Goal: Information Seeking & Learning: Learn about a topic

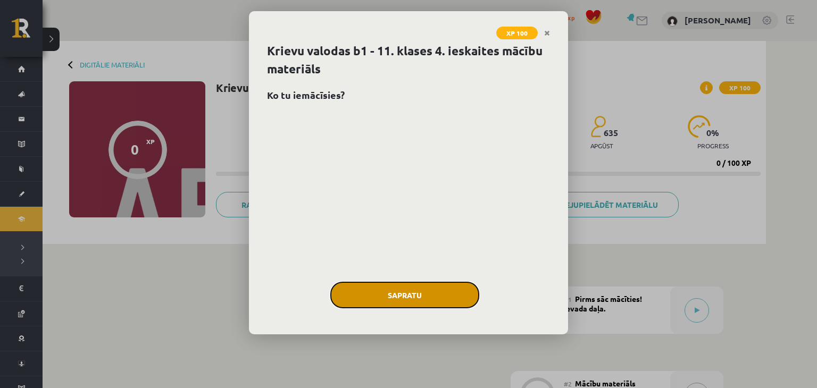
click at [394, 288] on button "Sapratu" at bounding box center [404, 295] width 149 height 27
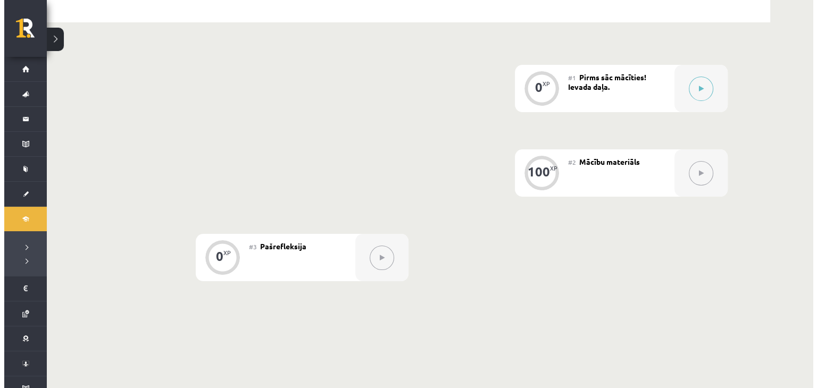
scroll to position [203, 0]
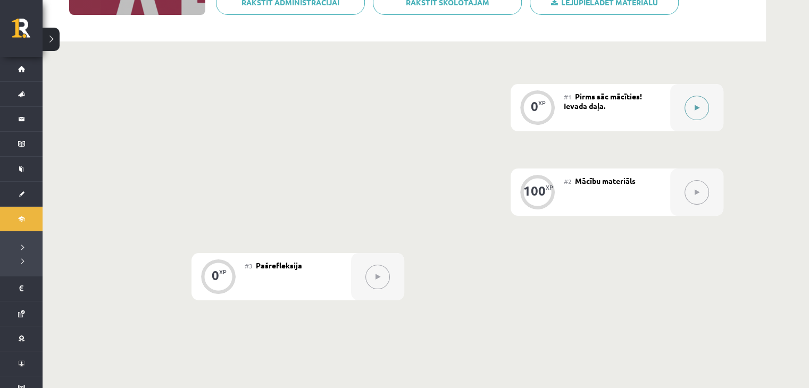
click at [704, 108] on button at bounding box center [696, 108] width 24 height 24
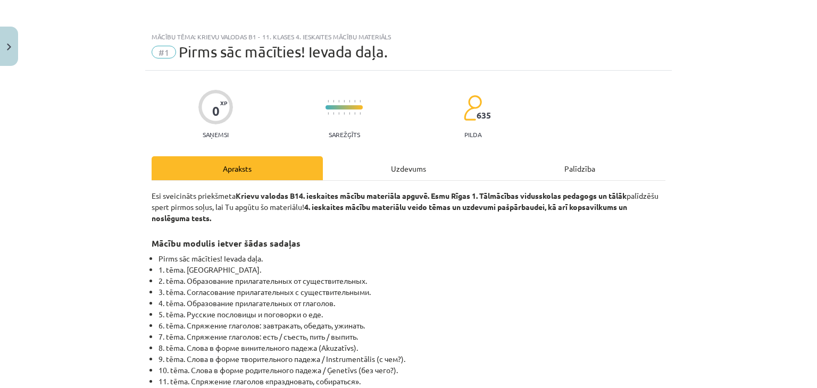
scroll to position [511, 0]
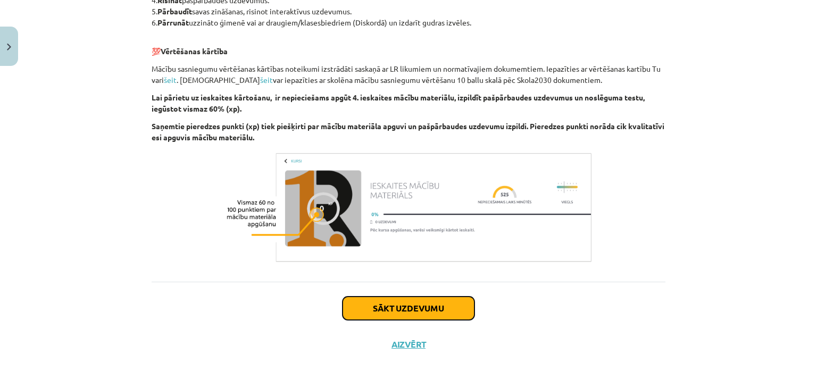
click at [430, 310] on button "Sākt uzdevumu" at bounding box center [408, 308] width 132 height 23
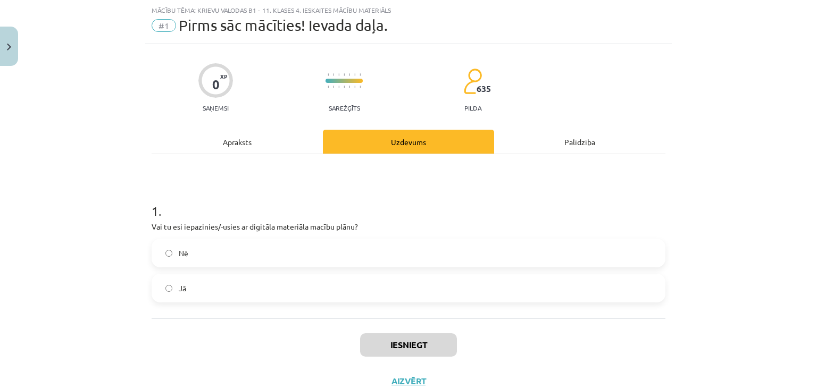
scroll to position [64, 0]
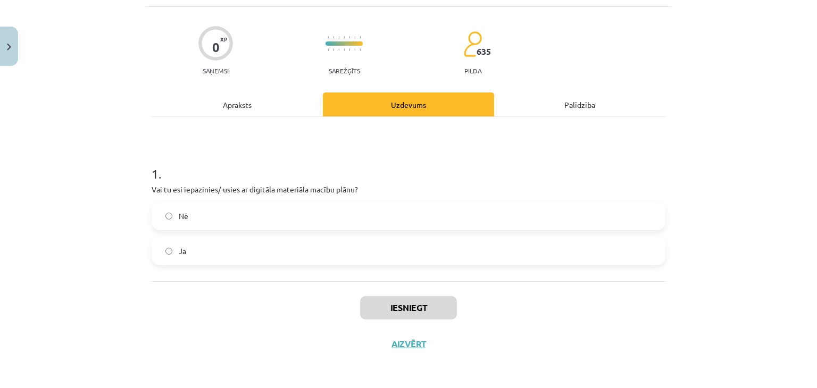
click at [387, 249] on label "Jā" at bounding box center [409, 251] width 512 height 27
click at [400, 302] on button "Iesniegt" at bounding box center [408, 307] width 97 height 23
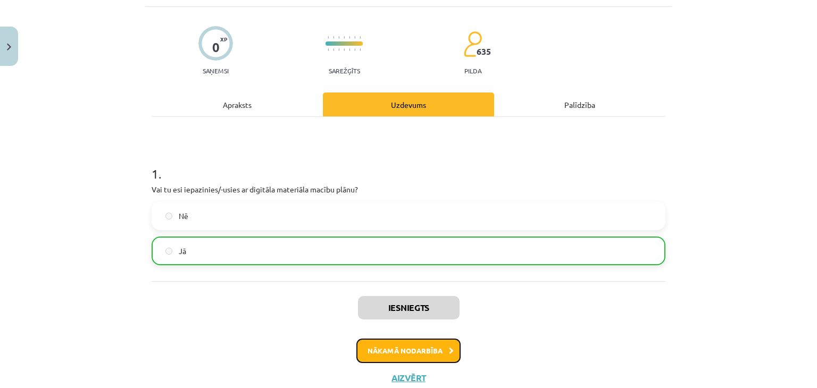
click at [423, 343] on button "Nākamā nodarbība" at bounding box center [408, 351] width 104 height 24
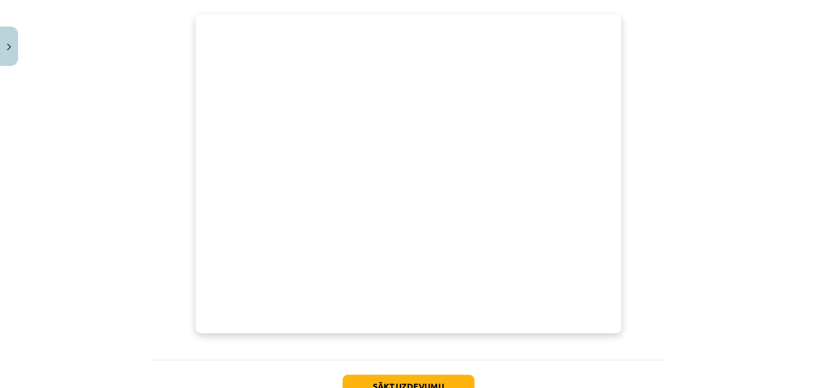
scroll to position [283, 0]
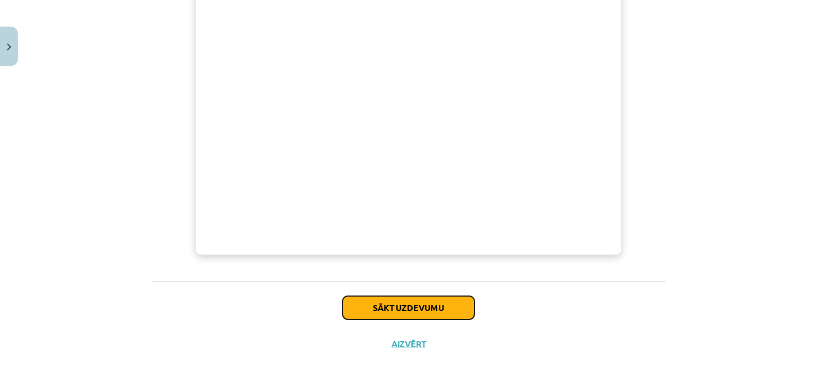
click at [425, 309] on button "Sākt uzdevumu" at bounding box center [408, 307] width 132 height 23
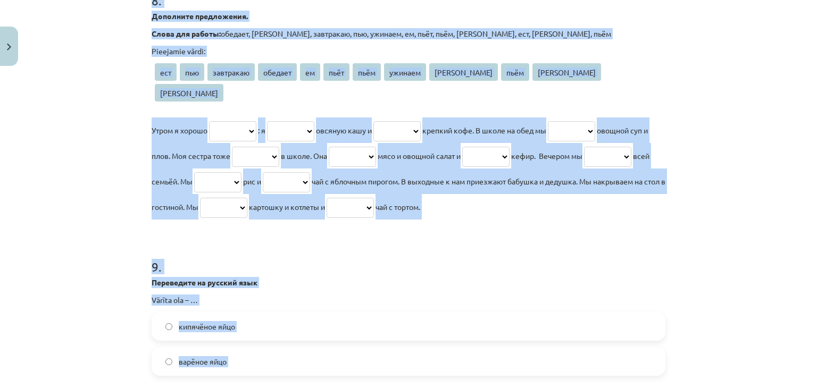
scroll to position [1562, 0]
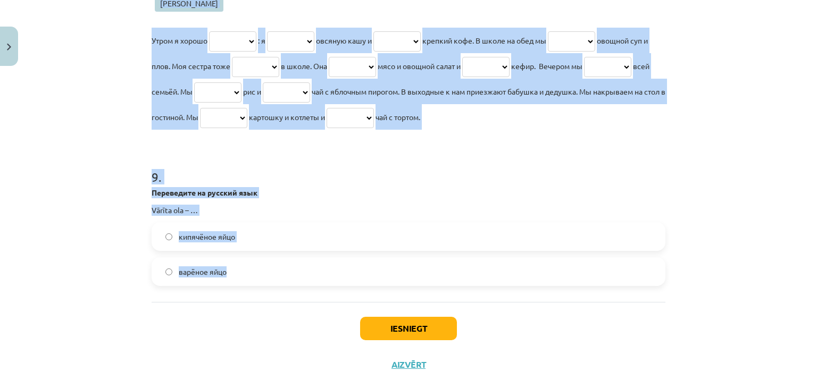
drag, startPoint x: 138, startPoint y: 95, endPoint x: 302, endPoint y: 258, distance: 232.0
click at [302, 258] on div "Mācību tēma: Krievu valodas b1 - 11. klases 4. ieskaites mācību materiāls #2 Mā…" at bounding box center [408, 194] width 817 height 388
copy form "1 . Переведите на русский язык Vārīts piens – … варёное молоко кипячёное молоко…"
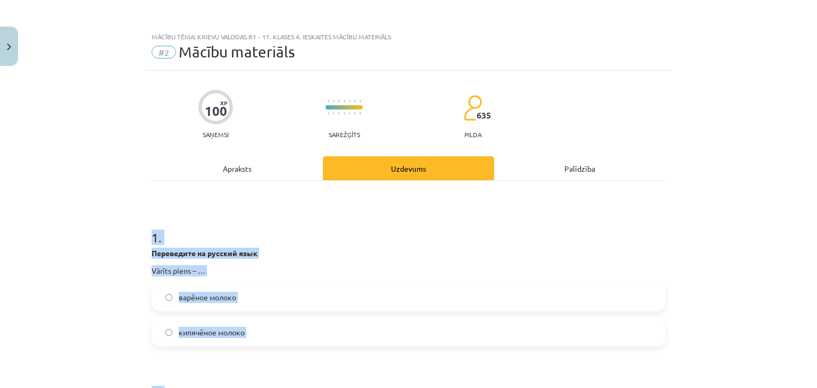
scroll to position [0, 0]
click at [306, 335] on label "кипячёное молоко" at bounding box center [409, 332] width 512 height 27
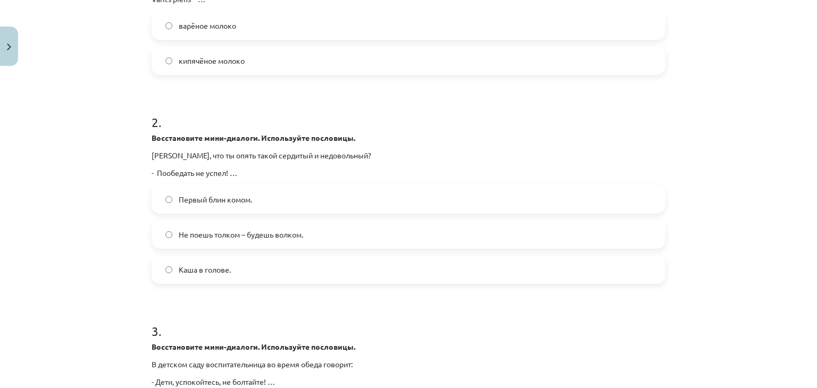
scroll to position [273, 0]
click at [266, 235] on span "Не поешь толком – будешь волком." at bounding box center [241, 233] width 124 height 11
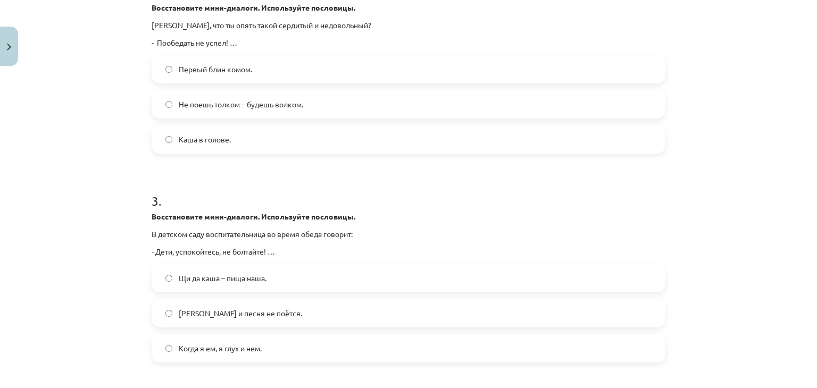
scroll to position [409, 0]
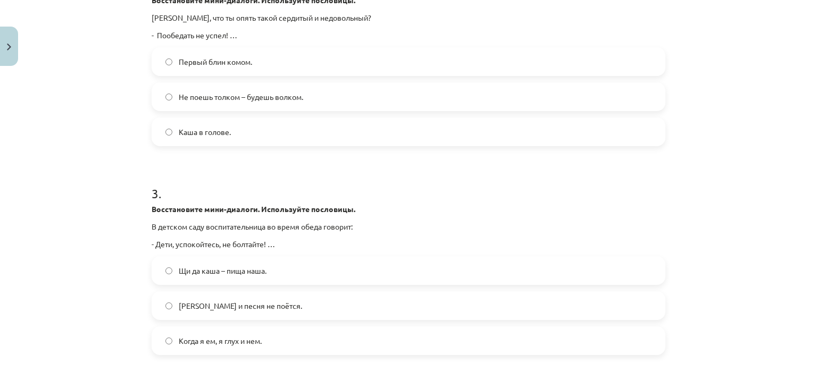
click at [340, 338] on label "Когда я ем, я глух и нем." at bounding box center [409, 341] width 512 height 27
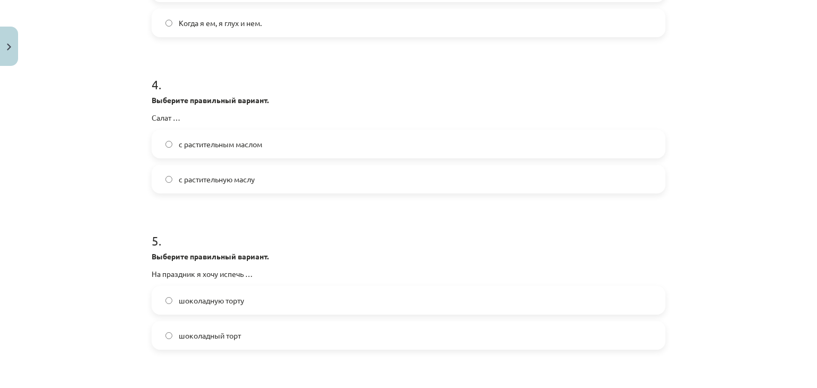
scroll to position [714, 0]
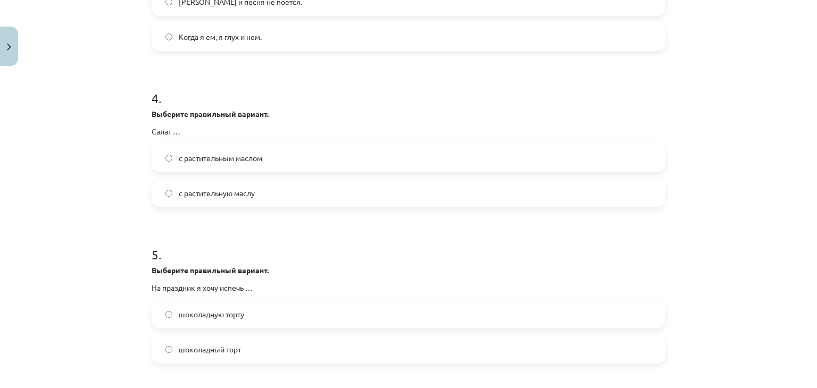
click at [349, 157] on label "с растительным маслом" at bounding box center [409, 158] width 512 height 27
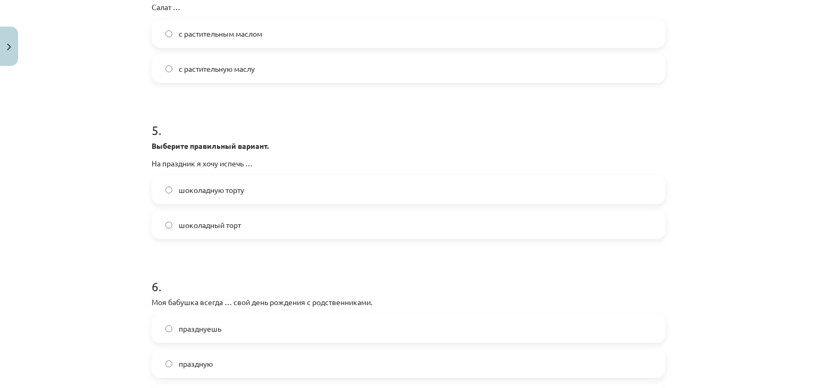
scroll to position [847, 0]
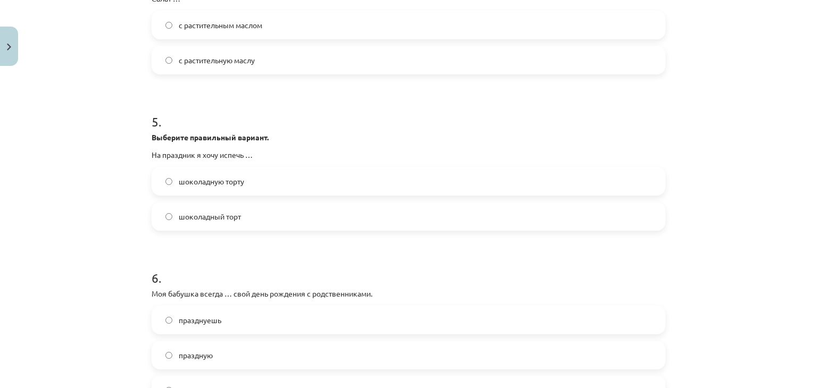
click at [382, 221] on label "шоколадный торт" at bounding box center [409, 216] width 512 height 27
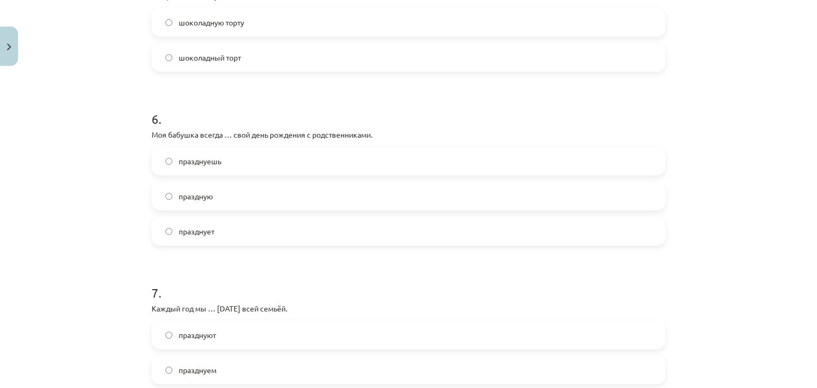
scroll to position [1017, 0]
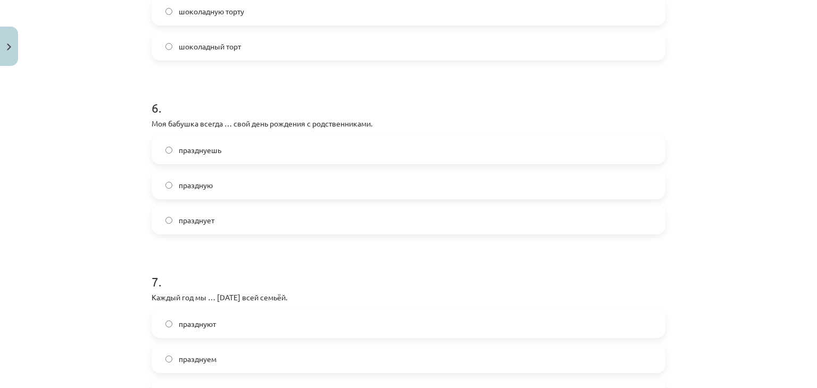
click at [367, 224] on label "празднует" at bounding box center [409, 220] width 512 height 27
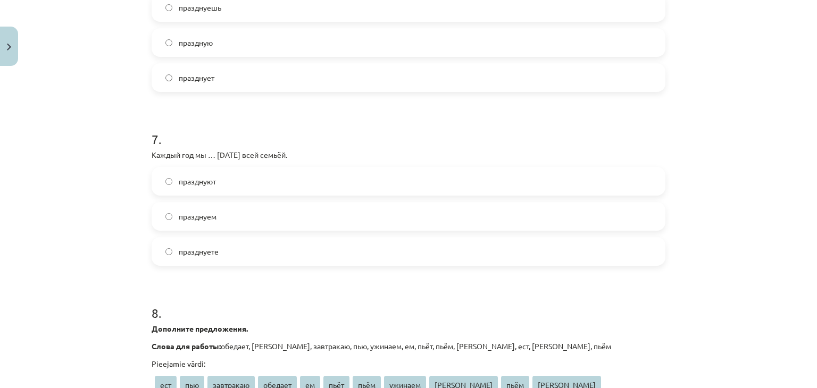
scroll to position [1160, 0]
click at [346, 222] on label "празднуем" at bounding box center [409, 215] width 512 height 27
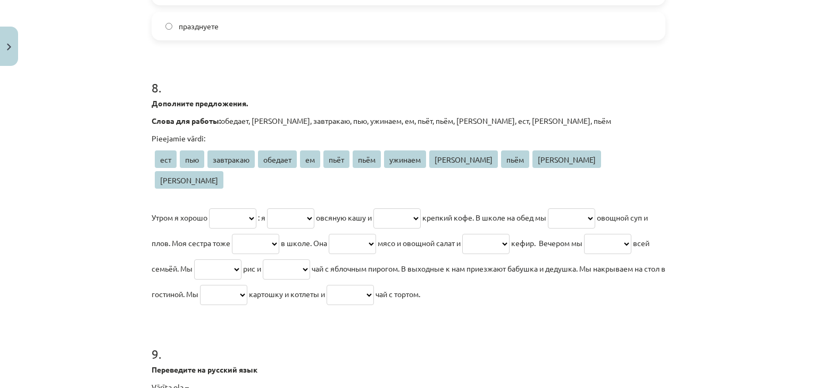
scroll to position [1386, 0]
click at [251, 207] on select "*** *** ********* ******* ** **** **** ******* **** **** **** ****" at bounding box center [232, 217] width 47 height 20
select select "*********"
click at [209, 207] on select "*** *** ********* ******* ** **** **** ******* **** **** **** ****" at bounding box center [232, 217] width 47 height 20
click at [314, 207] on select "*** *** ********* ******* ** **** **** ******* **** **** **** ****" at bounding box center [290, 217] width 47 height 20
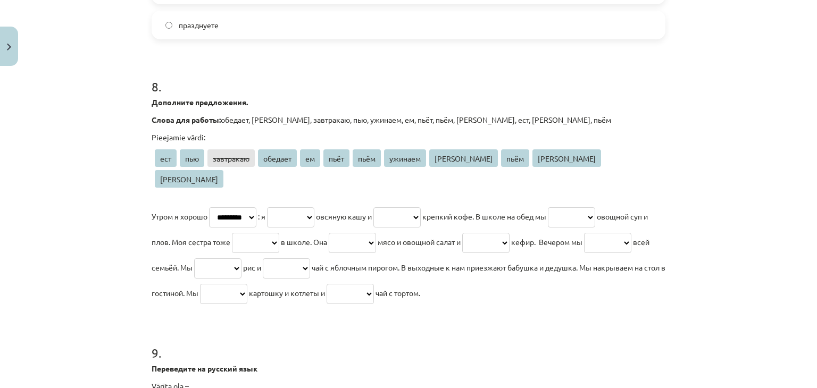
click at [314, 207] on select "*** *** ********* ******* ** **** **** ******* **** **** **** ****" at bounding box center [290, 217] width 47 height 20
select select "**"
click at [280, 207] on select "*** *** ********* ******* ** **** **** ******* **** **** **** ****" at bounding box center [290, 217] width 47 height 20
click at [421, 207] on select "*** *** ********* ******* ** **** **** ******* **** **** **** ****" at bounding box center [396, 217] width 47 height 20
click at [417, 207] on select "*** *** ********* ******* ** **** **** ******* **** **** **** ****" at bounding box center [396, 217] width 47 height 20
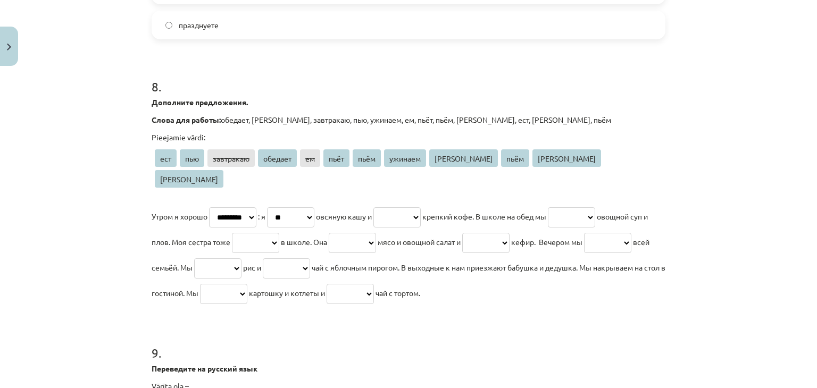
select select "***"
click at [402, 207] on select "*** *** ********* ******* ** **** **** ******* **** **** **** ****" at bounding box center [396, 217] width 47 height 20
click at [595, 207] on select "*** *** ********* ******* ** **** **** ******* **** **** **** ****" at bounding box center [571, 217] width 47 height 20
select select "****"
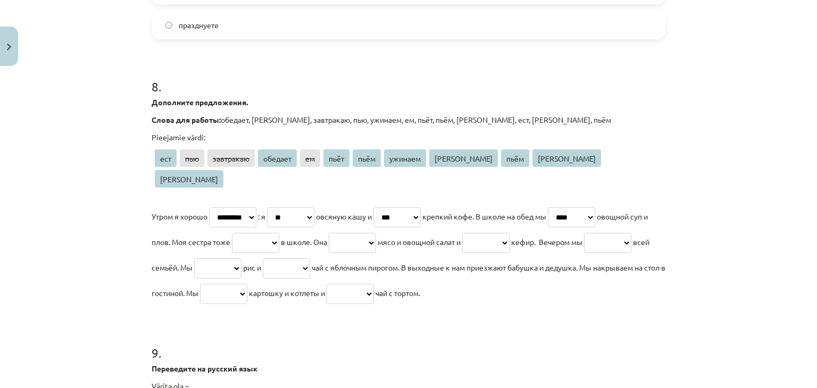
click at [592, 207] on select "*** *** ********* ******* ** **** **** ******* **** **** **** ****" at bounding box center [571, 217] width 47 height 20
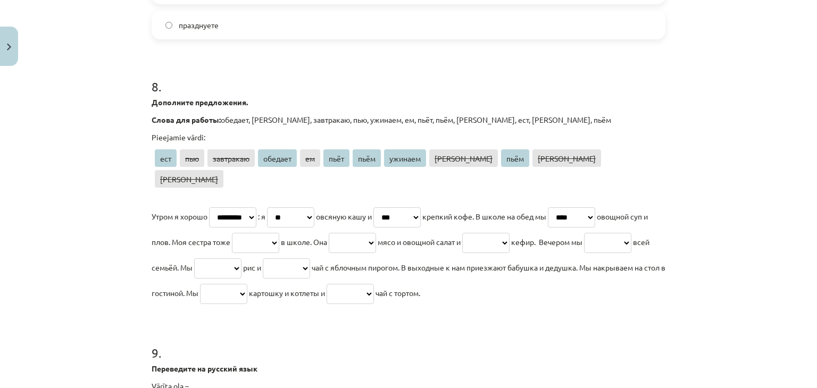
click at [279, 233] on select "*** *** ********* ******* ** **** **** ******* **** **** **** ****" at bounding box center [255, 243] width 47 height 20
select select "*******"
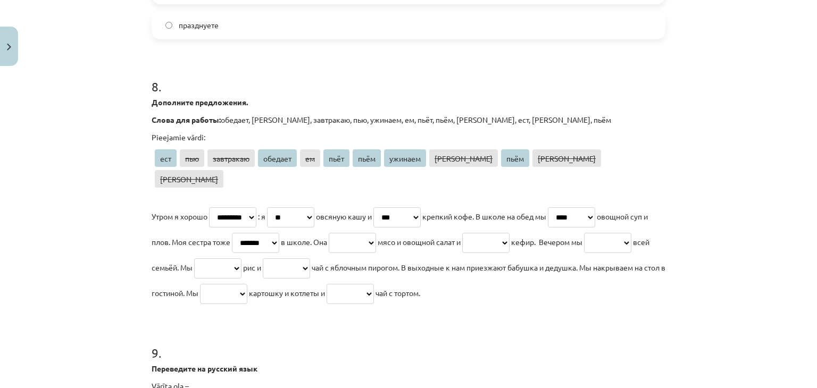
click at [279, 233] on select "*** *** ********* ******* ** **** **** ******* **** **** **** ****" at bounding box center [255, 243] width 47 height 20
click at [376, 233] on select "*** *** ********* ******* ** **** **** ******* **** **** **** ****" at bounding box center [352, 243] width 47 height 20
select select "***"
click at [376, 233] on select "*** *** ********* ******* ** **** **** ******* **** **** **** ****" at bounding box center [352, 243] width 47 height 20
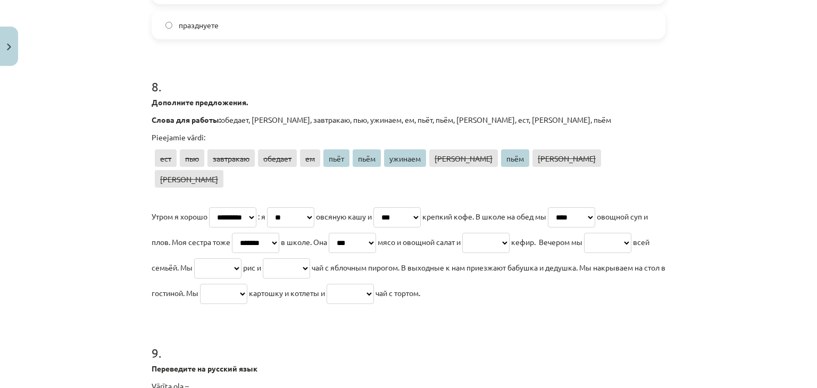
click at [509, 233] on select "*** *** ********* ******* ** **** **** ******* **** **** **** ****" at bounding box center [485, 243] width 47 height 20
select select "****"
click at [509, 233] on select "*** *** ********* ******* ** **** **** ******* **** **** **** ****" at bounding box center [485, 243] width 47 height 20
click at [584, 247] on select "*** *** ********* ******* ** **** **** ******* **** **** **** ****" at bounding box center [607, 243] width 47 height 20
select select "*******"
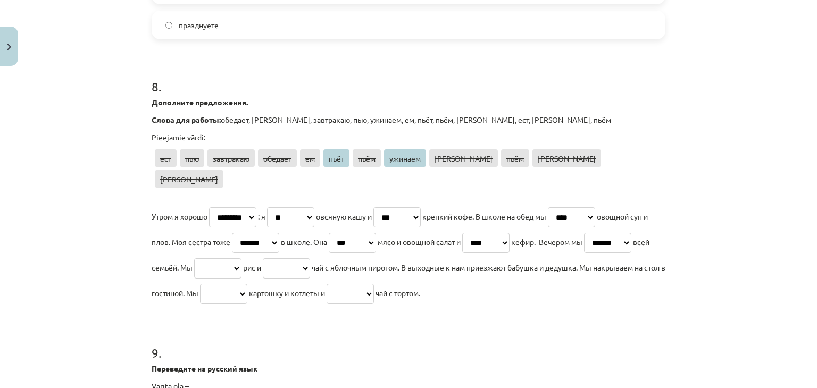
click at [584, 236] on select "*** *** ********* ******* ** **** **** ******* **** **** **** ****" at bounding box center [607, 243] width 47 height 20
click at [241, 258] on select "*** *** ********* ******* ** **** **** ******* **** **** **** ****" at bounding box center [217, 268] width 47 height 20
select select "****"
click at [241, 258] on select "*** *** ********* ******* ** **** **** ******* **** **** **** ****" at bounding box center [217, 268] width 47 height 20
click at [509, 233] on select "*** *** ********* ******* ** **** **** ******* **** **** **** ****" at bounding box center [485, 243] width 47 height 20
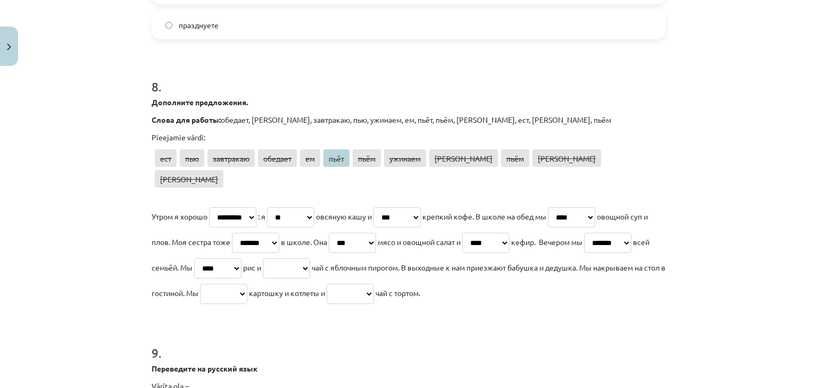
select select "****"
click at [509, 233] on select "*** *** ********* ******* ** **** **** ******* **** **** **** ****" at bounding box center [485, 243] width 47 height 20
click at [310, 258] on select "*** *** ********* ******* ** **** **** ******* **** **** **** ****" at bounding box center [286, 268] width 47 height 20
select select "****"
click at [310, 258] on select "*** *** ********* ******* ** **** **** ******* **** **** **** ****" at bounding box center [286, 268] width 47 height 20
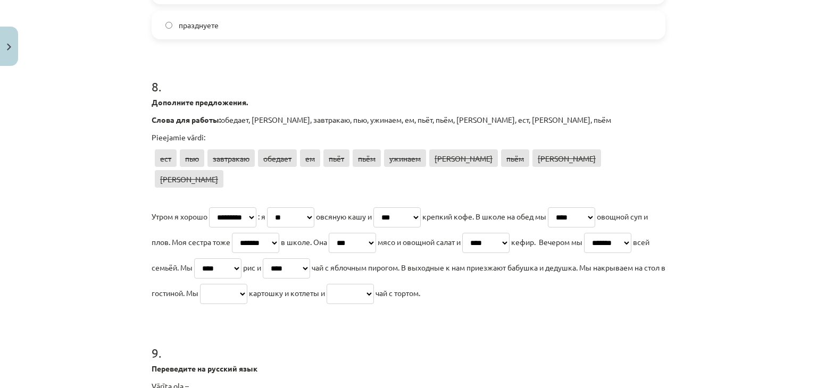
click at [247, 284] on select "*** *** ********* ******* ** **** **** ******* **** **** **** ****" at bounding box center [223, 294] width 47 height 20
select select "****"
click at [247, 284] on select "*** *** ********* ******* ** **** **** ******* **** **** **** ****" at bounding box center [223, 294] width 47 height 20
click at [374, 284] on select "*** *** ********* ******* ** **** **** ******* **** **** **** ****" at bounding box center [350, 294] width 47 height 20
select select "****"
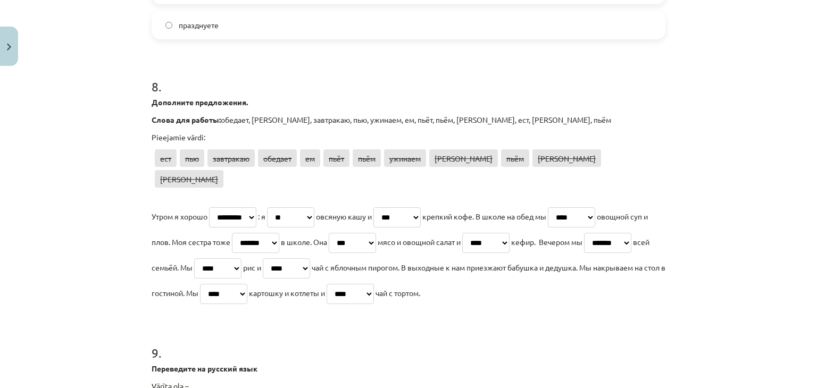
click at [374, 284] on select "*** *** ********* ******* ** **** **** ******* **** **** **** ****" at bounding box center [350, 294] width 47 height 20
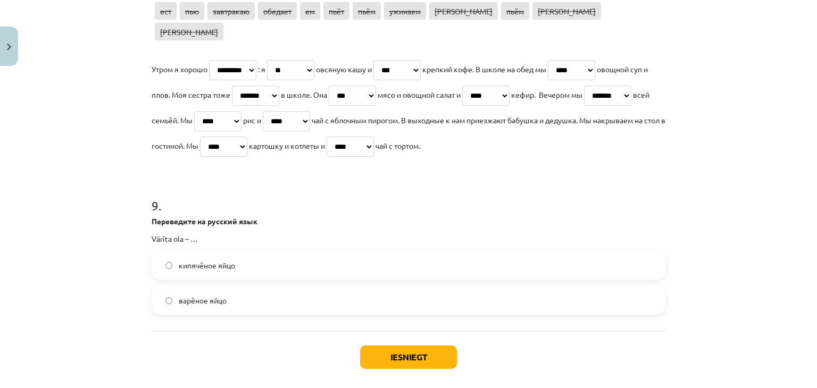
scroll to position [1562, 0]
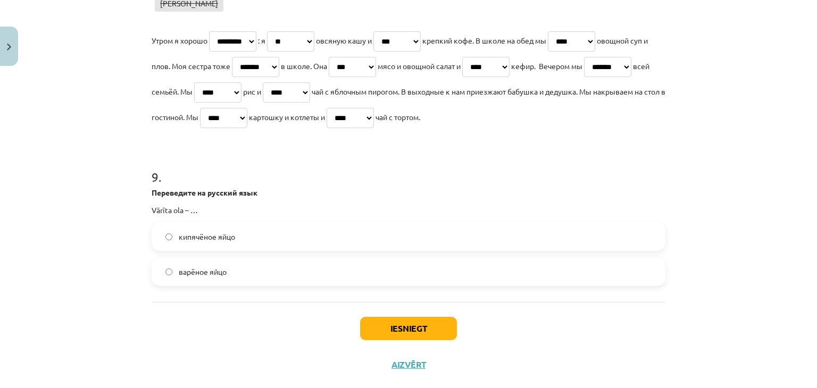
click at [328, 258] on label "варёное яйцо" at bounding box center [409, 271] width 512 height 27
click at [399, 317] on button "Iesniegt" at bounding box center [408, 328] width 97 height 23
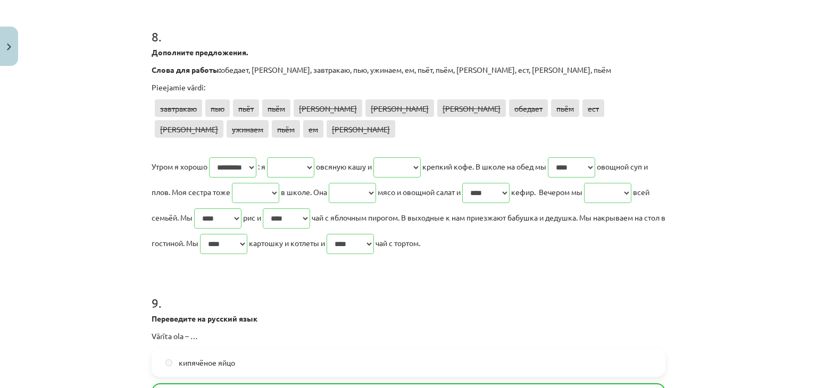
scroll to position [1595, 0]
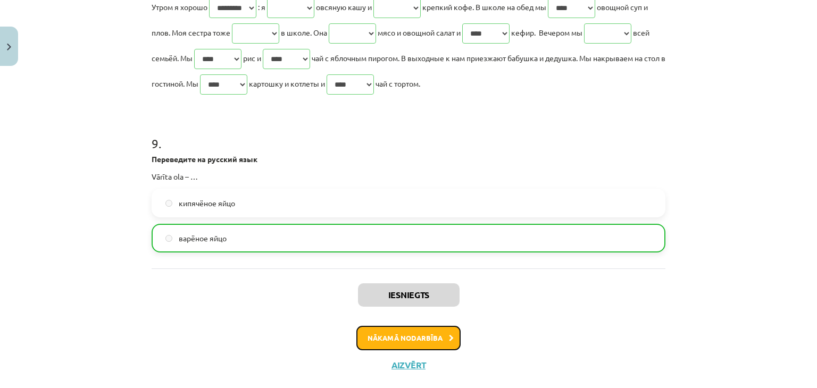
click at [412, 326] on button "Nākamā nodarbība" at bounding box center [408, 338] width 104 height 24
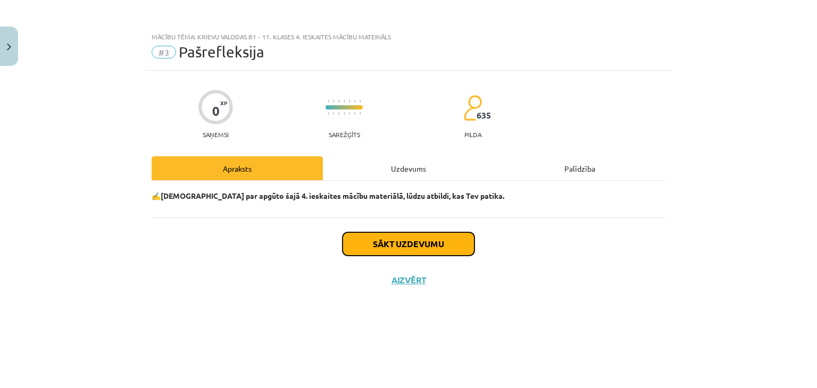
click at [423, 247] on button "Sākt uzdevumu" at bounding box center [408, 243] width 132 height 23
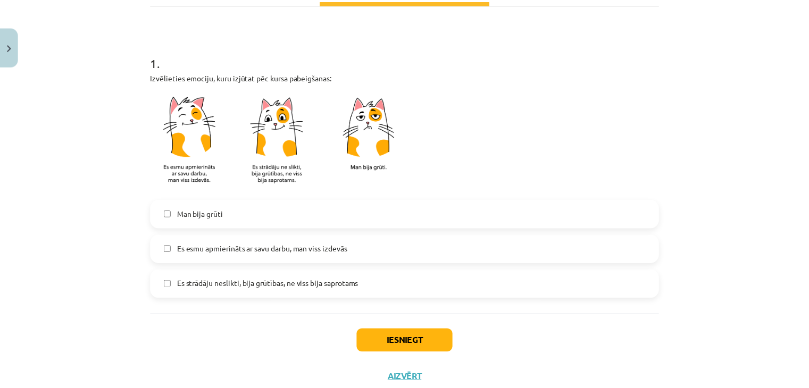
scroll to position [177, 0]
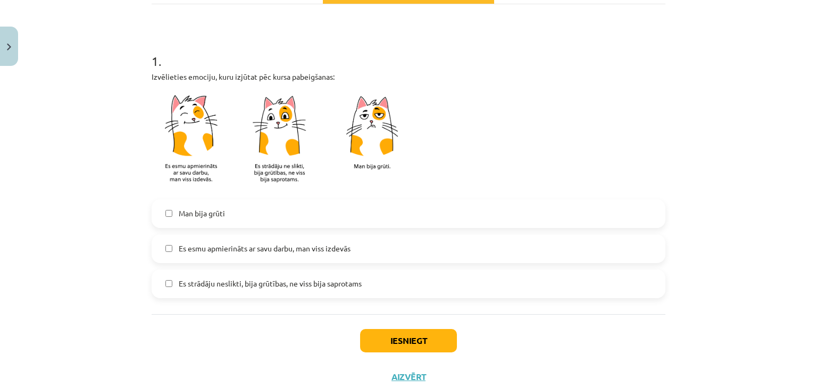
click at [402, 252] on label "Es esmu apmierināts ar savu darbu, man viss izdevās" at bounding box center [409, 249] width 512 height 27
click at [398, 339] on button "Iesniegt" at bounding box center [408, 340] width 97 height 23
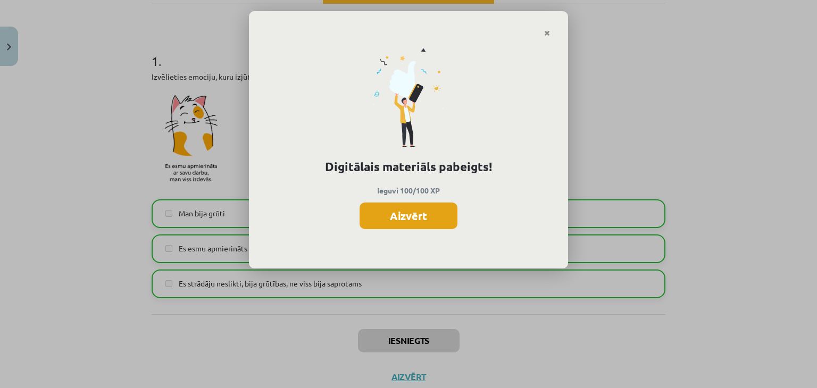
click at [427, 219] on button "Aizvērt" at bounding box center [408, 216] width 98 height 27
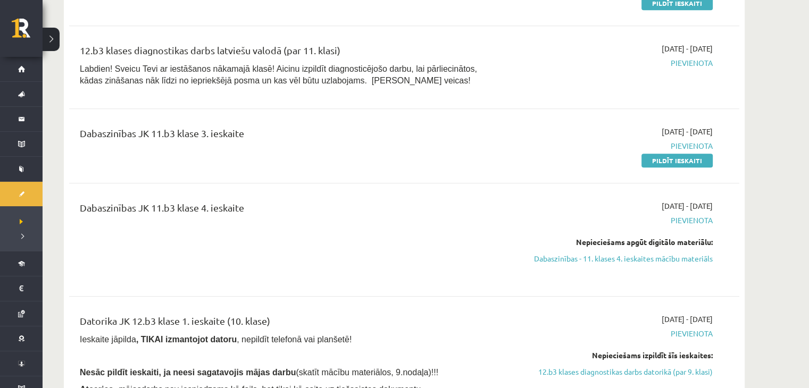
scroll to position [1117, 0]
click at [637, 264] on link "Dabaszinības - 11. klases 4. ieskaites mācību materiāls" at bounding box center [612, 258] width 200 height 11
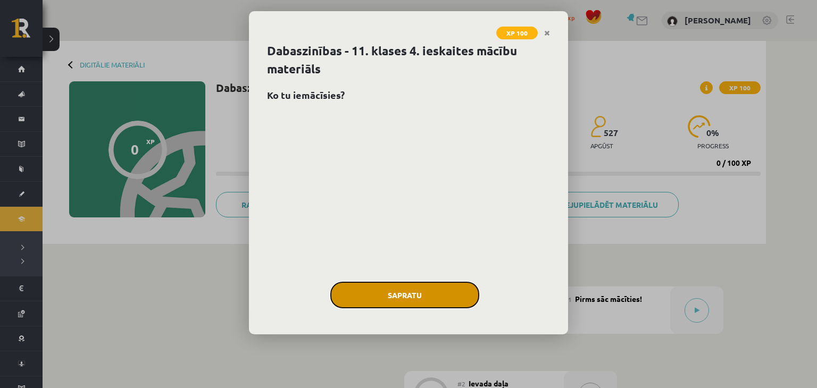
click at [395, 298] on button "Sapratu" at bounding box center [404, 295] width 149 height 27
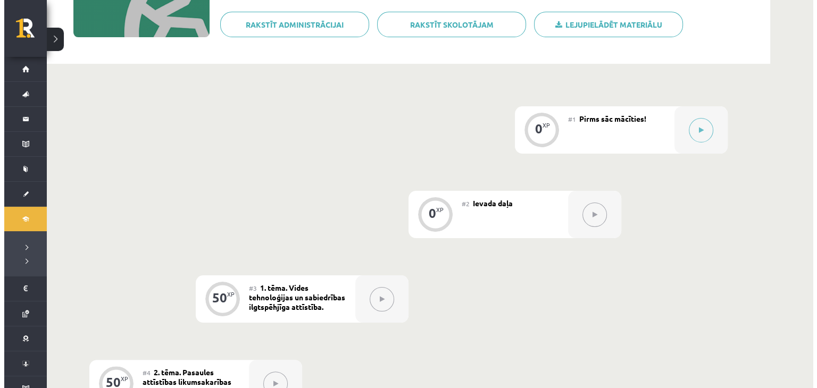
scroll to position [181, 0]
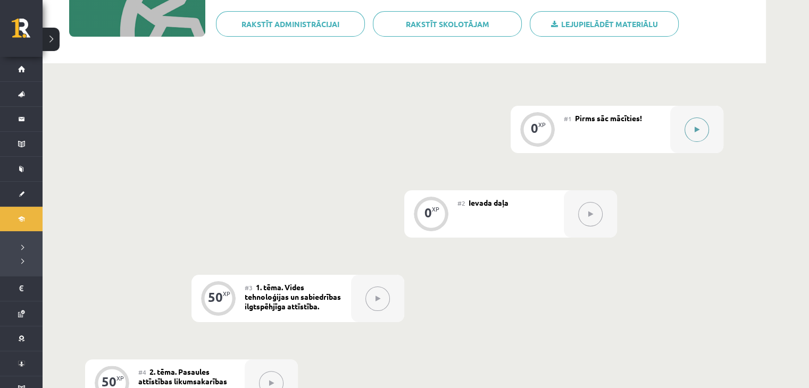
click at [693, 132] on button at bounding box center [696, 130] width 24 height 24
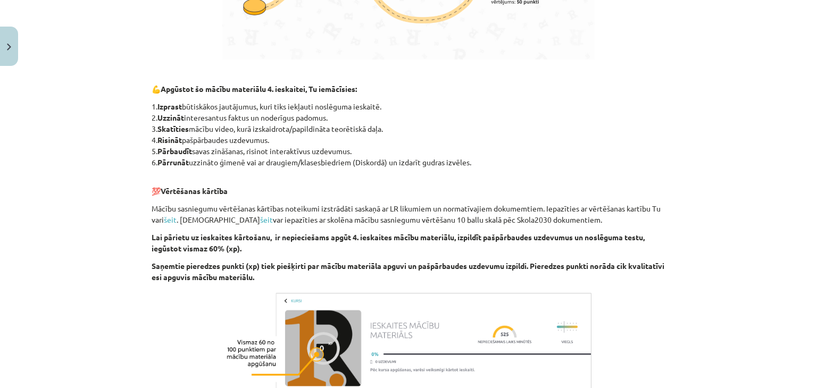
scroll to position [593, 0]
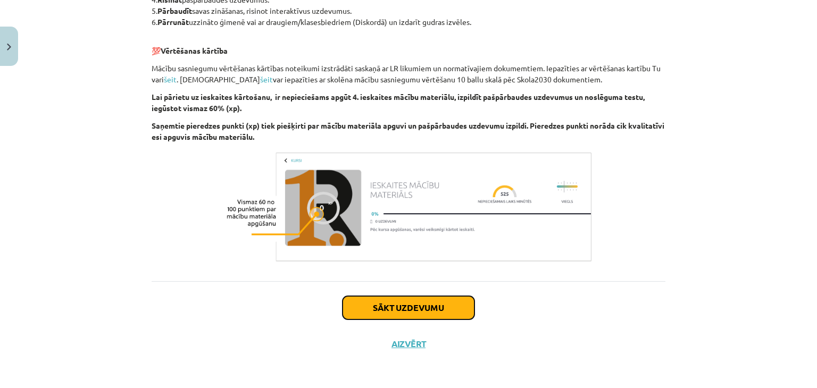
click at [447, 305] on button "Sākt uzdevumu" at bounding box center [408, 307] width 132 height 23
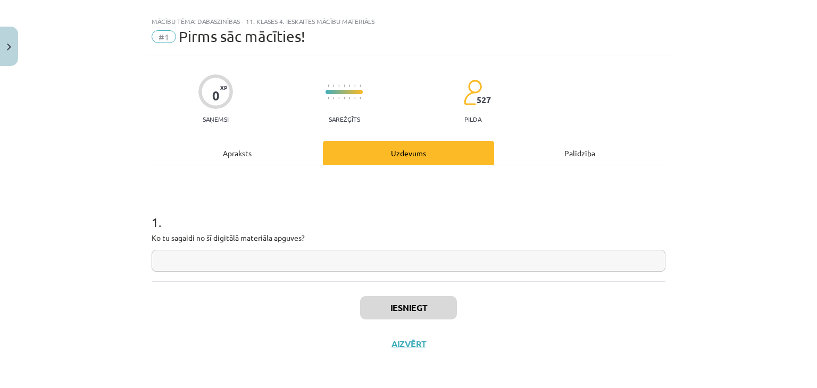
click at [425, 263] on input "text" at bounding box center [409, 261] width 514 height 22
type input "*****"
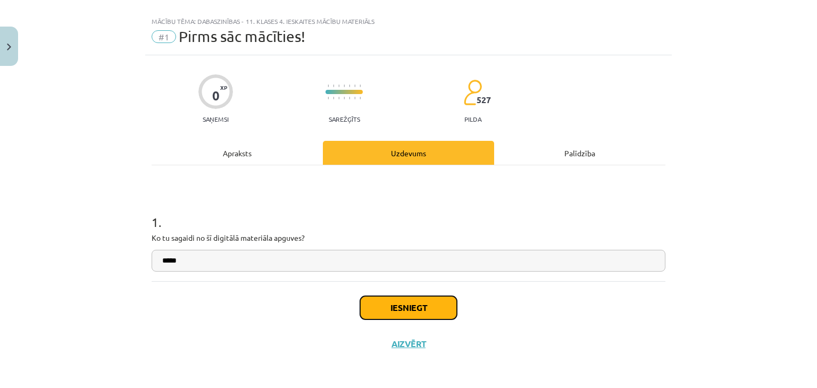
click at [417, 315] on button "Iesniegt" at bounding box center [408, 307] width 97 height 23
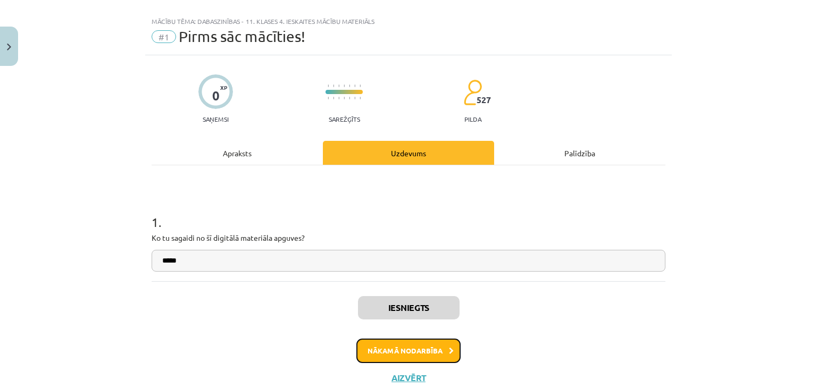
click at [394, 356] on button "Nākamā nodarbība" at bounding box center [408, 351] width 104 height 24
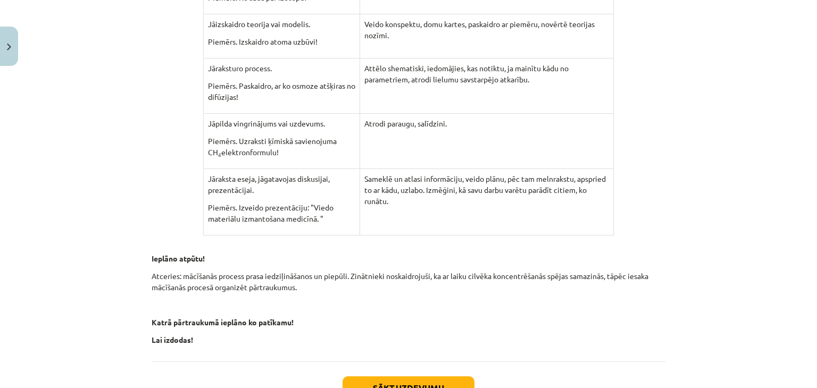
scroll to position [465, 0]
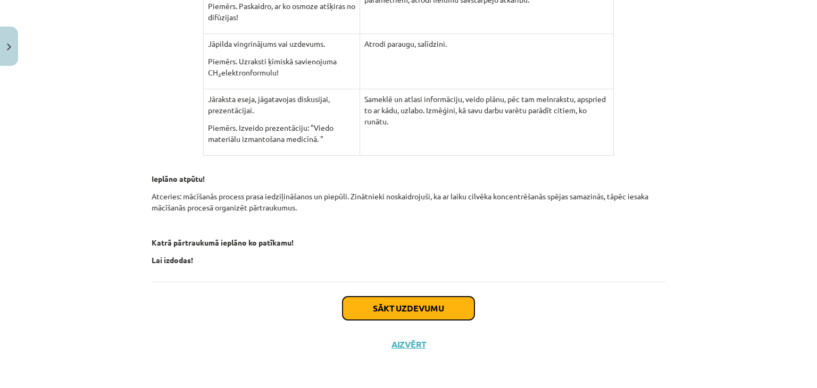
click at [404, 312] on button "Sākt uzdevumu" at bounding box center [408, 308] width 132 height 23
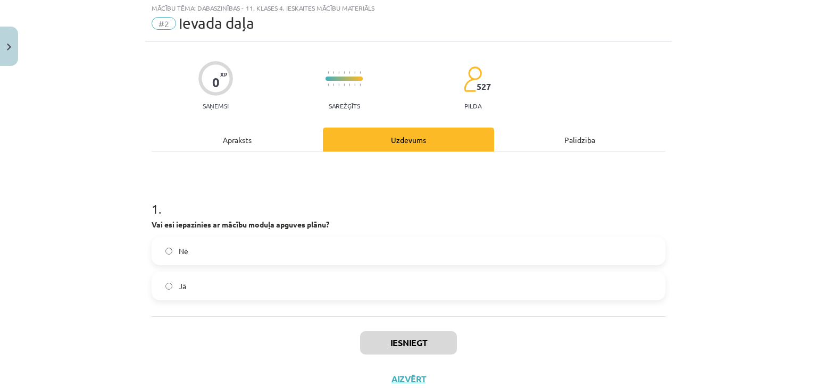
scroll to position [27, 0]
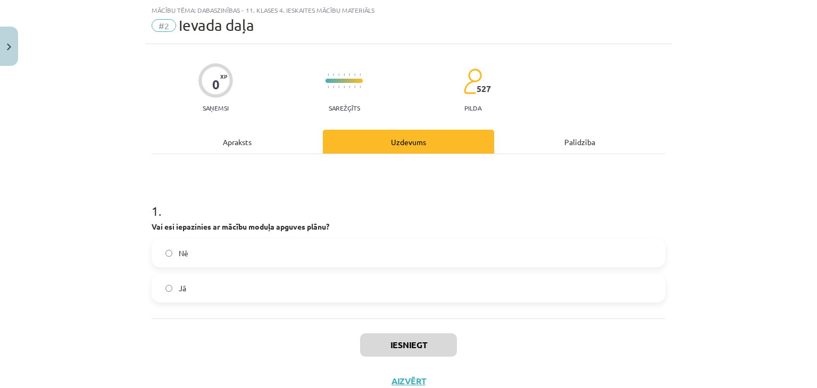
click at [356, 290] on label "Jā" at bounding box center [409, 288] width 512 height 27
click at [397, 340] on button "Iesniegt" at bounding box center [408, 344] width 97 height 23
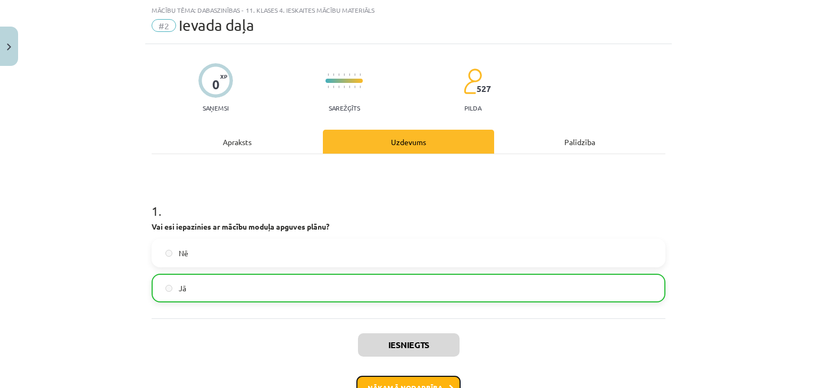
click at [420, 379] on button "Nākamā nodarbība" at bounding box center [408, 388] width 104 height 24
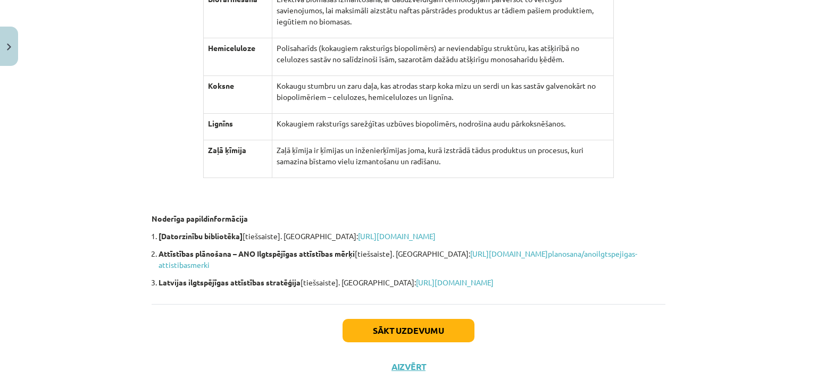
scroll to position [9473, 0]
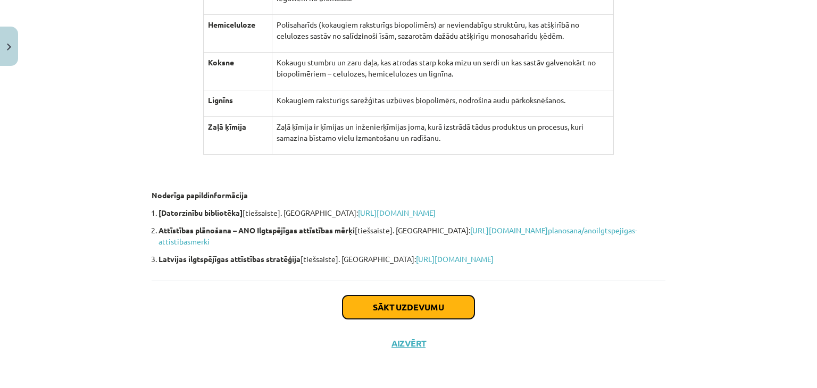
click at [410, 309] on button "Sākt uzdevumu" at bounding box center [408, 307] width 132 height 23
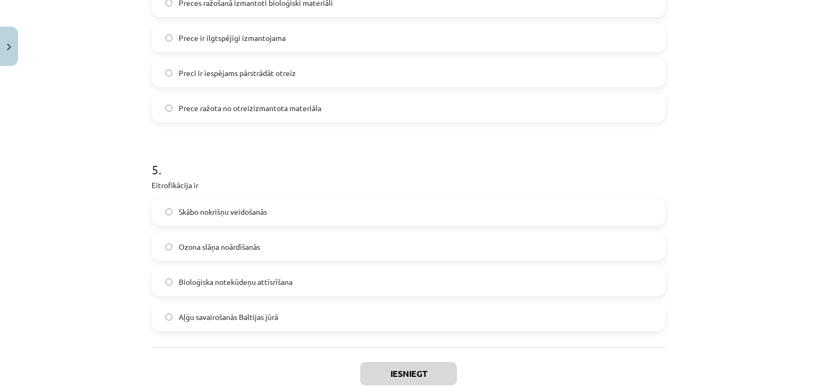
scroll to position [1078, 0]
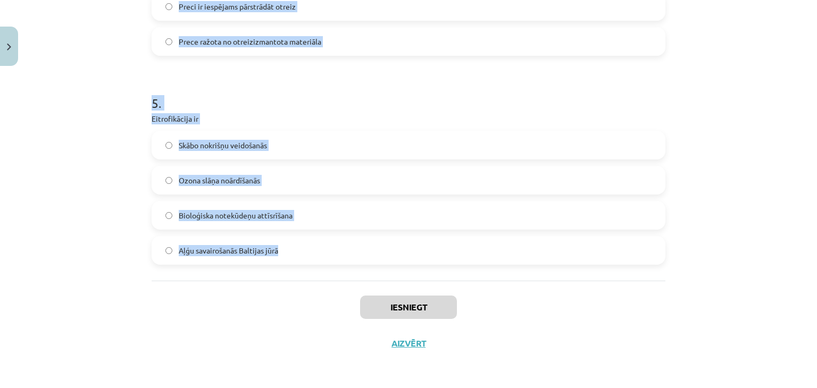
drag, startPoint x: 132, startPoint y: 113, endPoint x: 459, endPoint y: 262, distance: 359.4
click at [459, 262] on div "Mācību tēma: Dabaszinības - 11. klases 4. ieskaites mācību materiāls #3 1. tēma…" at bounding box center [408, 194] width 817 height 388
copy form "1 . Lielākās vides slodzes saistās ar enerģijas ieguvi un Elektroierīču lietoša…"
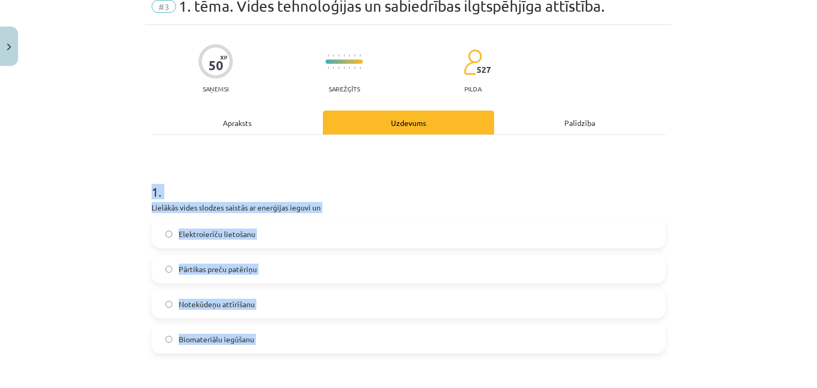
scroll to position [42, 0]
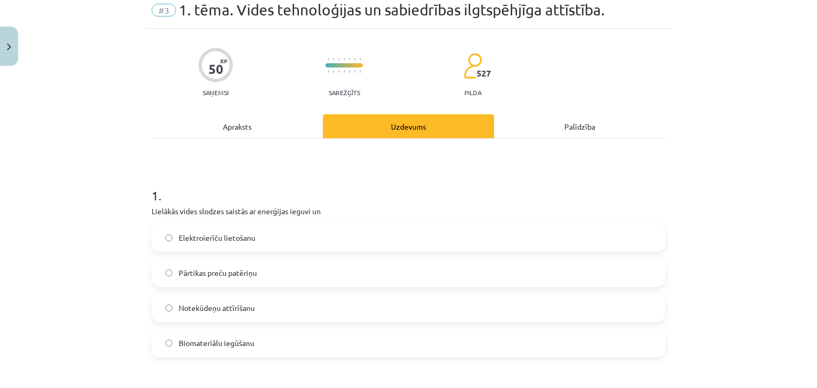
click at [194, 128] on div "Apraksts" at bounding box center [237, 126] width 171 height 24
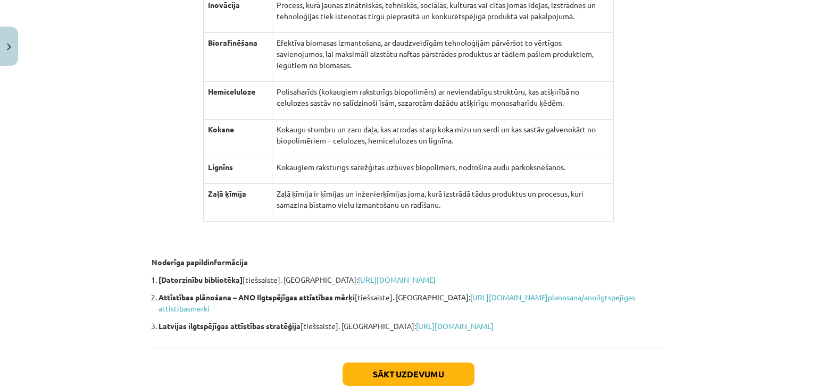
scroll to position [9473, 0]
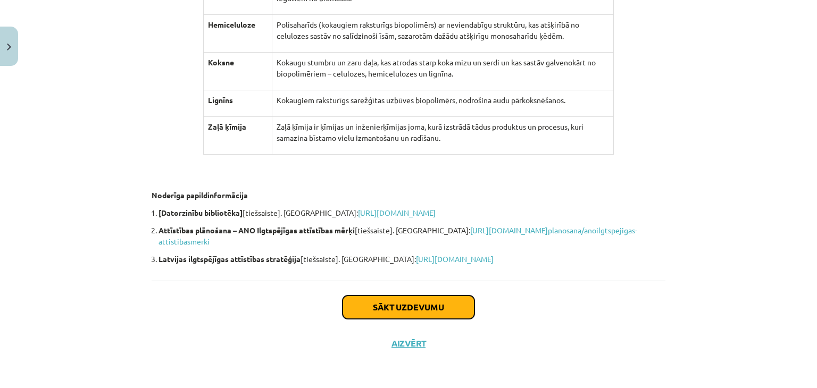
click at [365, 299] on button "Sākt uzdevumu" at bounding box center [408, 307] width 132 height 23
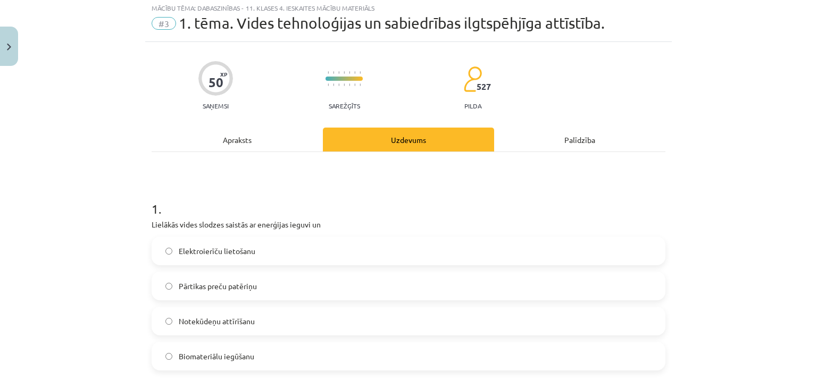
scroll to position [27, 0]
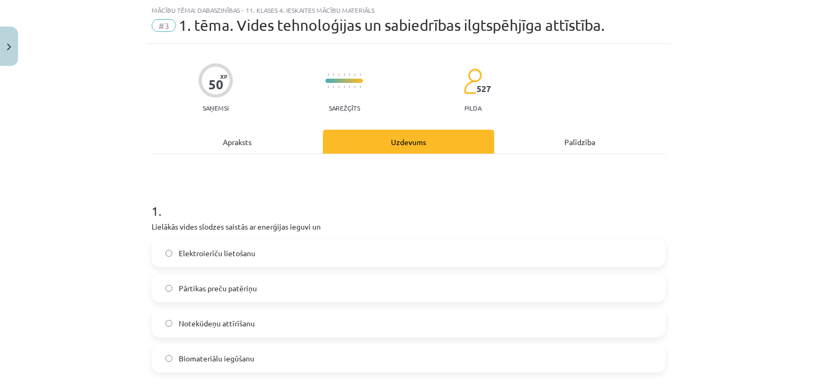
click at [308, 258] on label "Elektroierīču lietošanu" at bounding box center [409, 253] width 512 height 27
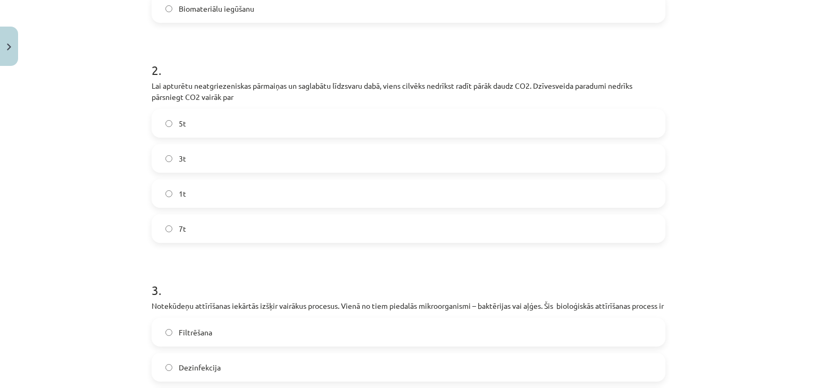
scroll to position [387, 0]
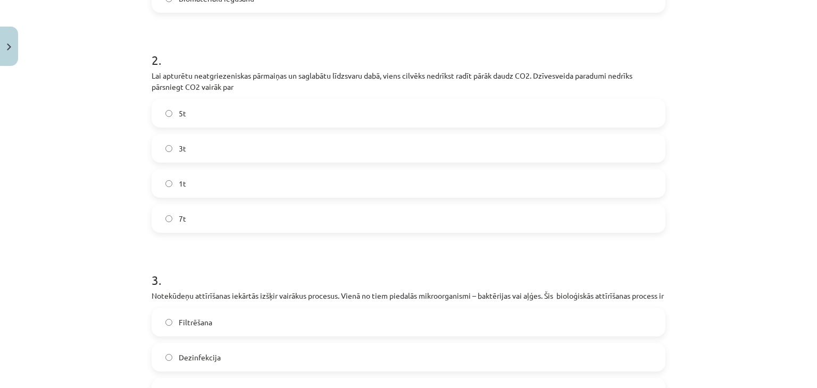
click at [319, 183] on label "1t" at bounding box center [409, 183] width 512 height 27
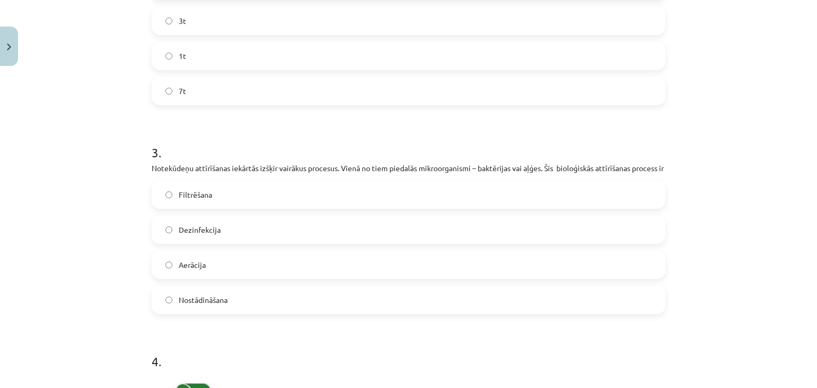
scroll to position [515, 0]
click at [234, 275] on label "Aerācija" at bounding box center [409, 264] width 512 height 27
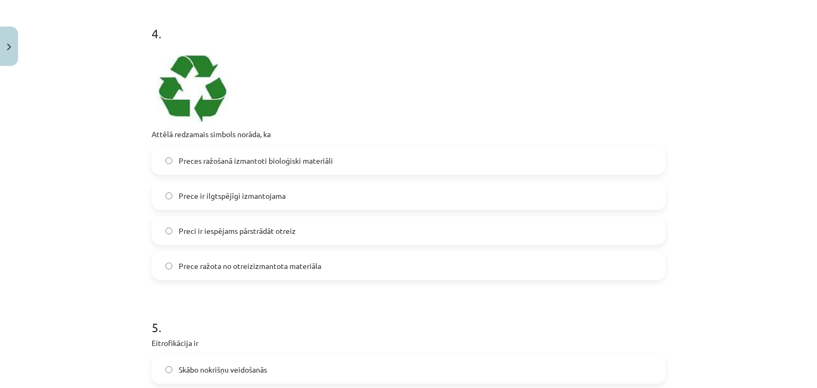
scroll to position [843, 0]
click at [282, 166] on span "Preces ražošanā izmantoti bioloģiski materiāli" at bounding box center [256, 160] width 154 height 11
click at [276, 201] on span "Prece ir ilgtspējīgi izmantojama" at bounding box center [232, 195] width 107 height 11
click at [278, 267] on label "Prece ražota no otreizizmantota materiāla" at bounding box center [409, 265] width 512 height 27
click at [374, 173] on label "Preces ražošanā izmantoti bioloģiski materiāli" at bounding box center [409, 160] width 512 height 27
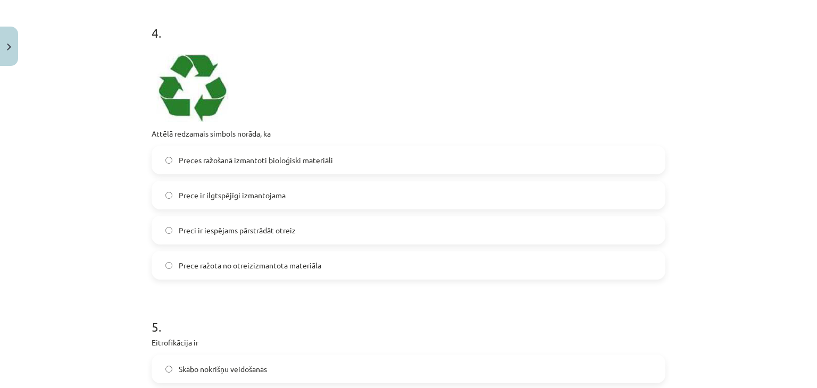
click at [360, 207] on label "Prece ir ilgtspējīgi izmantojama" at bounding box center [409, 195] width 512 height 27
click at [353, 241] on label "Preci ir iespējams pārstrādāt otreiz" at bounding box center [409, 230] width 512 height 27
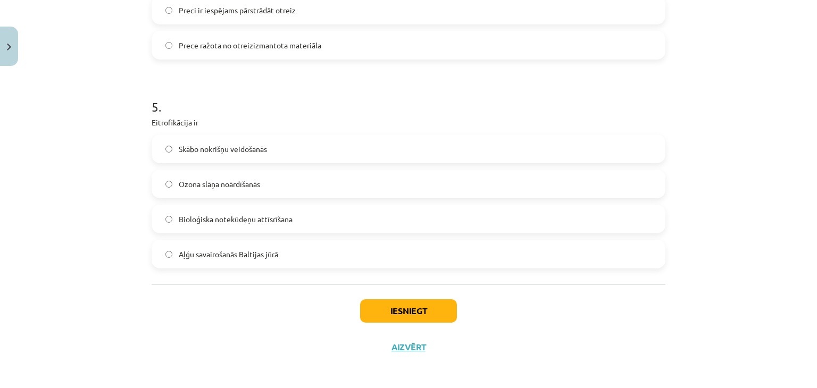
scroll to position [1078, 0]
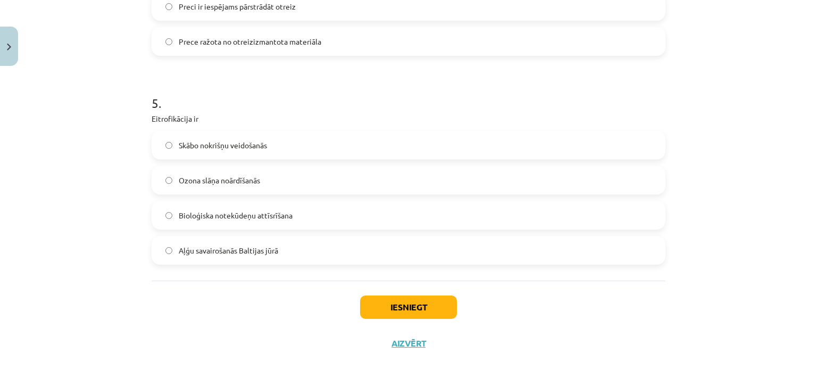
click at [327, 248] on label "Aļģu savairošanās Baltijas jūrā" at bounding box center [409, 250] width 512 height 27
click at [382, 311] on button "Iesniegt" at bounding box center [408, 307] width 97 height 23
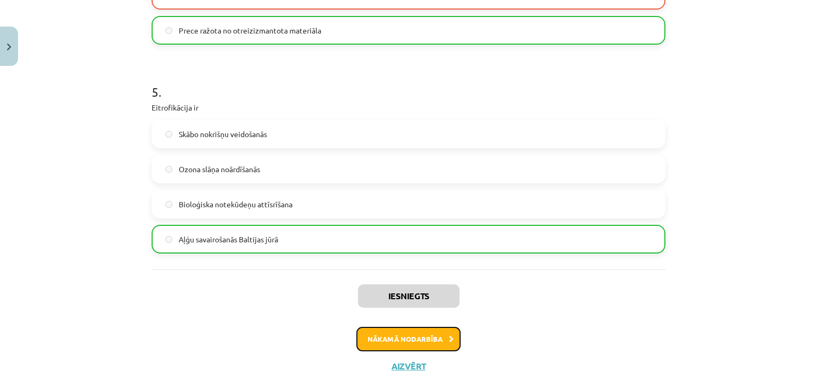
click at [404, 352] on button "Nākamā nodarbība" at bounding box center [408, 339] width 104 height 24
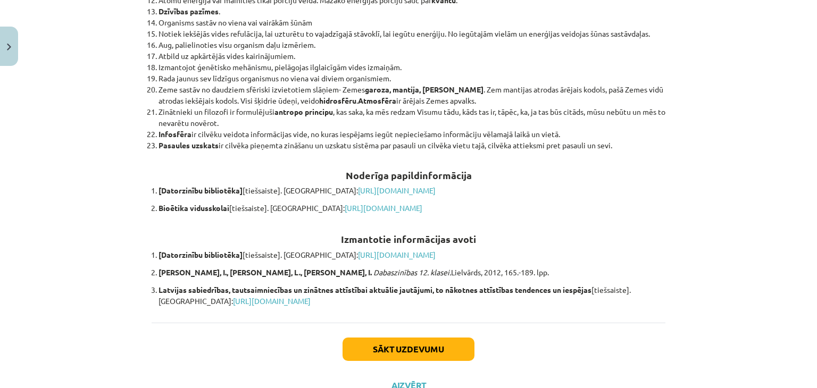
scroll to position [11574, 0]
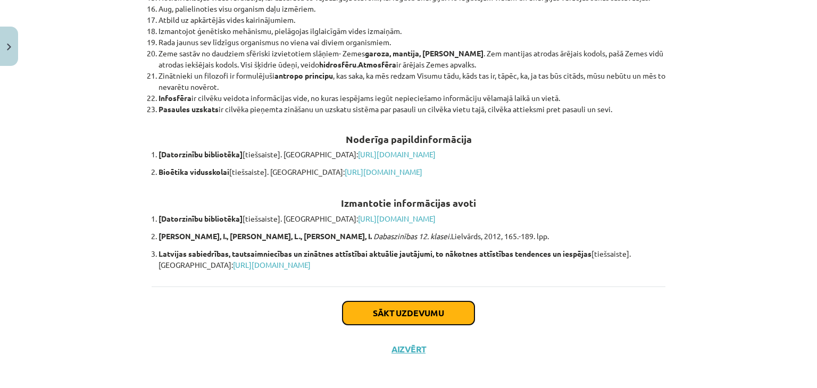
click at [399, 304] on button "Sākt uzdevumu" at bounding box center [408, 313] width 132 height 23
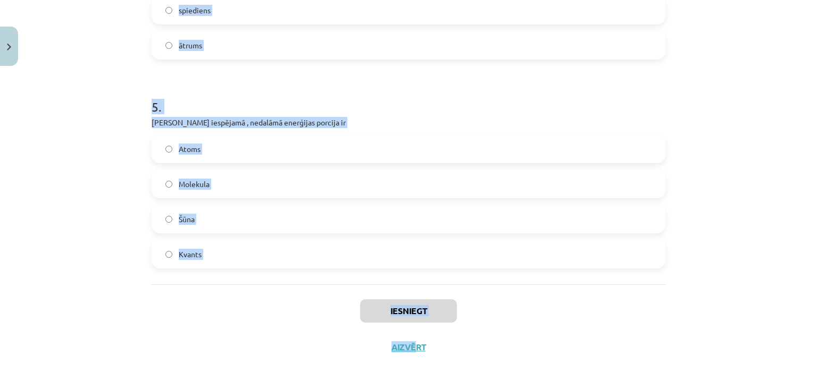
scroll to position [1006, 0]
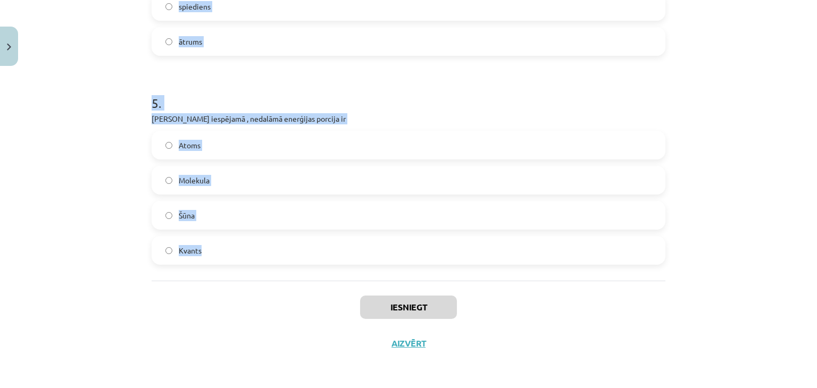
drag, startPoint x: 140, startPoint y: 36, endPoint x: 382, endPoint y: 234, distance: 312.9
click at [382, 234] on div "Mācību tēma: Dabaszinības - 11. klases 4. ieskaites mācību materiāls #4 2. tēma…" at bounding box center [408, 194] width 817 height 388
copy form "1 . Fundamentālā mijiedarbība, kas nodrošina organisma funkcijas Gravitācijas m…"
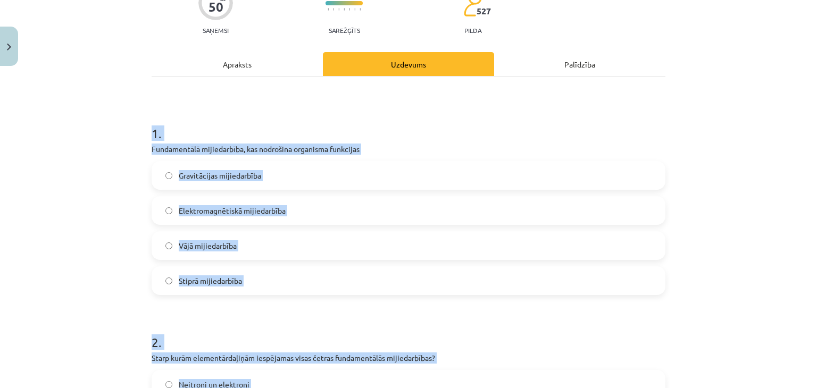
scroll to position [108, 0]
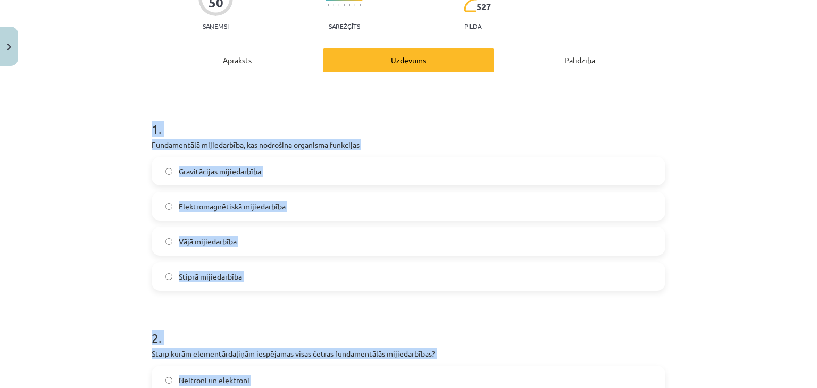
click at [310, 207] on label "Elektromagnētiskā mijiedarbība" at bounding box center [409, 206] width 512 height 27
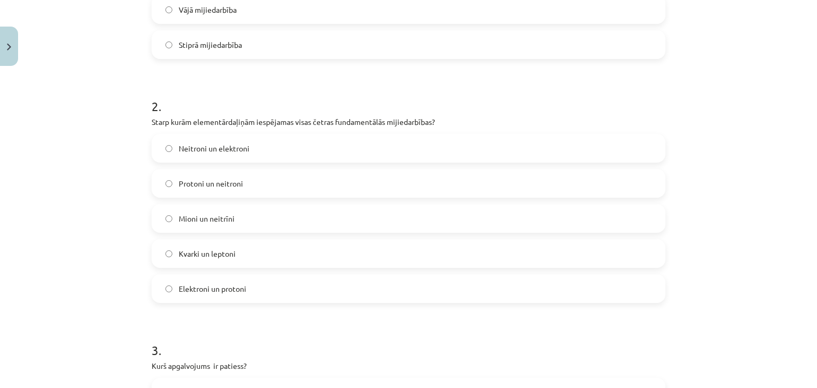
scroll to position [340, 0]
click at [298, 175] on label "Protoni un neitroni" at bounding box center [409, 183] width 512 height 27
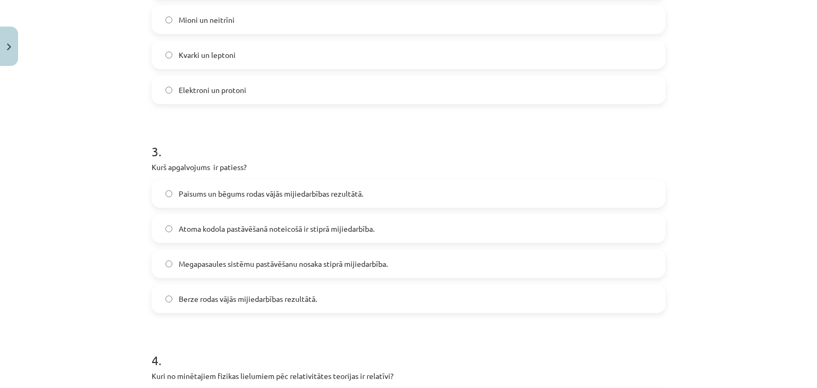
scroll to position [580, 0]
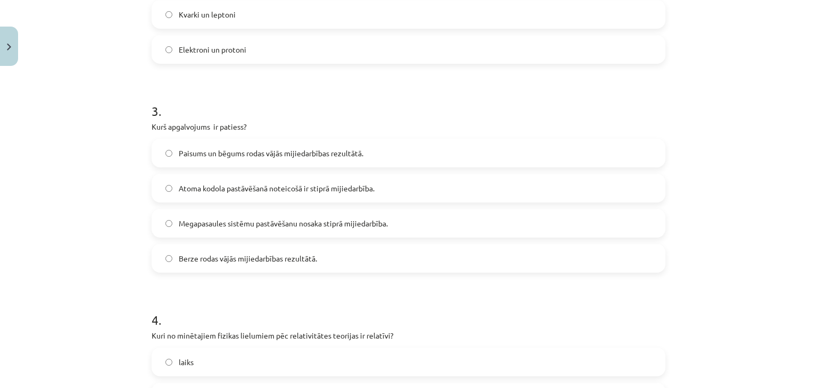
click at [309, 190] on span "Atoma kodola pastāvēšanā noteicošā ir stiprā mijiedarbība." at bounding box center [277, 188] width 196 height 11
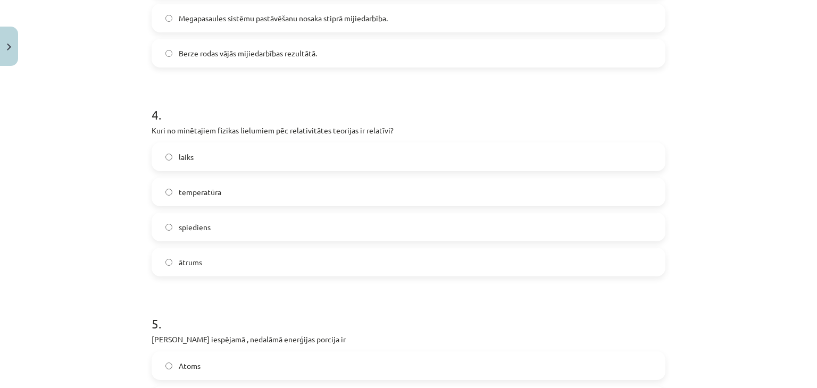
scroll to position [787, 0]
click at [323, 257] on label "ātrums" at bounding box center [409, 260] width 512 height 27
click at [321, 150] on label "laiks" at bounding box center [409, 155] width 512 height 27
click at [289, 266] on label "ātrums" at bounding box center [409, 260] width 512 height 27
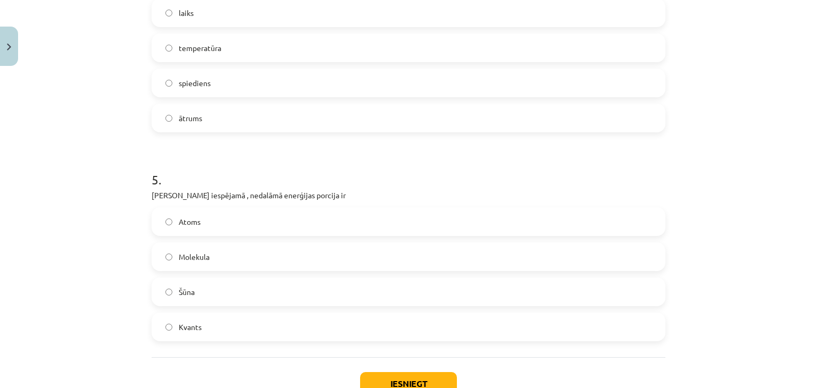
scroll to position [942, 0]
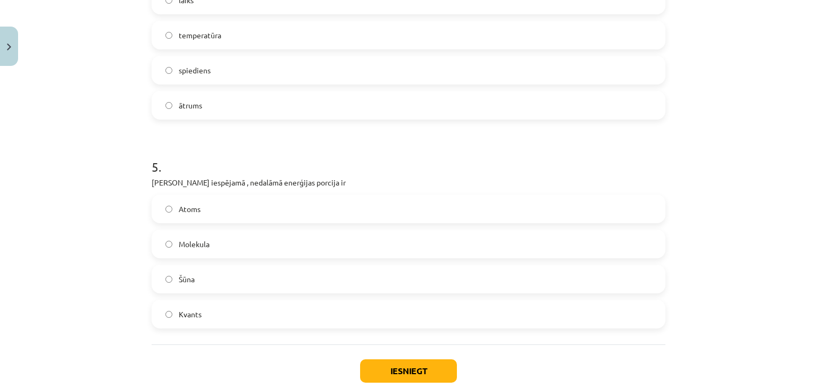
click at [225, 305] on label "Kvants" at bounding box center [409, 314] width 512 height 27
click at [372, 370] on button "Iesniegt" at bounding box center [408, 370] width 97 height 23
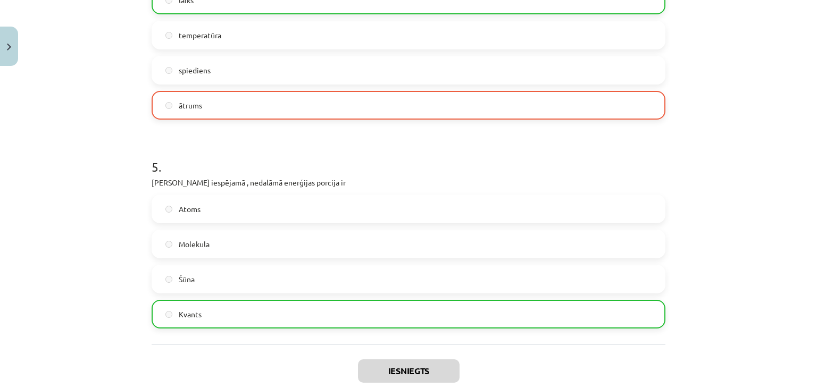
scroll to position [1039, 0]
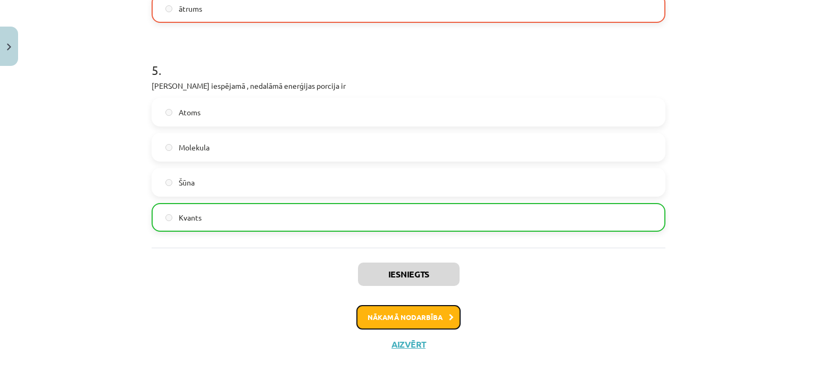
click at [400, 308] on button "Nākamā nodarbība" at bounding box center [408, 317] width 104 height 24
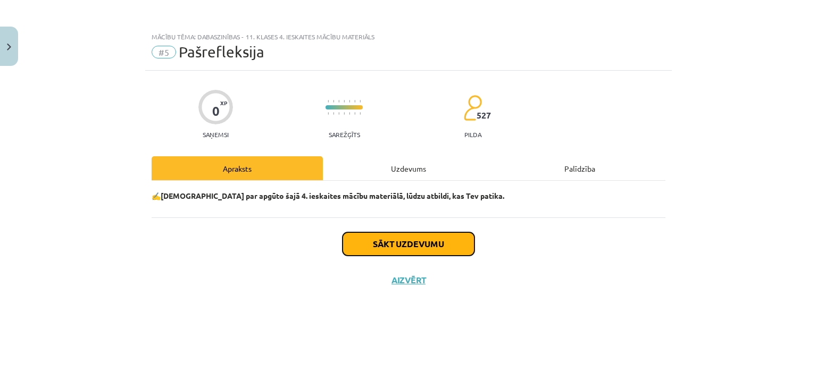
click at [410, 247] on button "Sākt uzdevumu" at bounding box center [408, 243] width 132 height 23
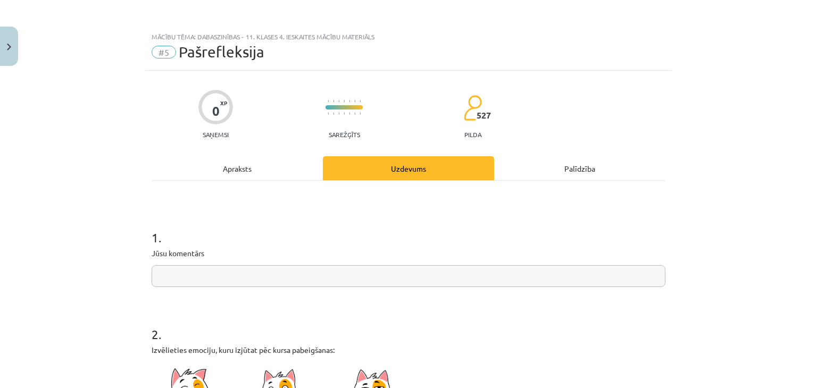
click at [386, 277] on input "text" at bounding box center [409, 276] width 514 height 22
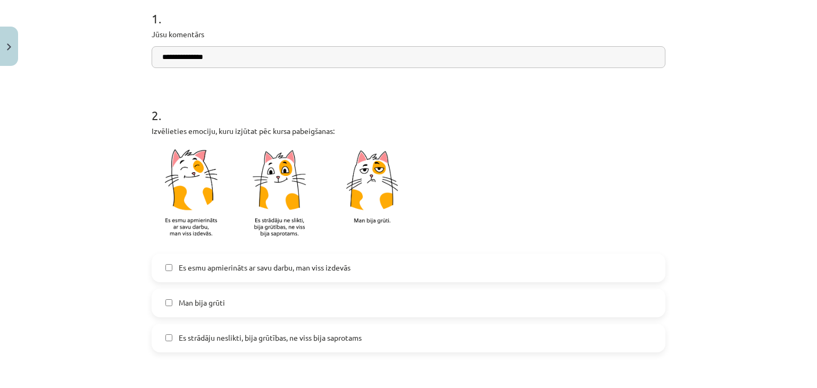
scroll to position [257, 0]
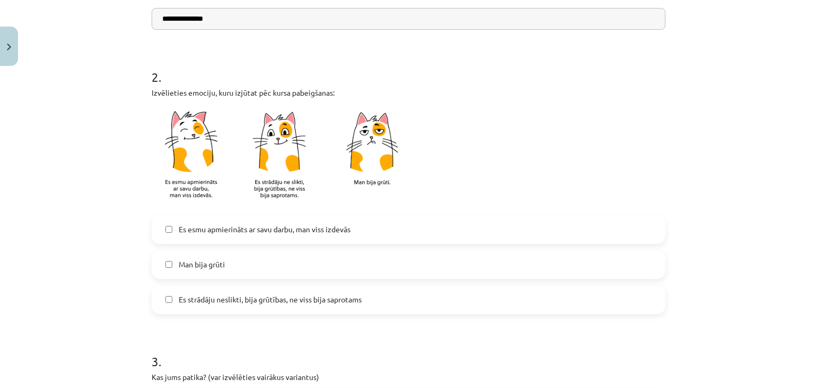
type input "**********"
click at [354, 237] on label "Es esmu apmierināts ar savu darbu, man viss izdevās" at bounding box center [409, 229] width 512 height 27
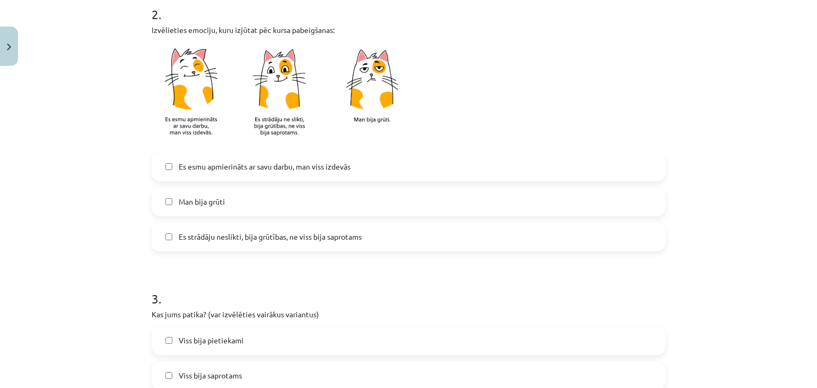
scroll to position [321, 0]
click at [354, 237] on span "Es strādāju neslikti, bija grūtības, ne viss bija saprotams" at bounding box center [270, 236] width 183 height 11
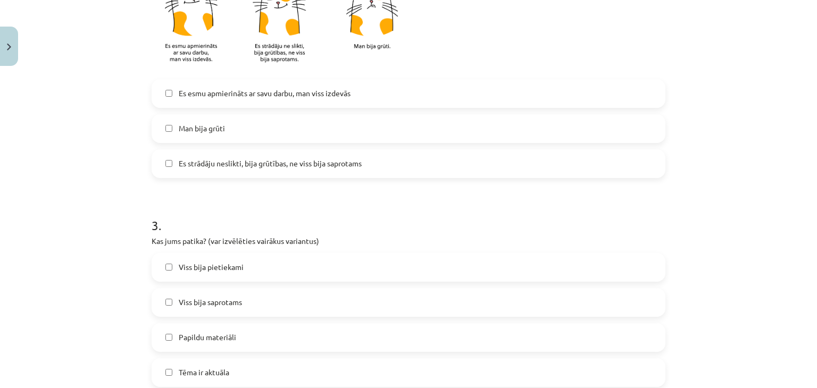
scroll to position [395, 0]
click at [344, 171] on label "Es strādāju neslikti, bija grūtības, ne viss bija saprotams" at bounding box center [409, 162] width 512 height 27
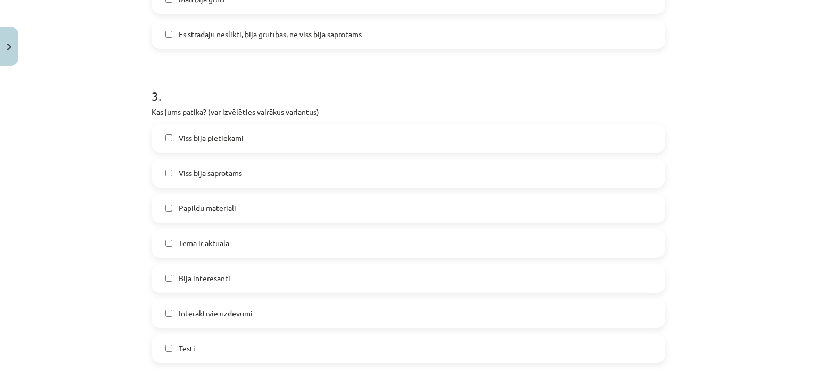
scroll to position [523, 0]
click at [330, 137] on label "Viss bija pietiekami" at bounding box center [409, 137] width 512 height 27
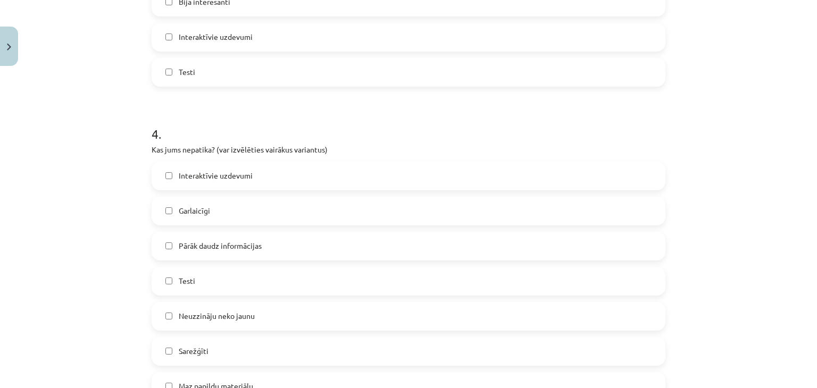
scroll to position [935, 0]
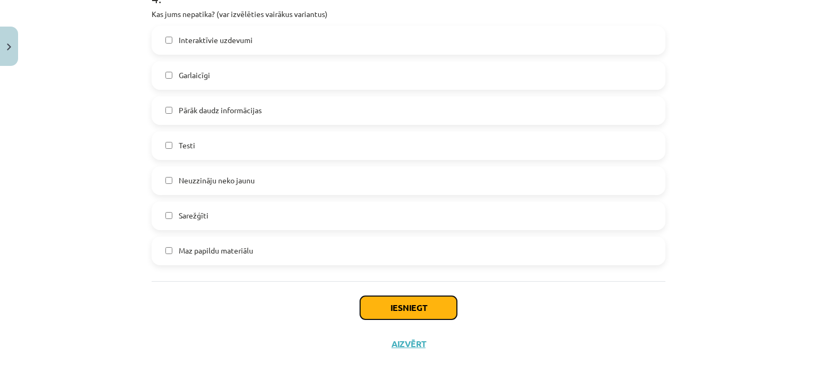
click at [382, 312] on button "Iesniegt" at bounding box center [408, 307] width 97 height 23
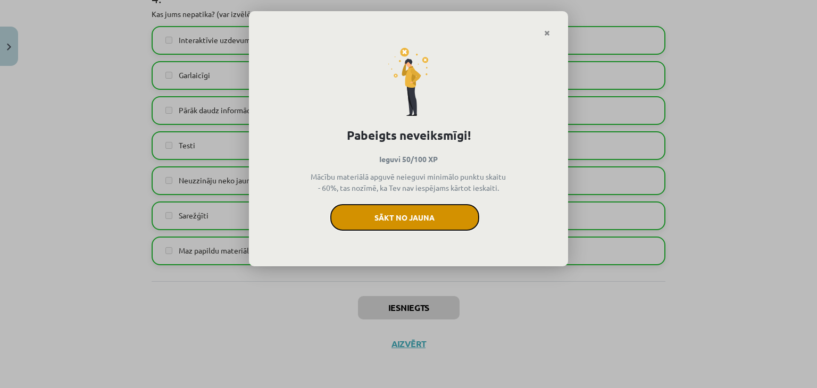
click at [417, 228] on button "Sākt no jauna" at bounding box center [404, 217] width 149 height 27
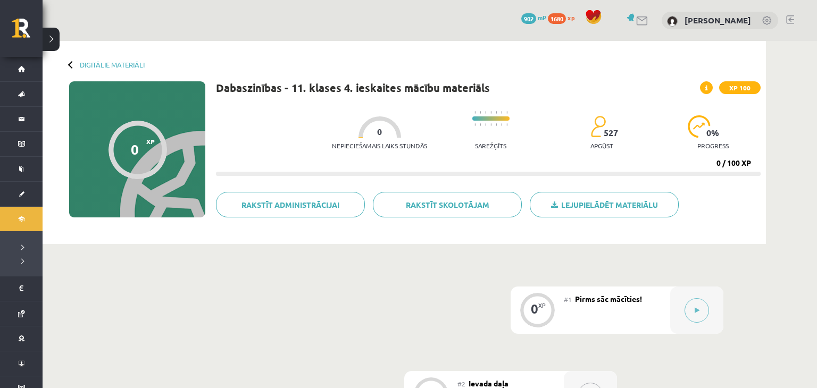
scroll to position [181, 0]
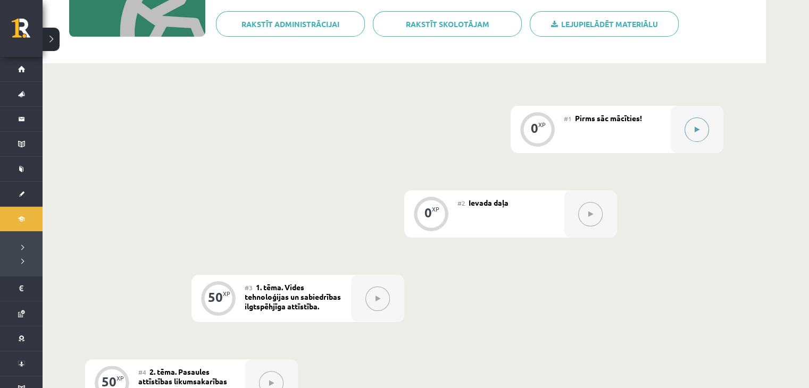
click at [693, 129] on button at bounding box center [696, 130] width 24 height 24
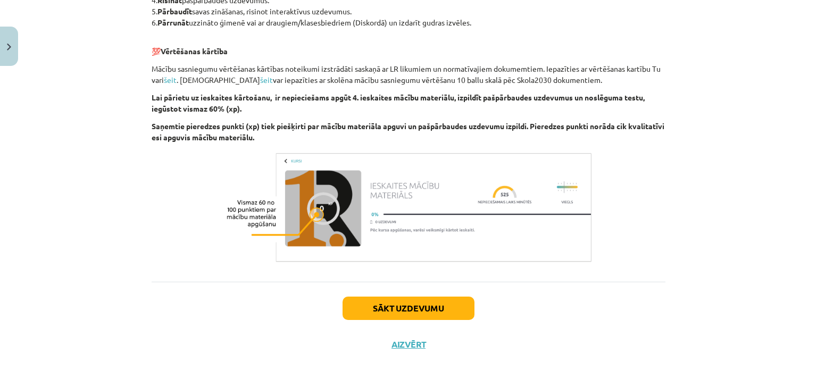
scroll to position [593, 0]
click at [389, 308] on button "Sākt uzdevumu" at bounding box center [408, 307] width 132 height 23
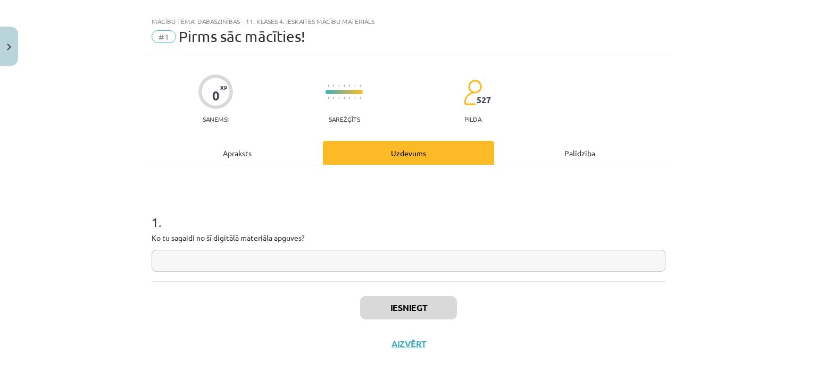
click at [384, 262] on input "text" at bounding box center [409, 261] width 514 height 22
type input "*****"
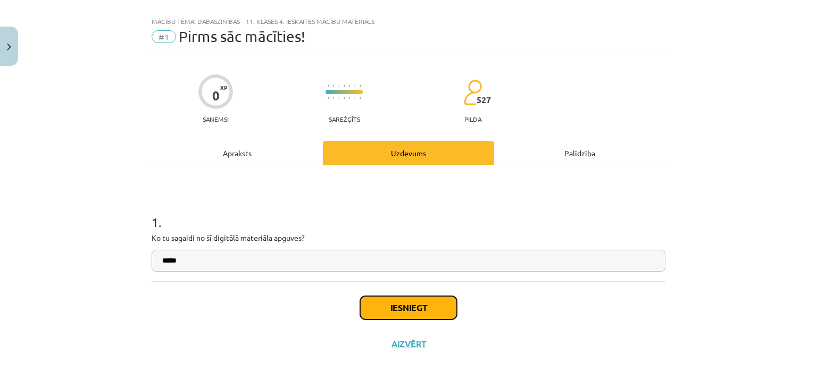
click at [392, 306] on button "Iesniegt" at bounding box center [408, 307] width 97 height 23
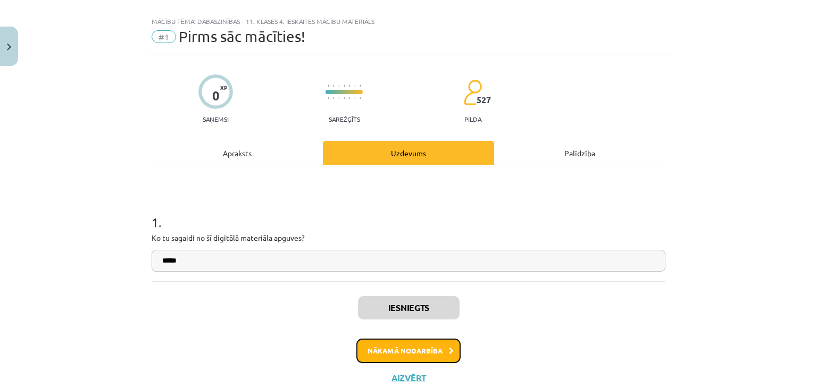
click at [389, 348] on button "Nākamā nodarbība" at bounding box center [408, 351] width 104 height 24
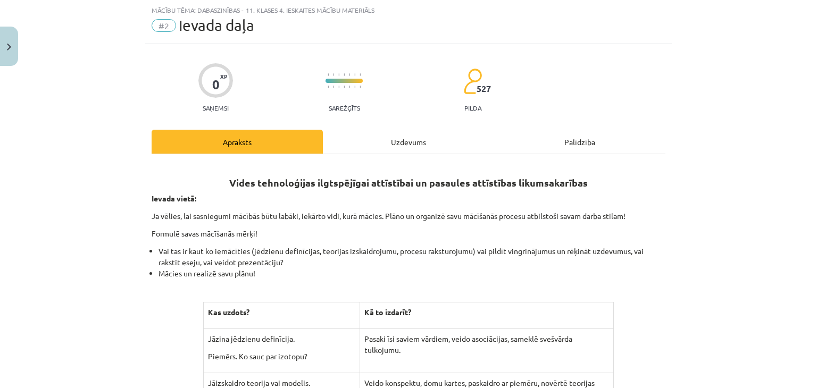
scroll to position [465, 0]
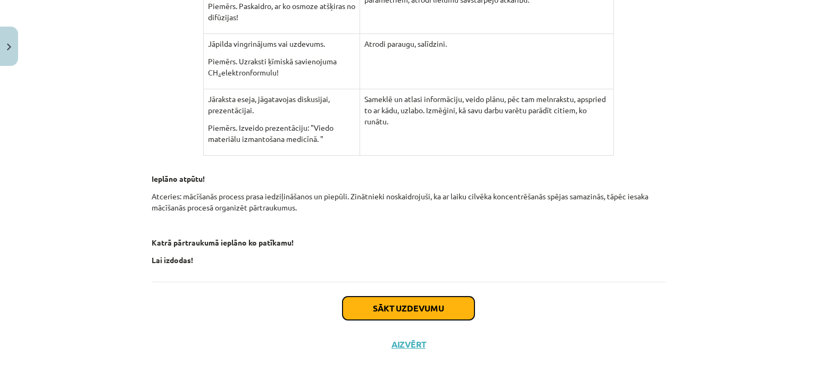
click at [402, 315] on button "Sākt uzdevumu" at bounding box center [408, 308] width 132 height 23
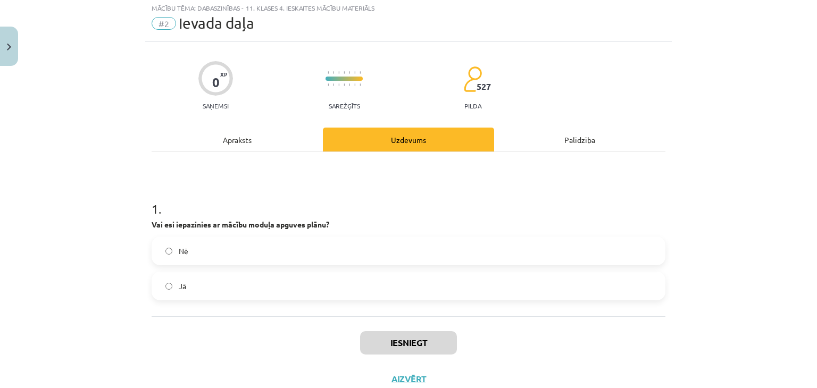
scroll to position [27, 0]
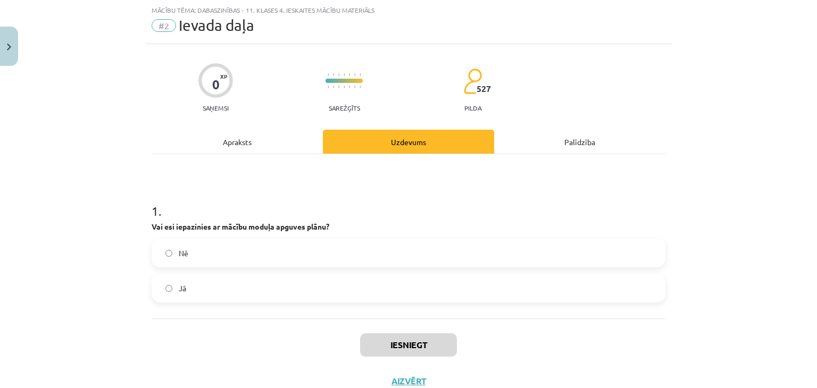
click at [395, 292] on label "Jā" at bounding box center [409, 288] width 512 height 27
click at [396, 346] on button "Iesniegt" at bounding box center [408, 344] width 97 height 23
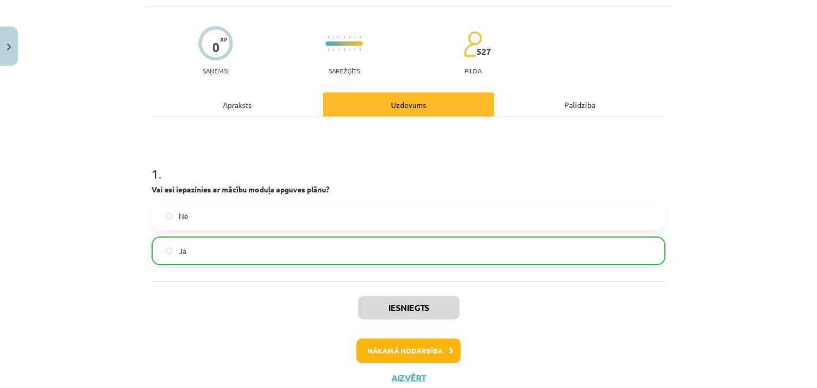
scroll to position [98, 0]
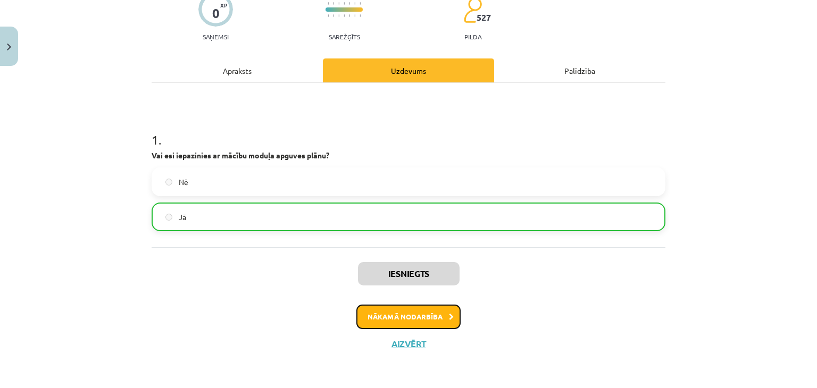
click at [413, 311] on button "Nākamā nodarbība" at bounding box center [408, 317] width 104 height 24
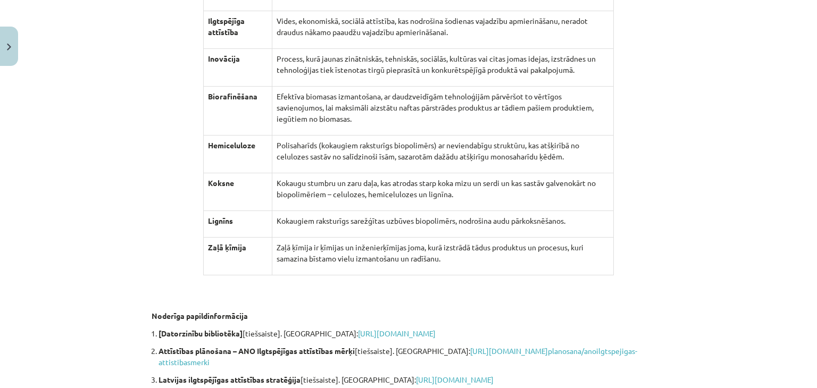
scroll to position [9473, 0]
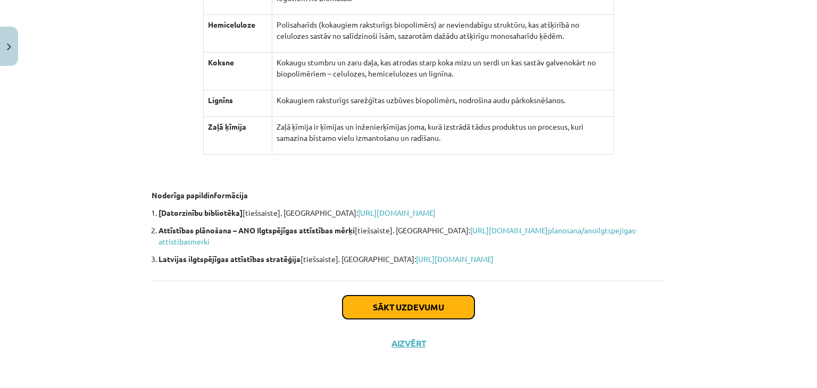
click at [403, 303] on button "Sākt uzdevumu" at bounding box center [408, 307] width 132 height 23
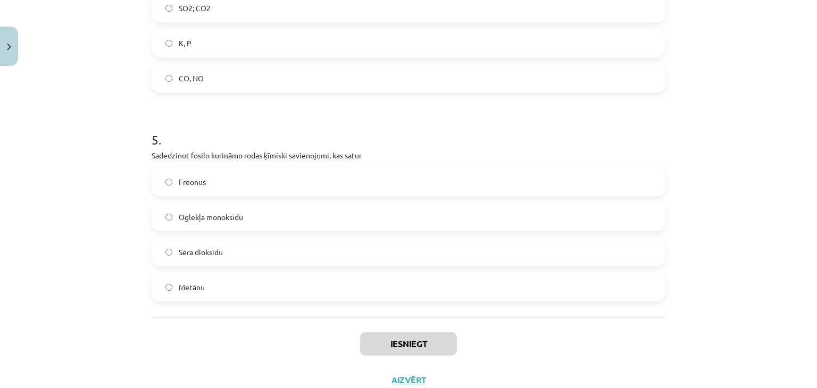
scroll to position [981, 0]
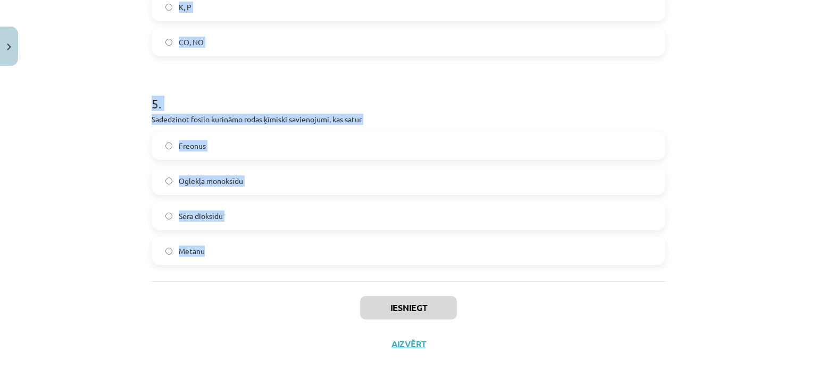
drag, startPoint x: 133, startPoint y: 75, endPoint x: 371, endPoint y: 260, distance: 301.4
click at [371, 260] on div "Mācību tēma: Dabaszinības - 11. klases 4. ieskaites mācību materiāls #3 1. tēma…" at bounding box center [408, 194] width 817 height 388
copy form "1 . Bioloģiskais piesārņojumus nav saistīts ar Vīrusu izplatīšanos Mikroorganis…"
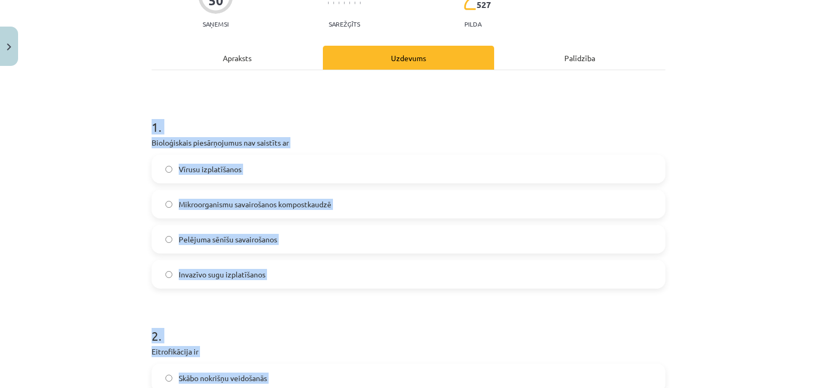
scroll to position [112, 0]
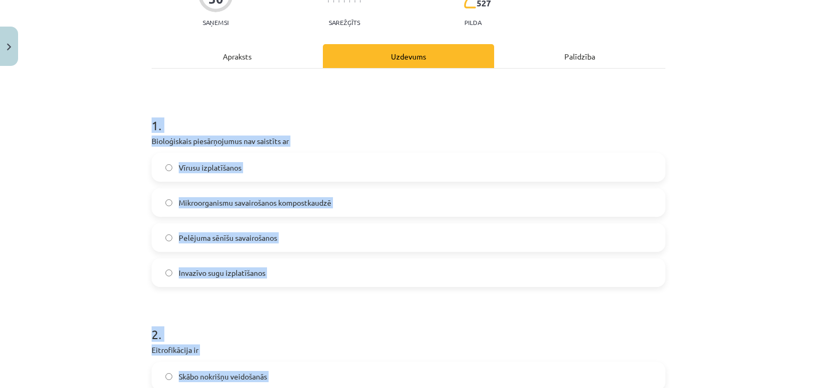
click at [384, 203] on label "Mikroorganismu savairošanos kompostkaudzē" at bounding box center [409, 202] width 512 height 27
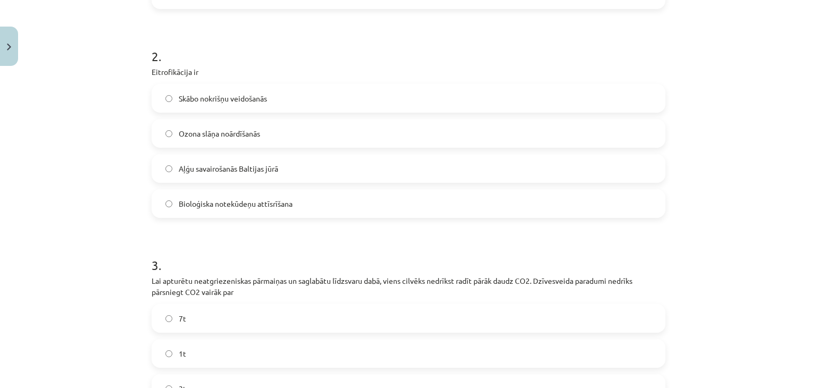
scroll to position [391, 0]
click at [363, 168] on label "Aļģu savairošanās Baltijas jūrā" at bounding box center [409, 167] width 512 height 27
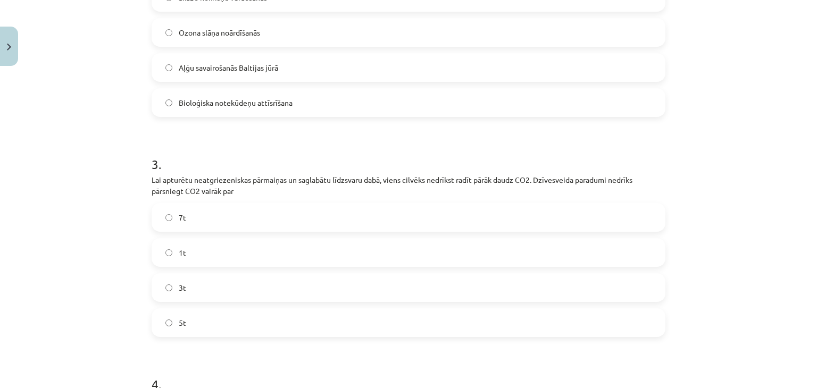
click at [334, 247] on label "1t" at bounding box center [409, 252] width 512 height 27
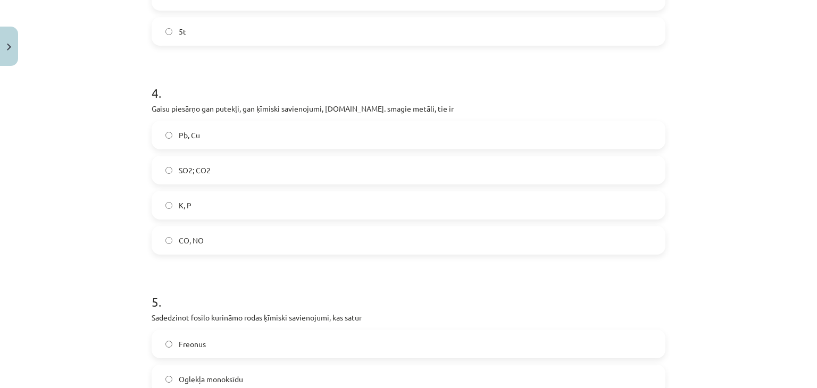
scroll to position [783, 0]
click at [301, 138] on label "Pb, Cu" at bounding box center [409, 135] width 512 height 27
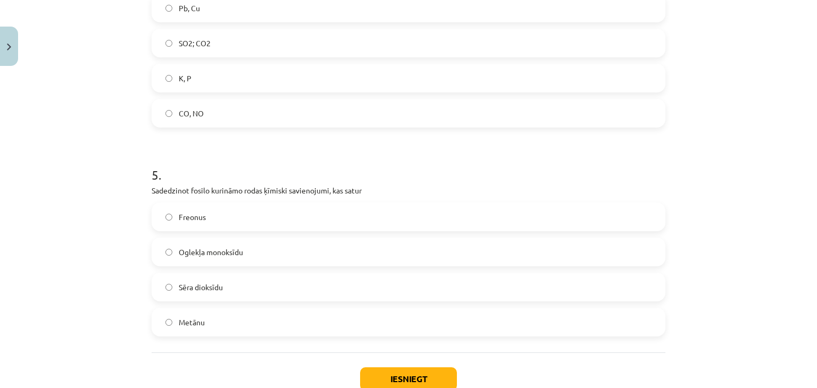
scroll to position [981, 0]
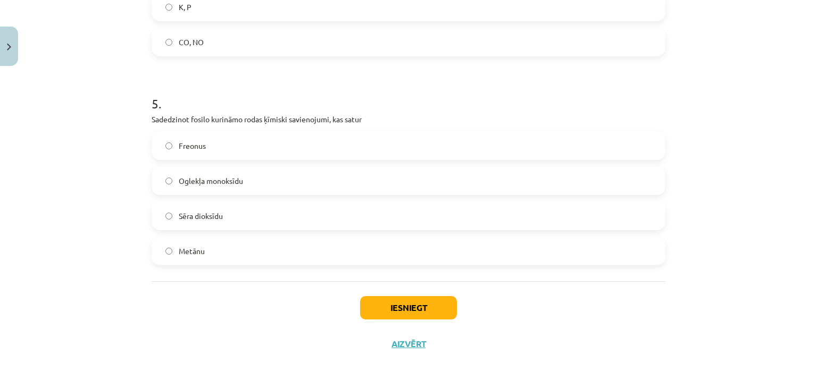
click at [309, 220] on label "Sēra dioksīdu" at bounding box center [409, 216] width 512 height 27
click at [388, 303] on button "Iesniegt" at bounding box center [408, 307] width 97 height 23
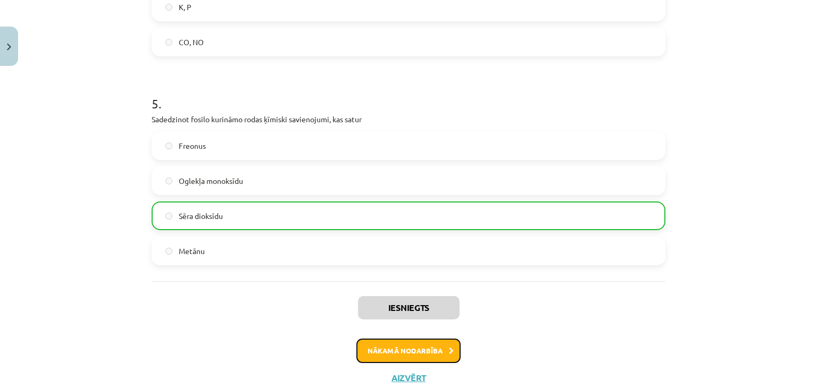
click at [402, 346] on button "Nākamā nodarbība" at bounding box center [408, 351] width 104 height 24
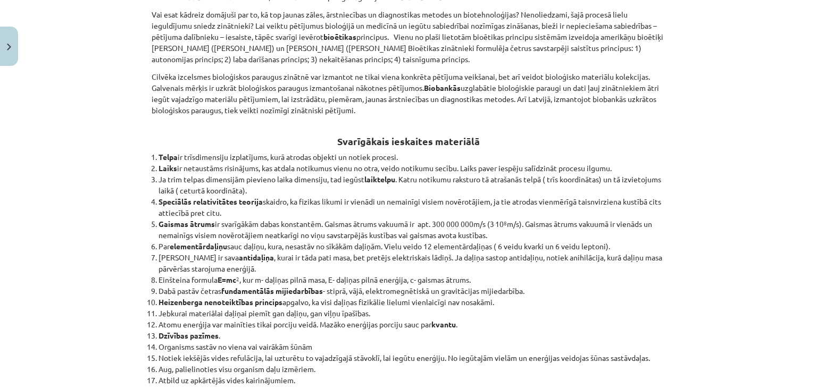
scroll to position [11574, 0]
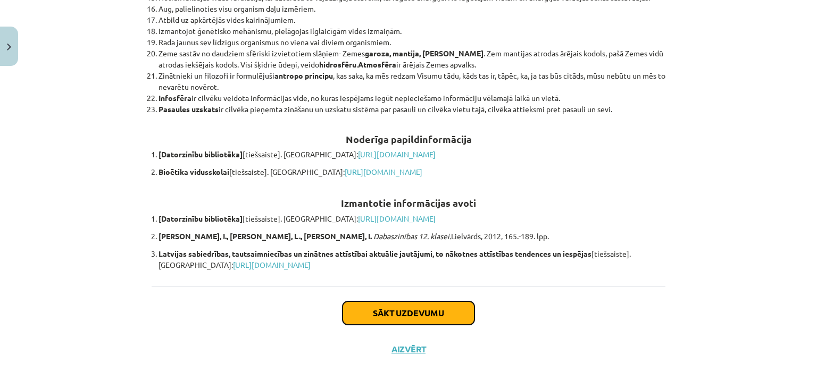
click at [409, 302] on button "Sākt uzdevumu" at bounding box center [408, 313] width 132 height 23
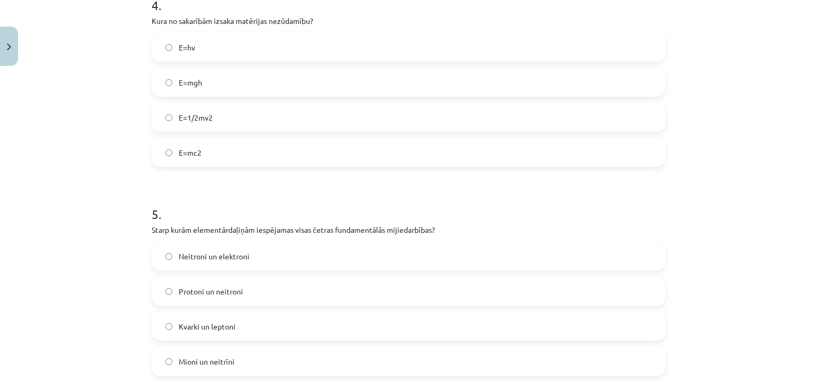
scroll to position [1006, 0]
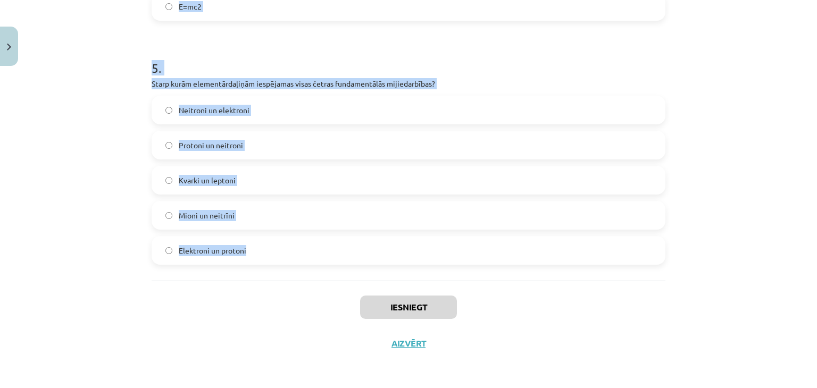
drag, startPoint x: 139, startPoint y: 122, endPoint x: 302, endPoint y: 255, distance: 210.2
click at [302, 255] on div "Mācību tēma: Dabaszinības - 11. klases 4. ieskaites mācību materiāls #4 2. tēma…" at bounding box center [408, 194] width 817 height 388
copy form "1 . Mazākā iespējamā , nedalāmā enerģijas porcija ir Atoms Kvants Molekula Šūna…"
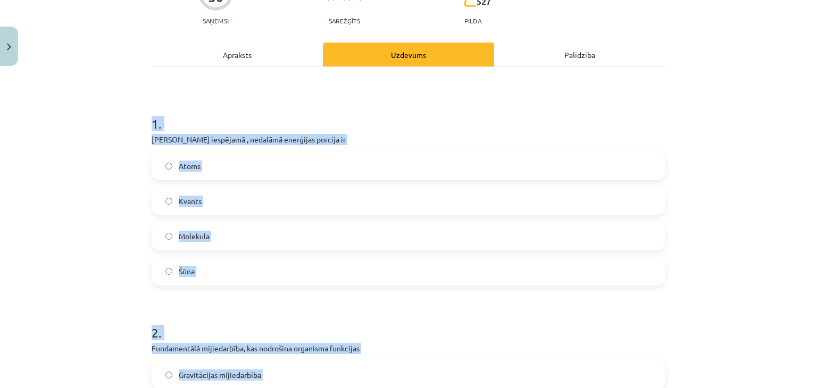
scroll to position [114, 0]
click at [328, 205] on label "Kvants" at bounding box center [409, 200] width 512 height 27
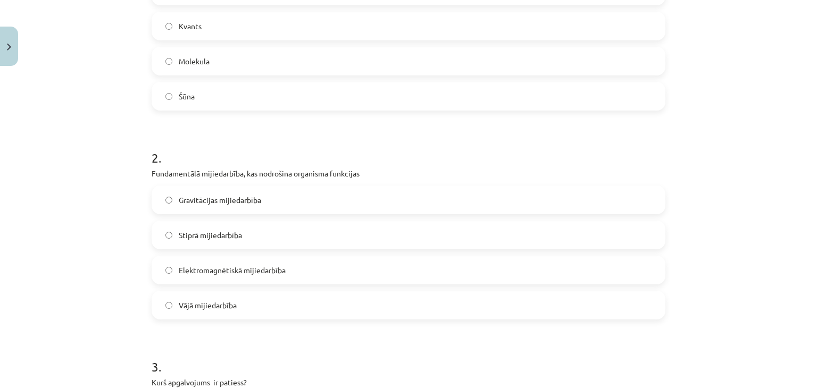
scroll to position [302, 0]
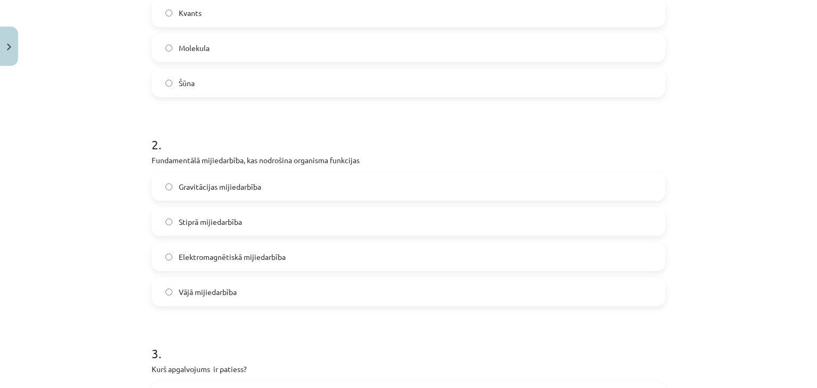
click at [360, 264] on label "Elektromagnētiskā mijiedarbība" at bounding box center [409, 257] width 512 height 27
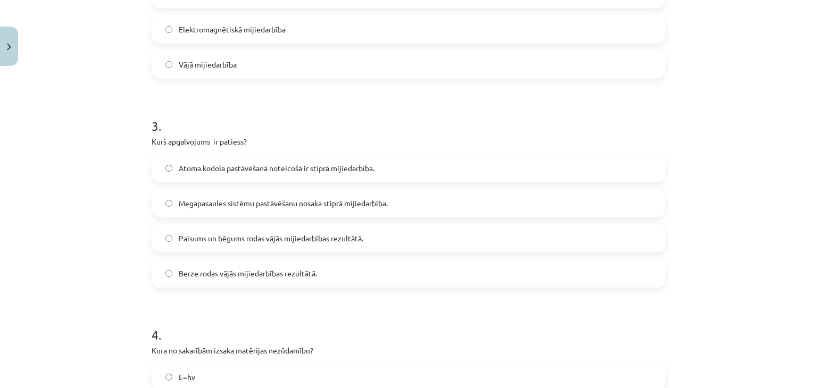
scroll to position [531, 0]
click at [347, 157] on label "Atoma kodola pastāvēšanā noteicošā ir stiprā mijiedarbība." at bounding box center [409, 166] width 512 height 27
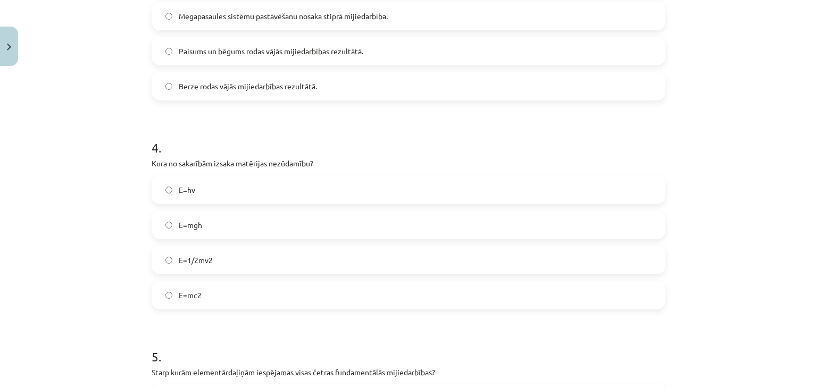
scroll to position [721, 0]
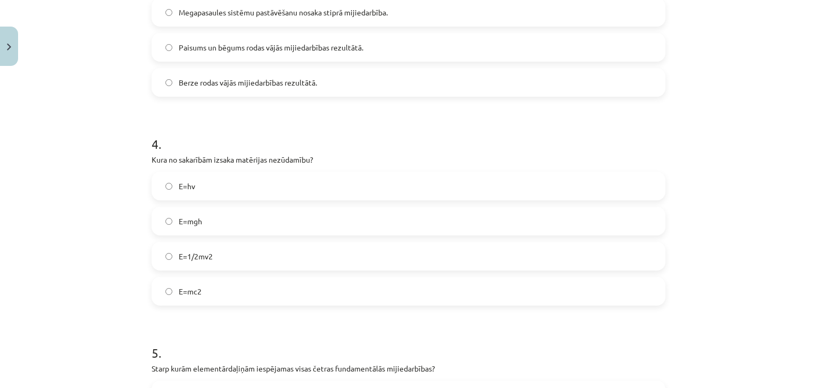
click at [287, 296] on label "E=mc2" at bounding box center [409, 291] width 512 height 27
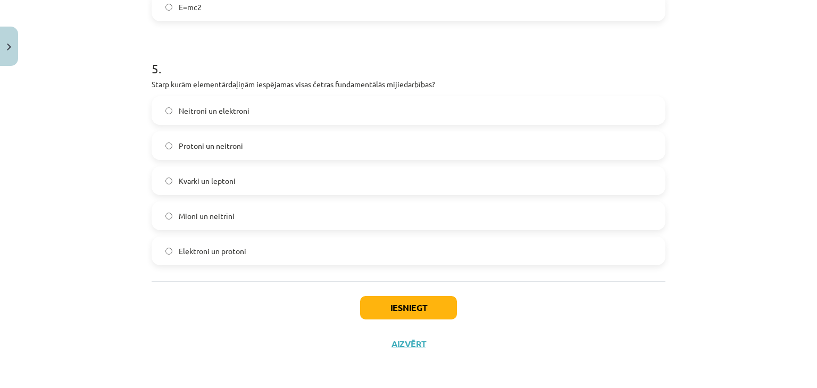
scroll to position [1006, 0]
click at [343, 139] on label "Protoni un neitroni" at bounding box center [409, 145] width 512 height 27
click at [388, 311] on button "Iesniegt" at bounding box center [408, 307] width 97 height 23
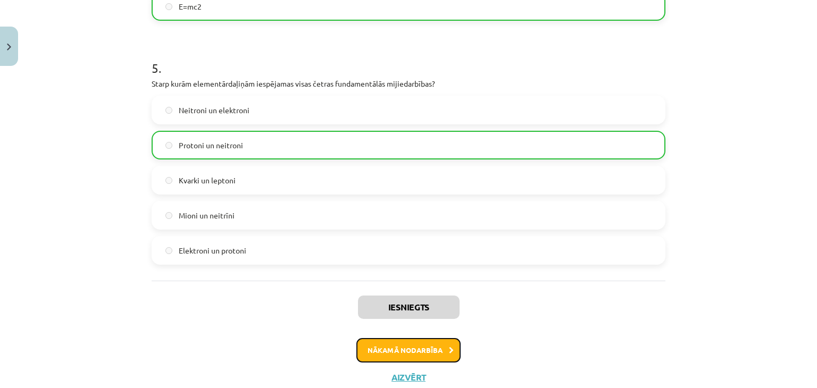
click at [392, 352] on button "Nākamā nodarbība" at bounding box center [408, 350] width 104 height 24
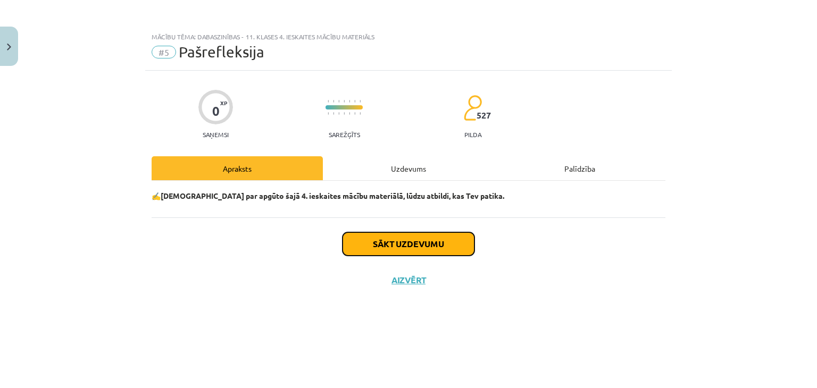
click at [414, 250] on button "Sākt uzdevumu" at bounding box center [408, 243] width 132 height 23
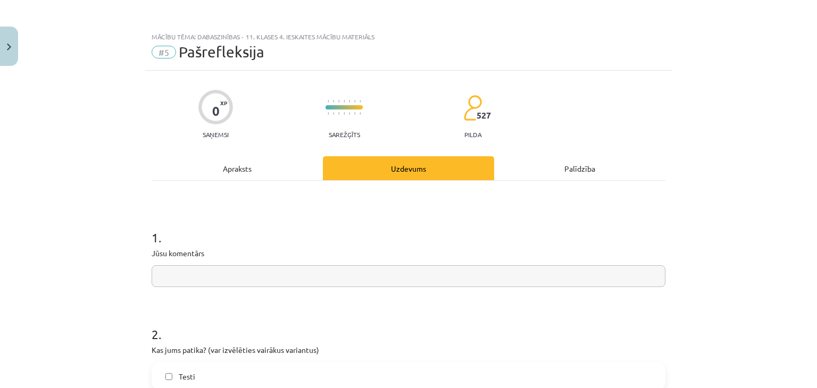
click at [399, 279] on input "text" at bounding box center [409, 276] width 514 height 22
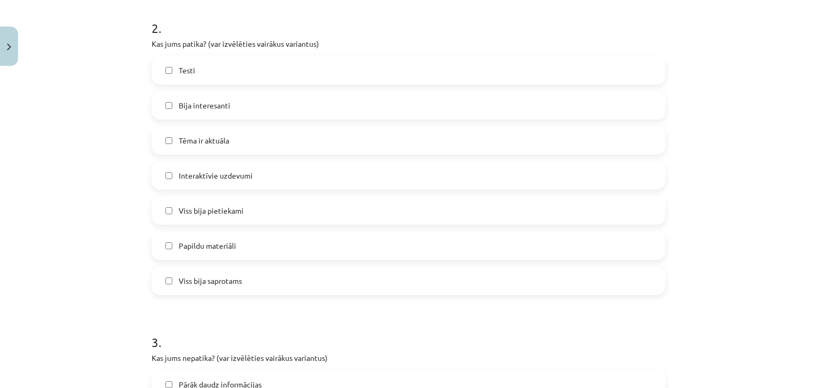
scroll to position [308, 0]
type input "**********"
click at [330, 275] on label "Viss bija saprotams" at bounding box center [409, 278] width 512 height 27
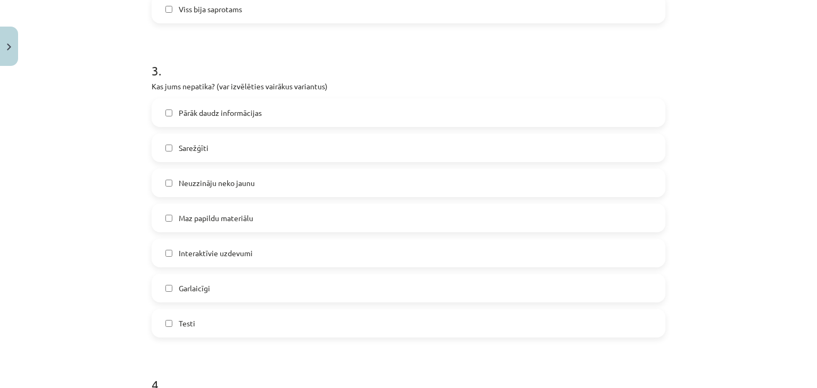
scroll to position [662, 0]
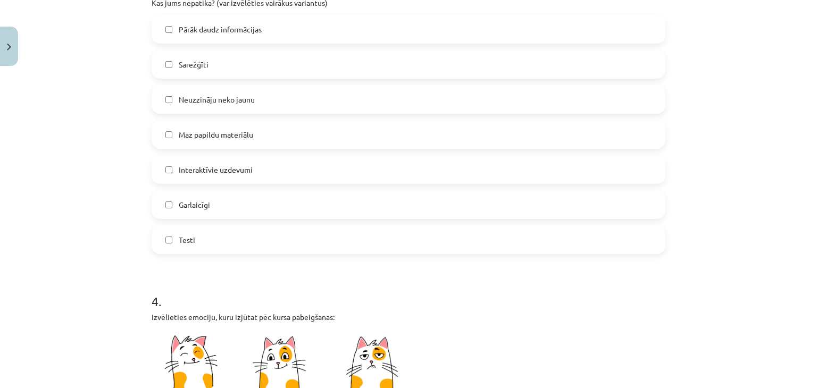
click at [285, 204] on label "Garlaicīgi" at bounding box center [409, 204] width 512 height 27
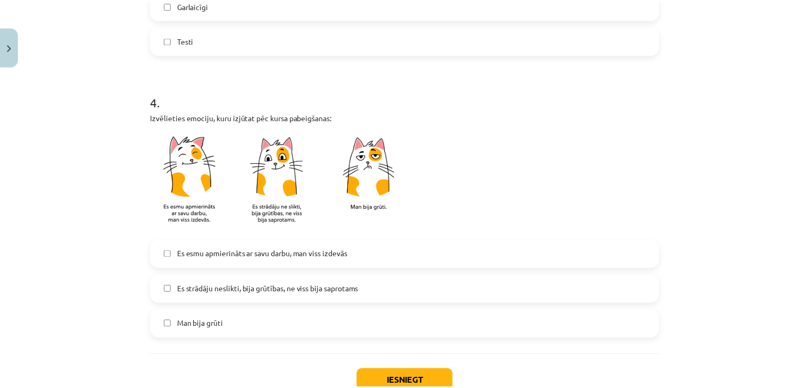
scroll to position [935, 0]
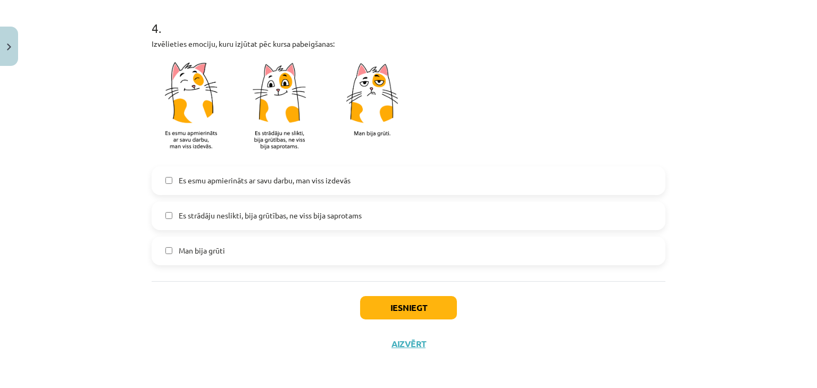
click at [271, 208] on label "Es strādāju neslikti, bija grūtības, ne viss bija saprotams" at bounding box center [409, 216] width 512 height 27
click at [391, 306] on button "Iesniegt" at bounding box center [408, 307] width 97 height 23
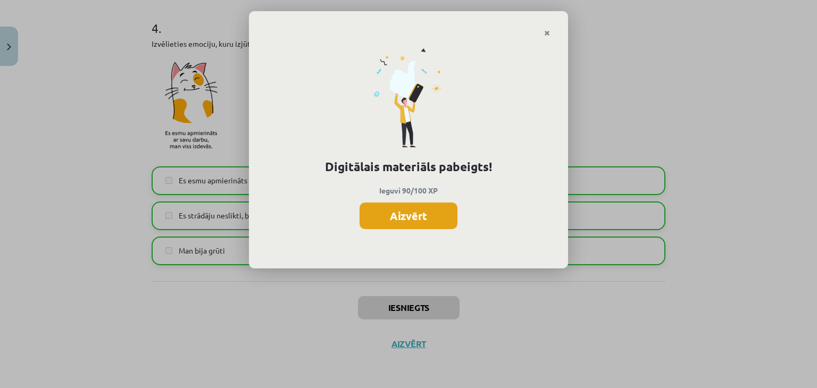
click at [419, 216] on button "Aizvērt" at bounding box center [408, 216] width 98 height 27
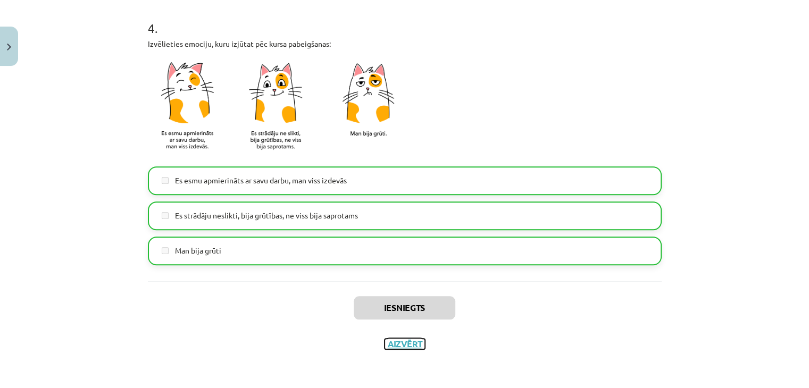
click at [399, 342] on button "Aizvērt" at bounding box center [404, 344] width 40 height 11
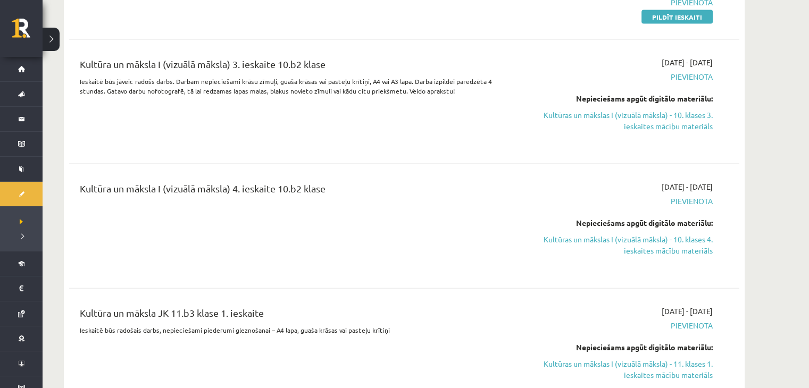
scroll to position [2301, 0]
click at [607, 110] on link "Kultūras un mākslas I (vizuālā māksla) - 10. klases 3. ieskaites mācību materiā…" at bounding box center [612, 120] width 200 height 22
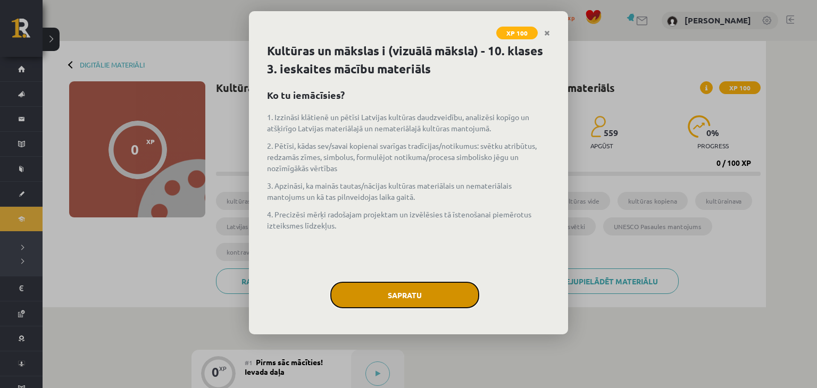
click at [410, 293] on button "Sapratu" at bounding box center [404, 295] width 149 height 27
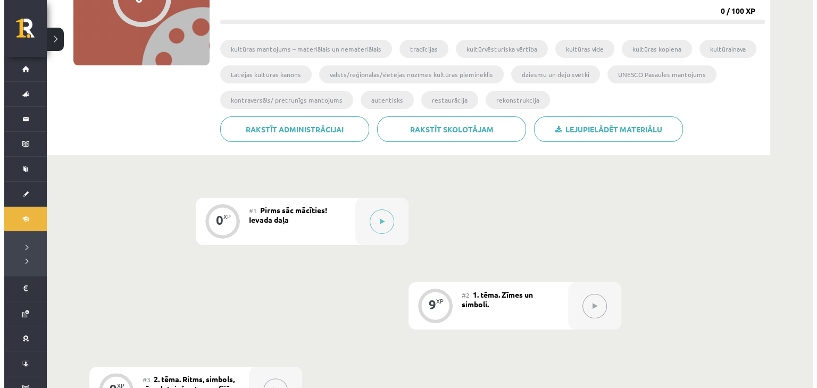
scroll to position [140, 0]
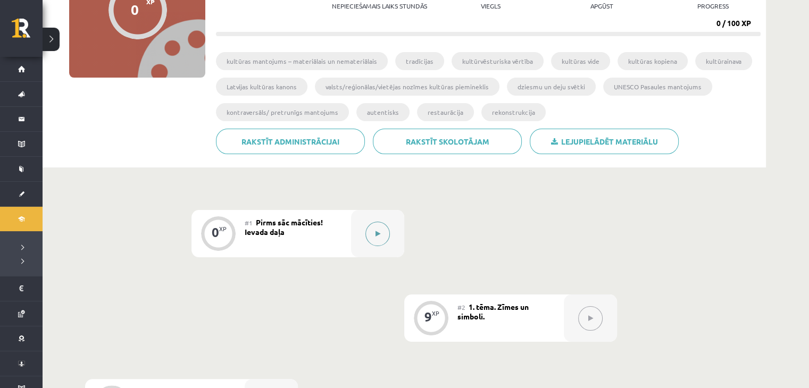
click at [376, 238] on button at bounding box center [377, 234] width 24 height 24
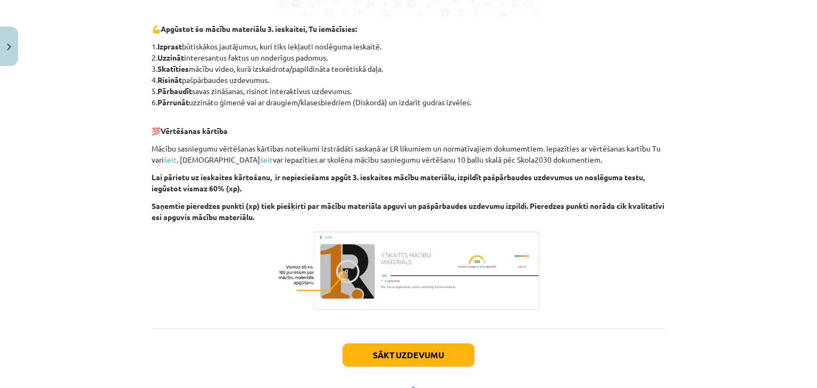
scroll to position [613, 0]
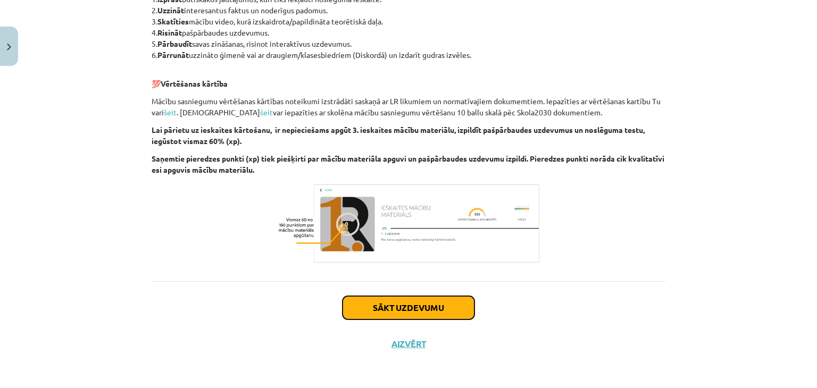
click at [403, 311] on button "Sākt uzdevumu" at bounding box center [408, 307] width 132 height 23
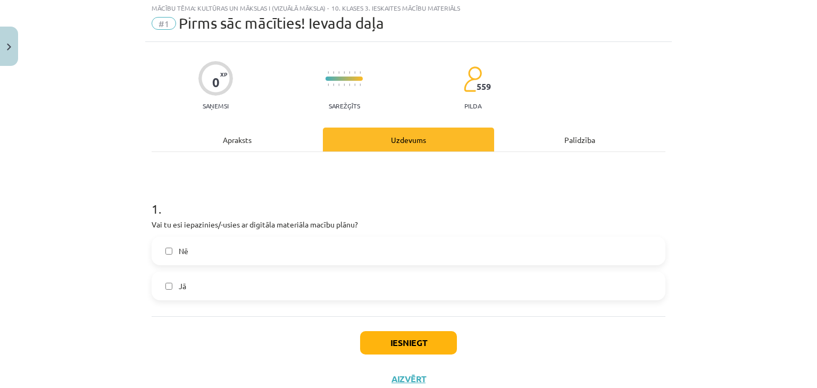
scroll to position [27, 0]
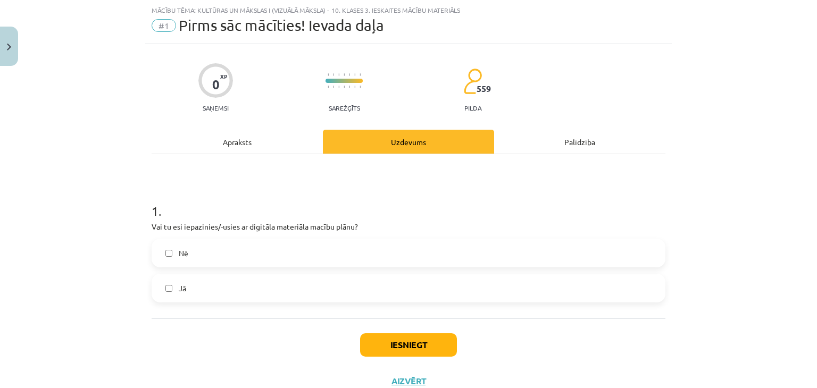
click at [313, 285] on label "Jā" at bounding box center [409, 288] width 512 height 27
click at [387, 352] on button "Iesniegt" at bounding box center [408, 344] width 97 height 23
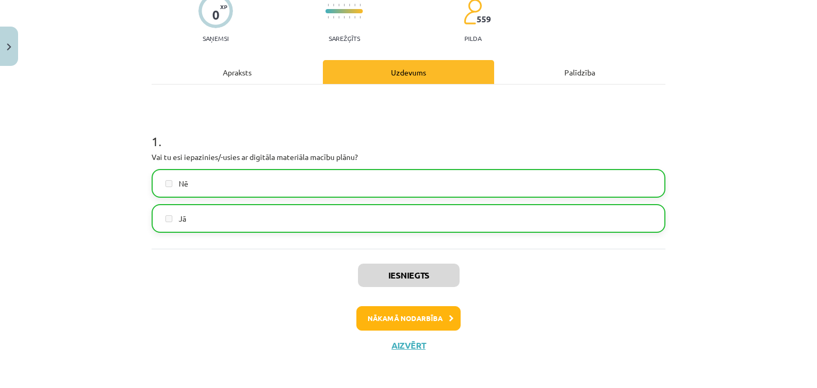
scroll to position [97, 0]
click at [412, 308] on button "Nākamā nodarbība" at bounding box center [408, 318] width 104 height 24
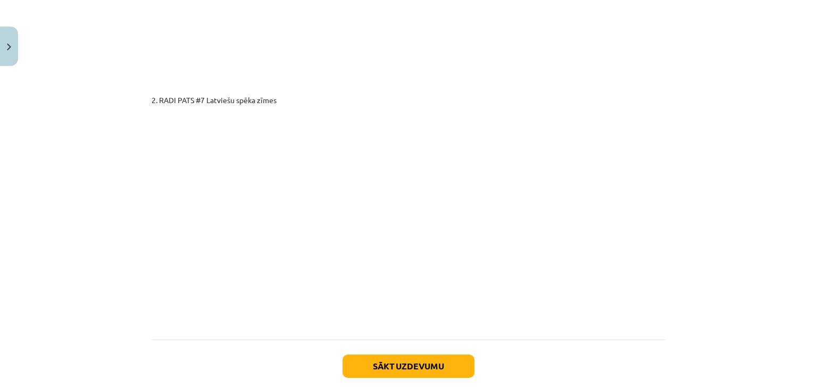
scroll to position [1854, 0]
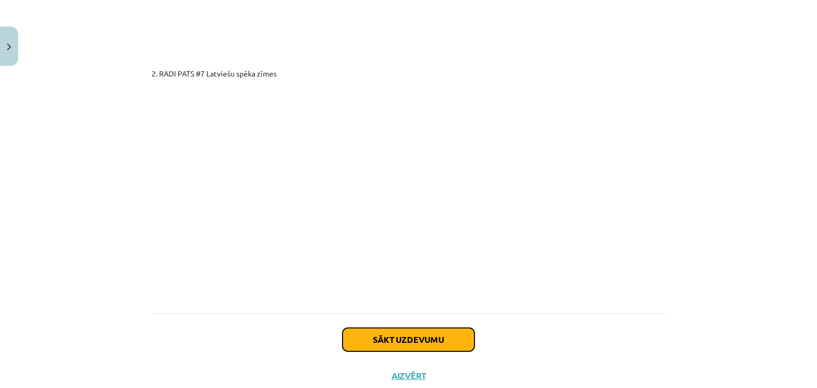
click at [396, 328] on button "Sākt uzdevumu" at bounding box center [408, 339] width 132 height 23
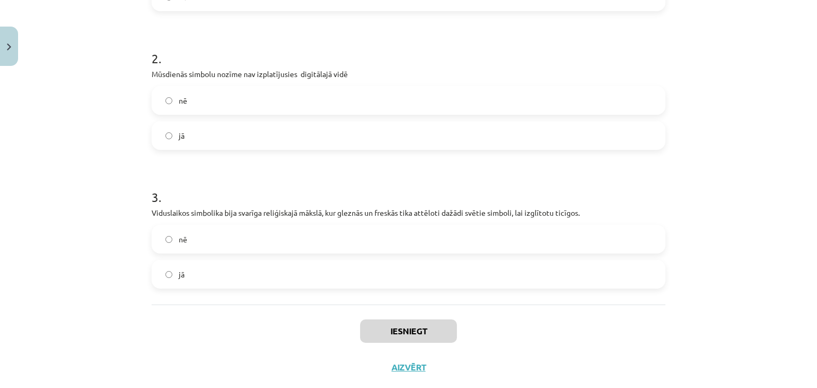
scroll to position [342, 0]
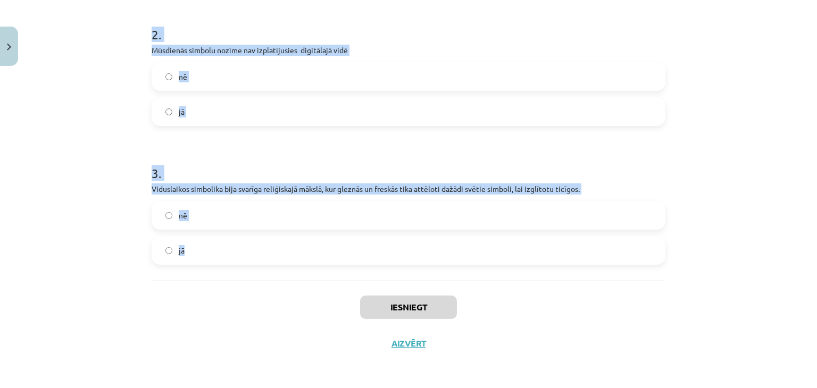
drag, startPoint x: 134, startPoint y: 148, endPoint x: 370, endPoint y: 263, distance: 262.8
click at [370, 263] on div "Mācību tēma: Kultūras un mākslas i (vizuālā māksla) - 10. klases 3. ieskaites m…" at bounding box center [408, 194] width 817 height 388
copy form "1 . Zīmes un simboli ir komunikācijas rīki, kas palīdz mums nodot informāciju, …"
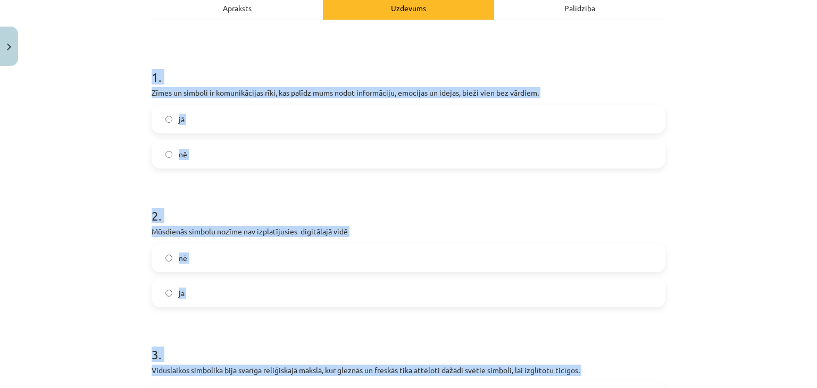
scroll to position [161, 0]
click at [237, 121] on label "jā" at bounding box center [409, 118] width 512 height 27
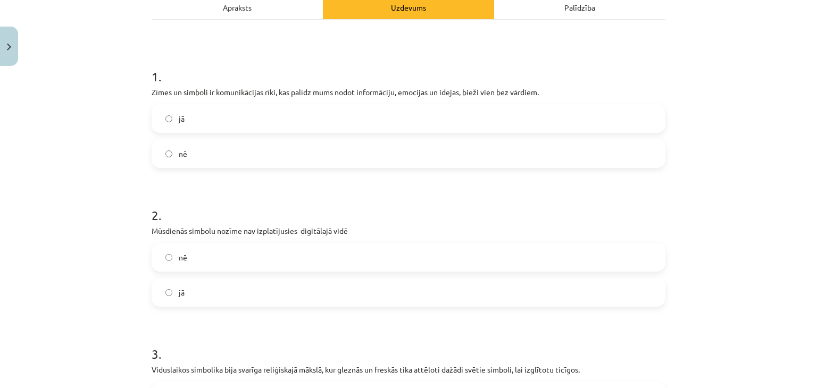
click at [224, 250] on label "nē" at bounding box center [409, 257] width 512 height 27
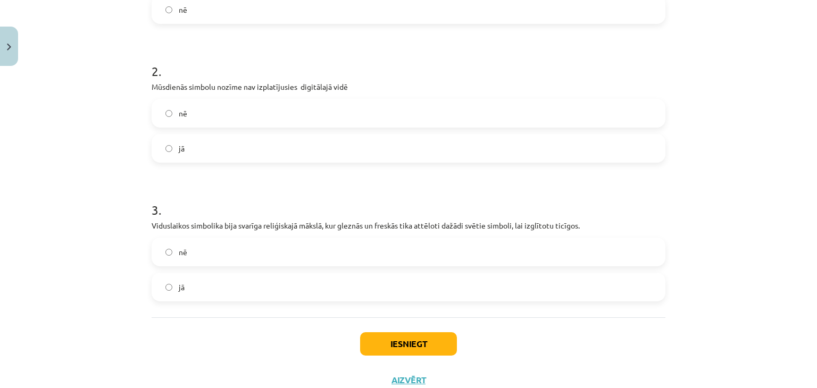
scroll to position [342, 0]
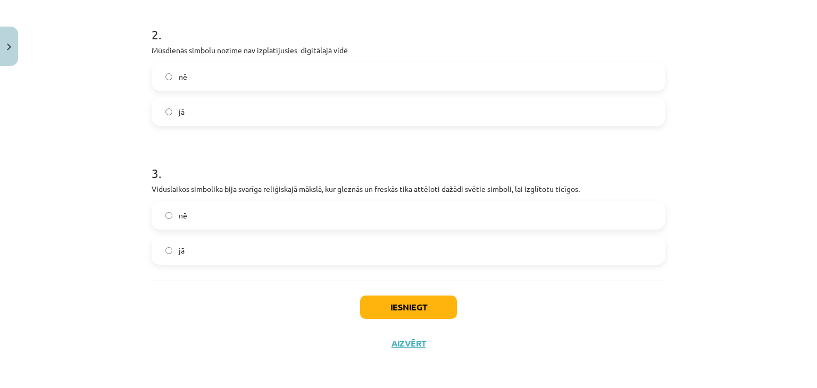
click at [225, 245] on label "jā" at bounding box center [409, 250] width 512 height 27
click at [386, 310] on button "Iesniegt" at bounding box center [408, 307] width 97 height 23
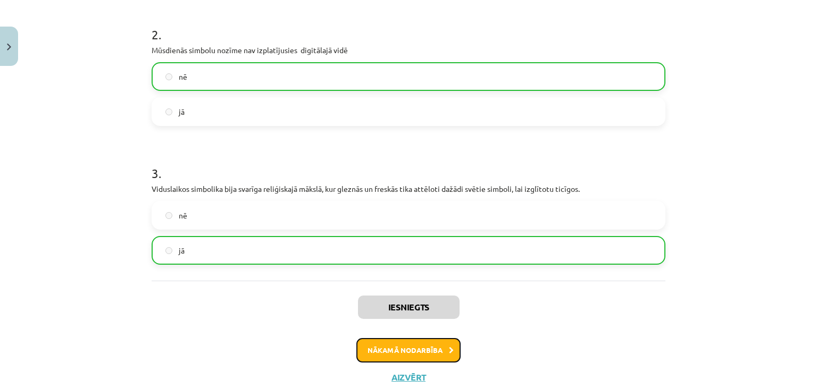
click at [388, 355] on button "Nākamā nodarbība" at bounding box center [408, 350] width 104 height 24
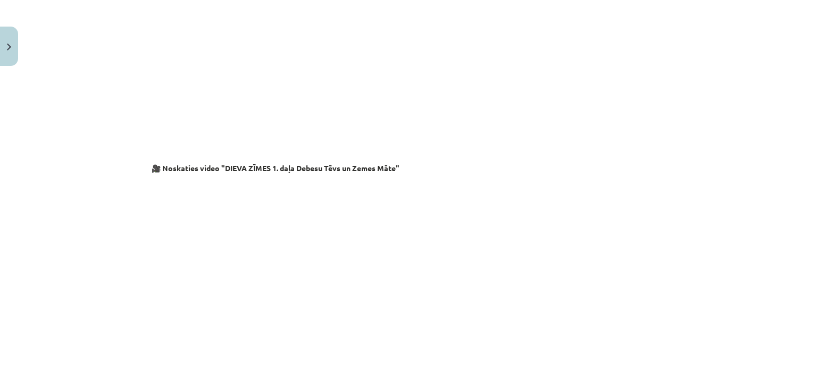
scroll to position [1788, 0]
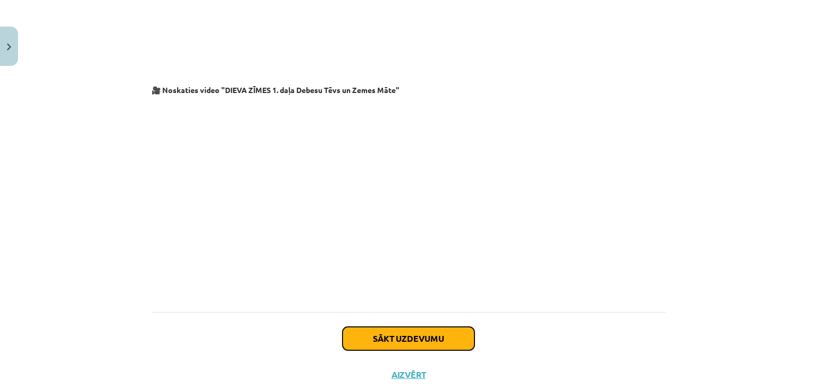
click at [388, 327] on button "Sākt uzdevumu" at bounding box center [408, 338] width 132 height 23
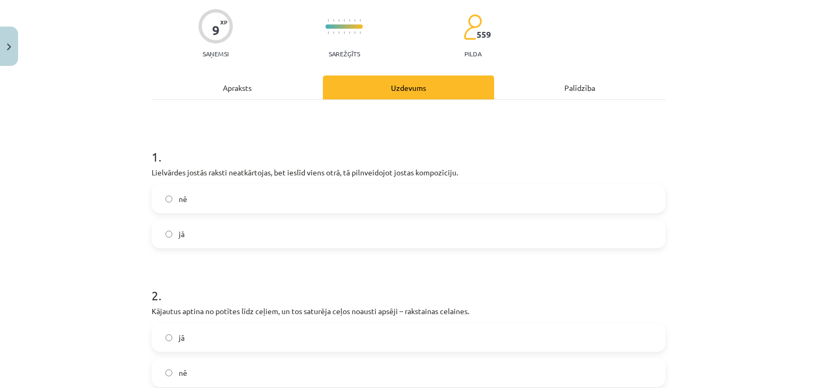
scroll to position [86, 0]
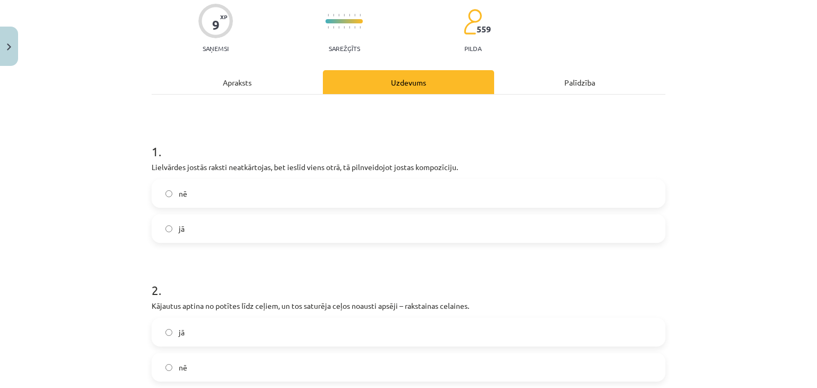
click at [312, 229] on label "jā" at bounding box center [409, 228] width 512 height 27
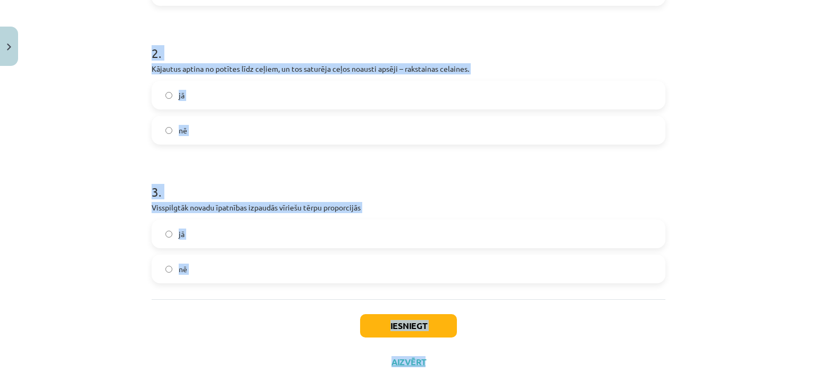
scroll to position [342, 0]
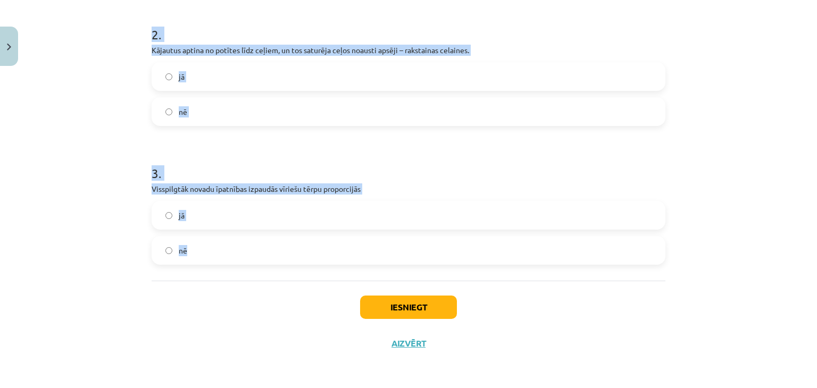
drag, startPoint x: 141, startPoint y: 130, endPoint x: 434, endPoint y: 232, distance: 310.6
click at [434, 232] on div "9 XP Saņemsi Sarežģīts 559 pilda Apraksts Uzdevums Palīdzība 1 . Lielvārdes jos…" at bounding box center [408, 45] width 526 height 633
copy form "1 . Lielvārdes jostās raksti neatkārtojas, bet ieslīd viens otrā, tā pilnveidoj…"
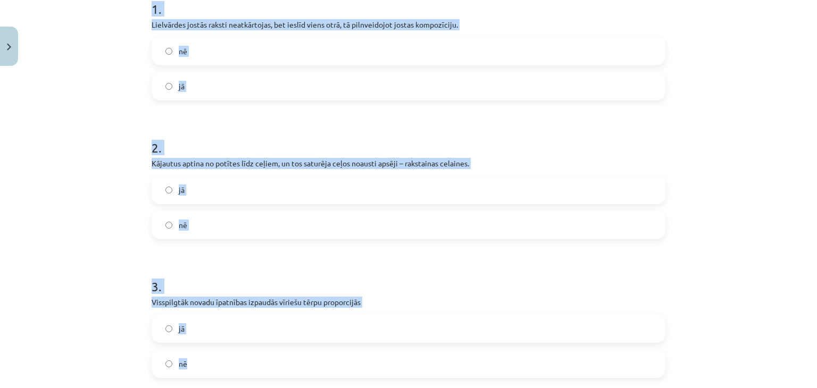
scroll to position [228, 0]
click at [282, 57] on label "nē" at bounding box center [409, 51] width 512 height 27
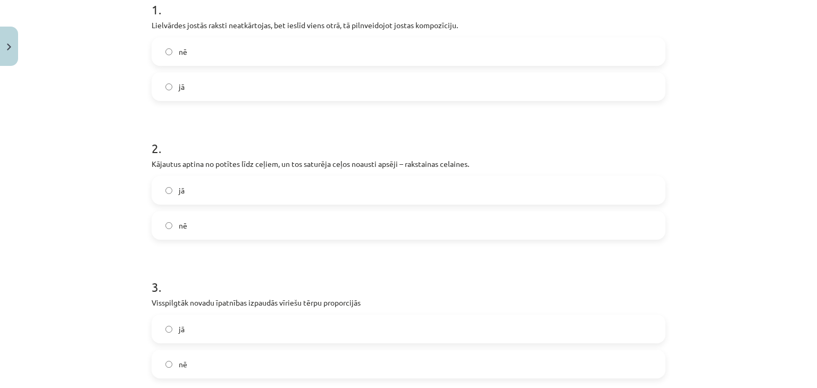
click at [272, 87] on label "jā" at bounding box center [409, 86] width 512 height 27
click at [249, 178] on label "jā" at bounding box center [409, 190] width 512 height 27
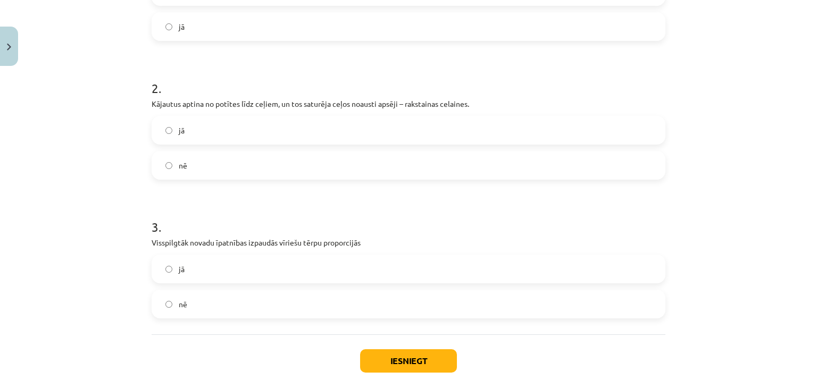
scroll to position [290, 0]
click at [296, 289] on label "nē" at bounding box center [409, 302] width 512 height 27
click at [381, 359] on button "Iesniegt" at bounding box center [408, 359] width 97 height 23
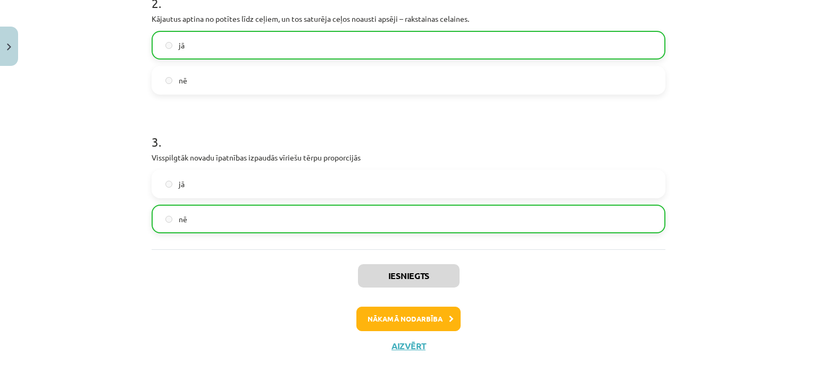
scroll to position [375, 0]
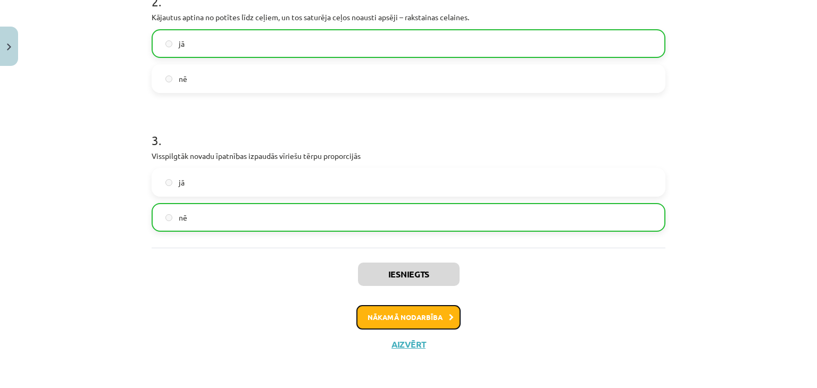
click at [425, 312] on button "Nākamā nodarbība" at bounding box center [408, 317] width 104 height 24
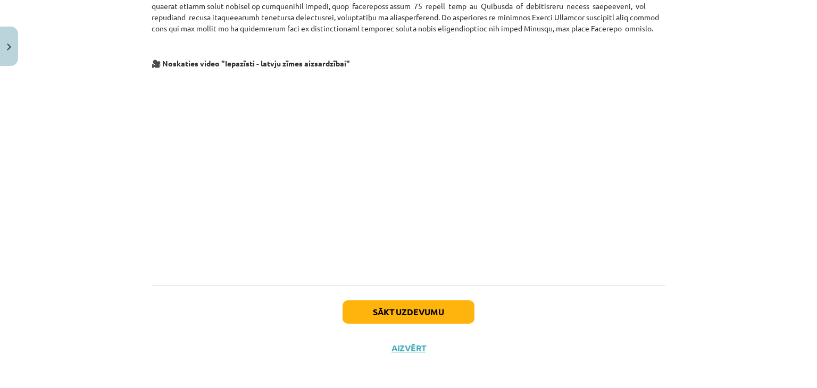
scroll to position [613, 0]
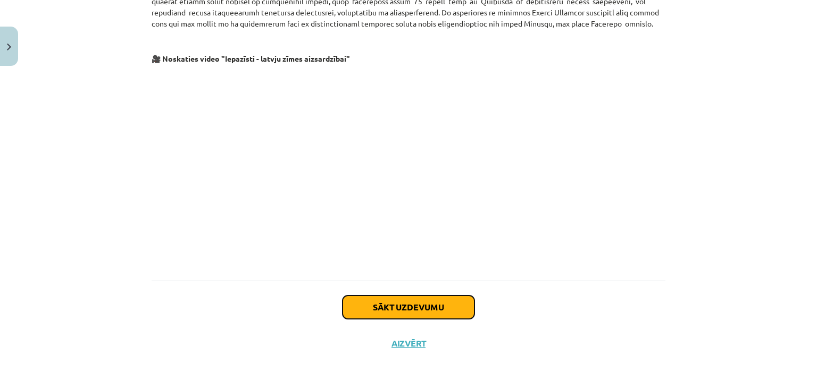
click at [421, 306] on button "Sākt uzdevumu" at bounding box center [408, 307] width 132 height 23
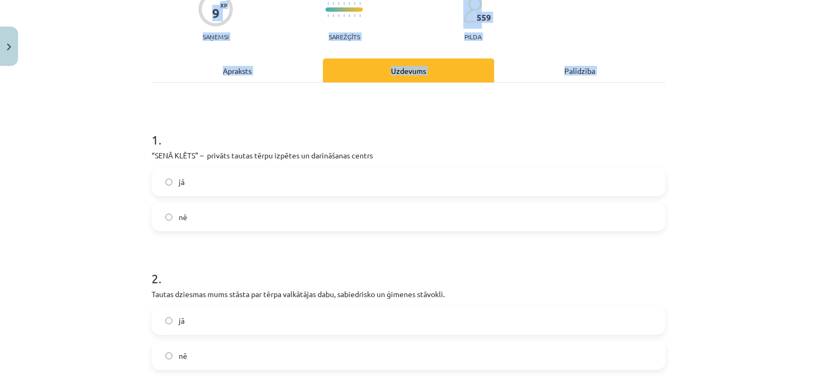
scroll to position [370, 0]
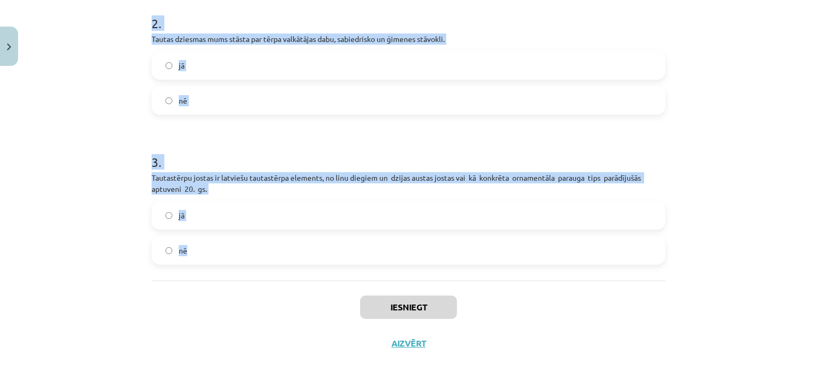
drag, startPoint x: 131, startPoint y: 195, endPoint x: 315, endPoint y: 277, distance: 201.1
click at [315, 277] on div "Mācību tēma: Kultūras un mākslas i (vizuālā māksla) - 10. klases 3. ieskaites m…" at bounding box center [408, 194] width 817 height 388
copy form "1 . “SENĀ KLĒTS” – privāts tautas tērpu izpētes un darināšanas centrs jā nē 2 .…"
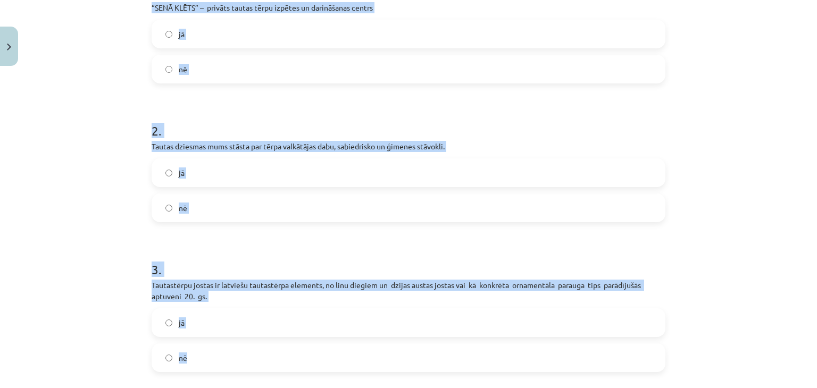
scroll to position [262, 0]
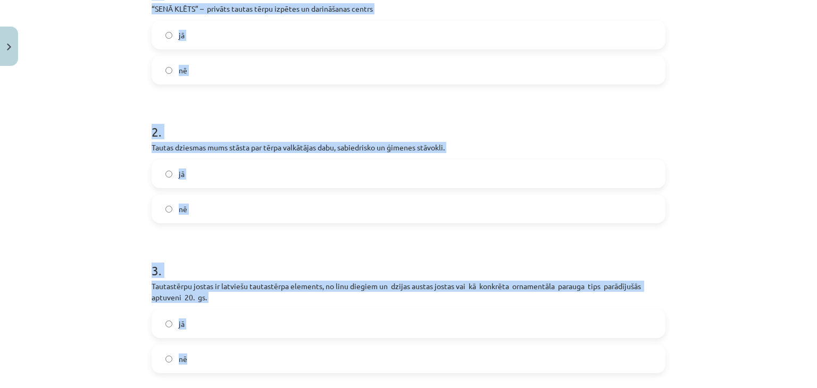
click at [357, 34] on label "jā" at bounding box center [409, 35] width 512 height 27
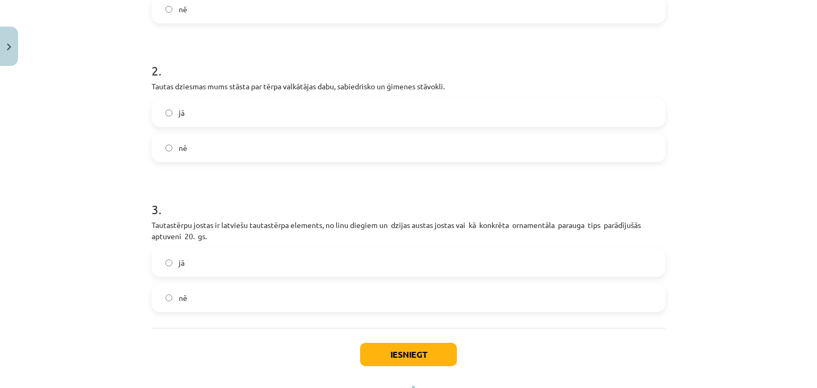
scroll to position [323, 0]
click at [392, 107] on label "jā" at bounding box center [409, 112] width 512 height 27
click at [281, 292] on label "nē" at bounding box center [409, 297] width 512 height 27
click at [390, 352] on button "Iesniegt" at bounding box center [408, 353] width 97 height 23
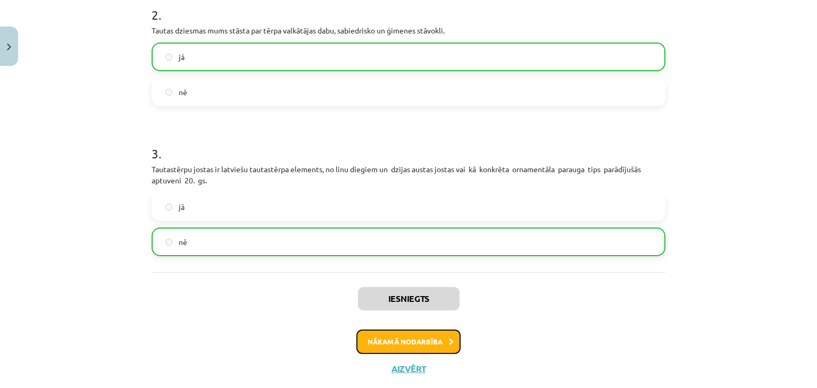
click at [431, 340] on button "Nākamā nodarbība" at bounding box center [408, 342] width 104 height 24
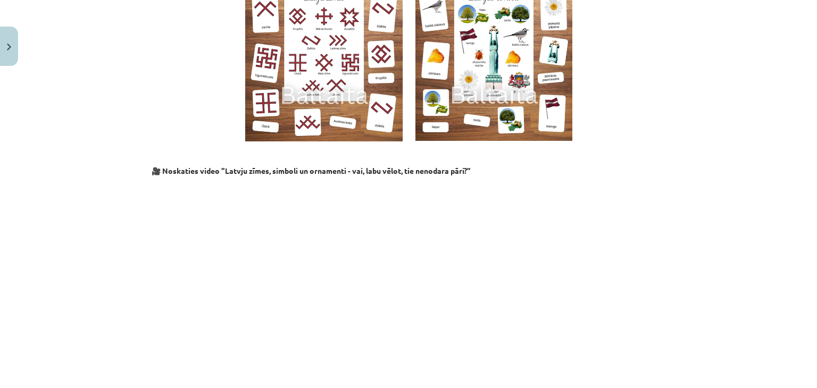
scroll to position [1049, 0]
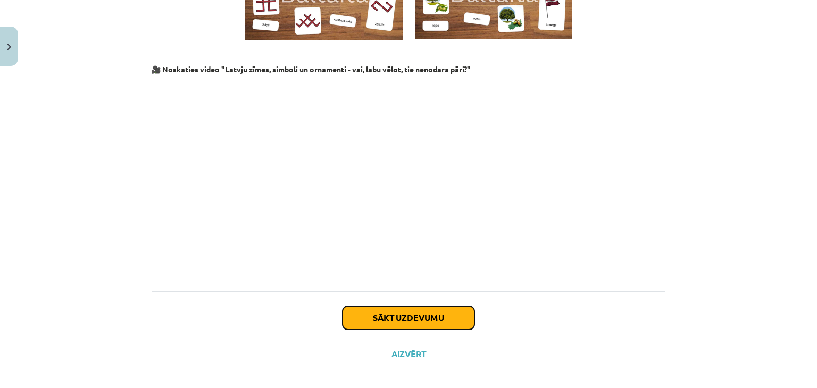
click at [421, 306] on button "Sākt uzdevumu" at bounding box center [408, 317] width 132 height 23
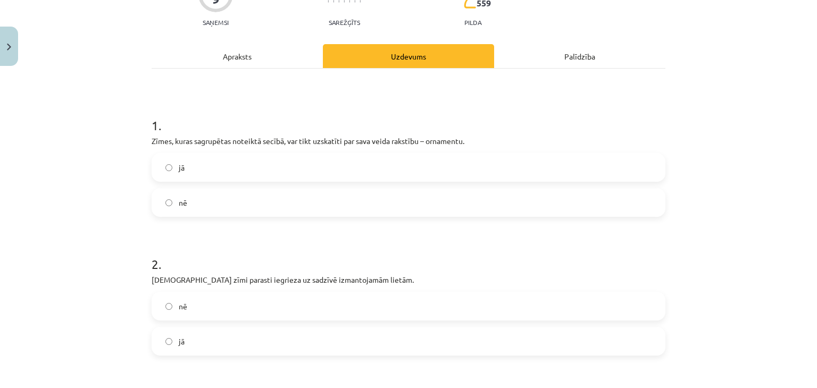
scroll to position [114, 0]
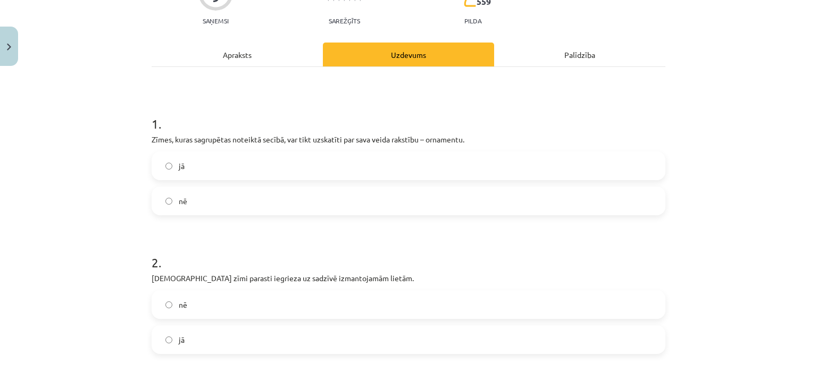
click at [340, 160] on label "jā" at bounding box center [409, 166] width 512 height 27
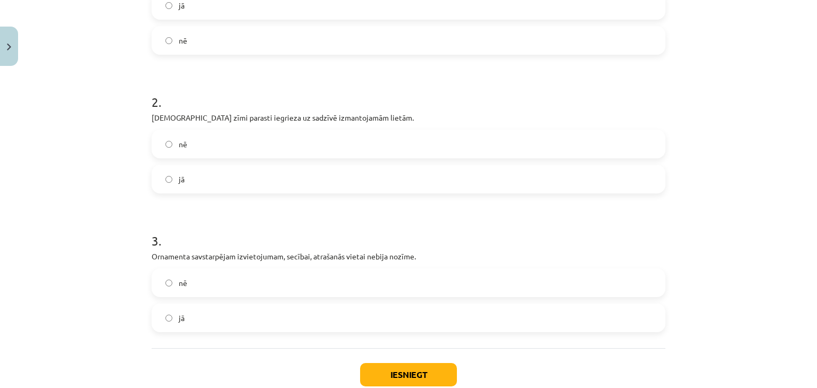
scroll to position [342, 0]
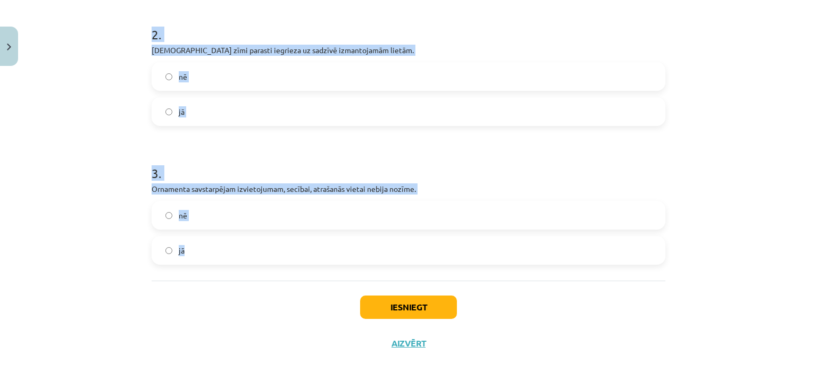
drag, startPoint x: 133, startPoint y: 46, endPoint x: 280, endPoint y: 270, distance: 267.4
click at [280, 270] on div "Mācību tēma: Kultūras un mākslas i (vizuālā māksla) - 10. klases 3. ieskaites m…" at bounding box center [408, 194] width 817 height 388
copy form "1 . Zīmes, kuras sagrupētas noteiktā secībā, var tikt uzskatīti par sava veida …"
click at [350, 103] on label "jā" at bounding box center [409, 111] width 512 height 27
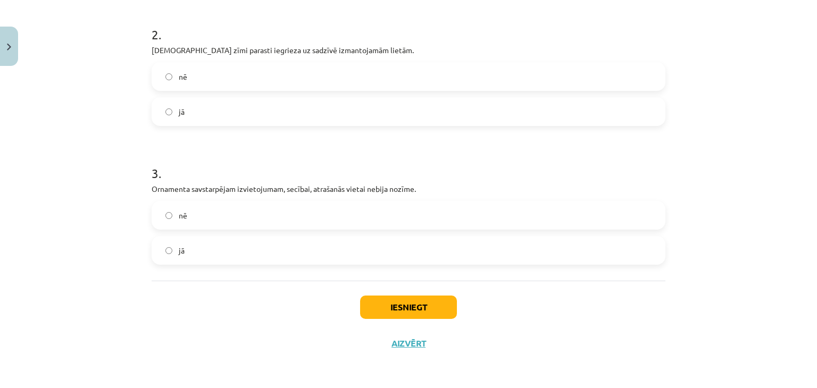
click at [277, 215] on label "nē" at bounding box center [409, 215] width 512 height 27
click at [370, 305] on button "Iesniegt" at bounding box center [408, 307] width 97 height 23
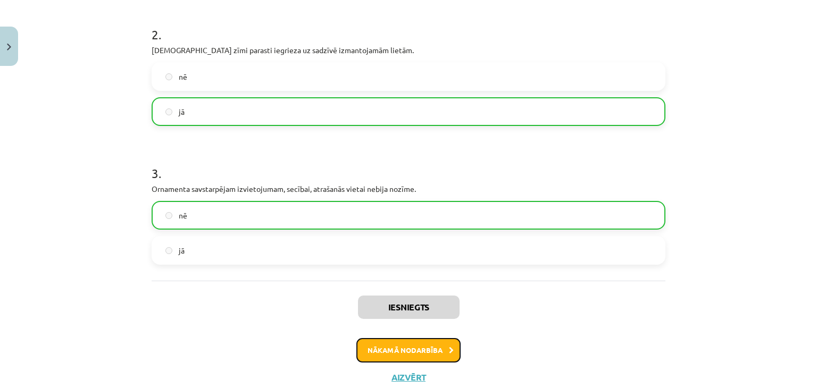
click at [406, 345] on button "Nākamā nodarbība" at bounding box center [408, 350] width 104 height 24
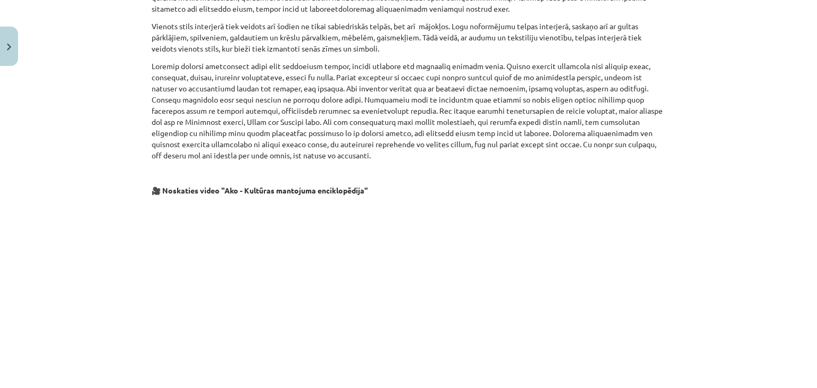
scroll to position [2095, 0]
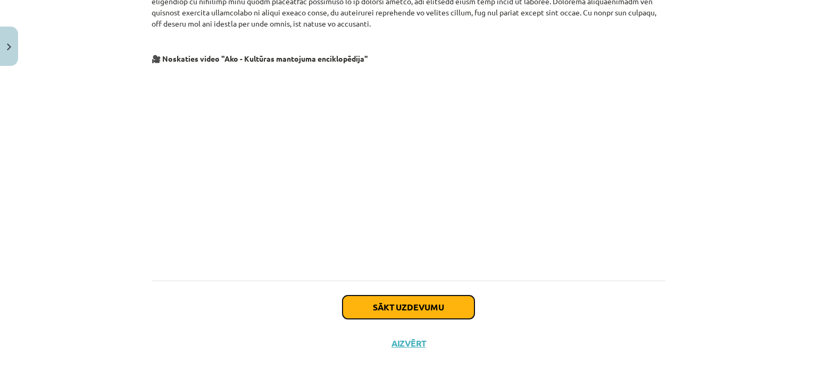
click at [402, 310] on button "Sākt uzdevumu" at bounding box center [408, 307] width 132 height 23
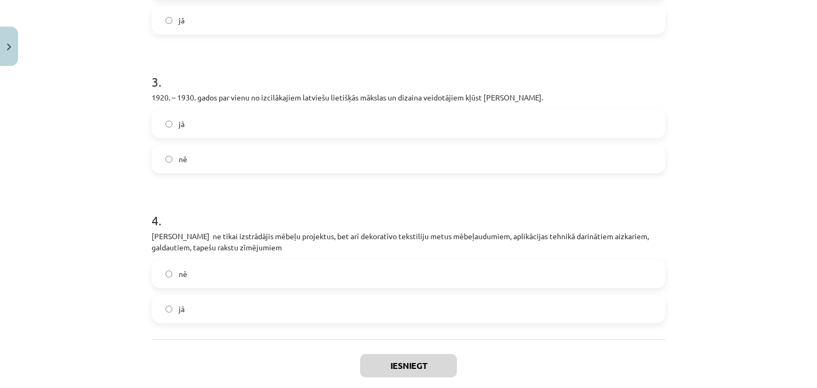
scroll to position [520, 0]
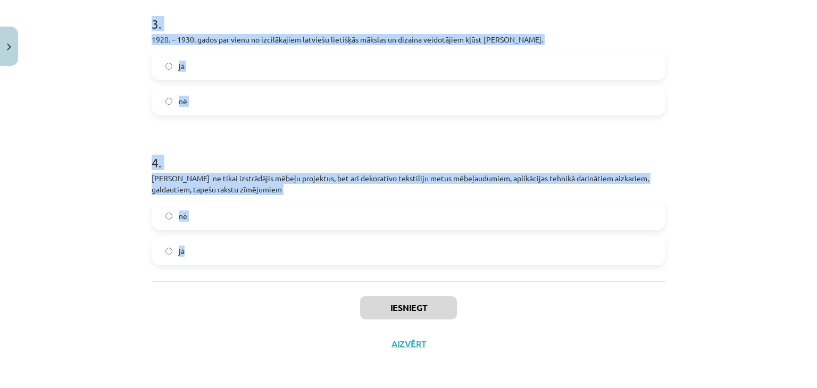
drag, startPoint x: 138, startPoint y: 129, endPoint x: 394, endPoint y: 264, distance: 289.3
click at [394, 264] on div "Mācību tēma: Kultūras un mākslas i (vizuālā māksla) - 10. klases 3. ieskaites m…" at bounding box center [408, 194] width 817 height 388
copy form "1 . Art Déco stils Latvijā bija modē 20.gadsimta 20. un 30.gados un kuru varētu…"
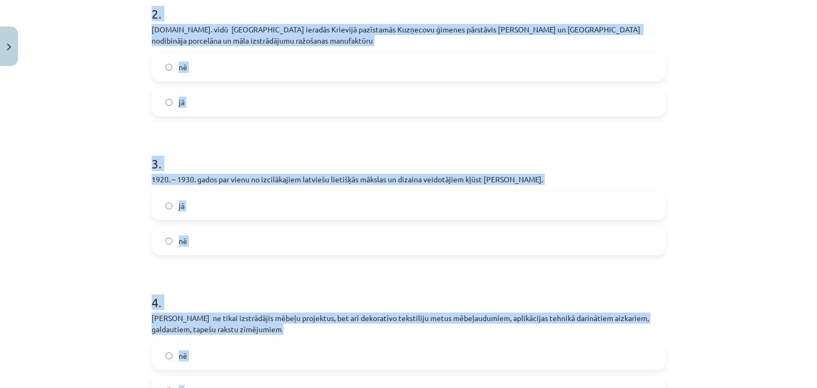
scroll to position [362, 0]
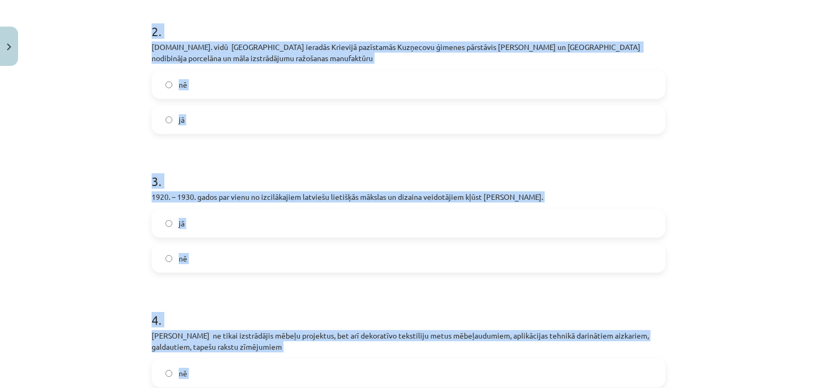
click at [356, 113] on label "jā" at bounding box center [409, 119] width 512 height 27
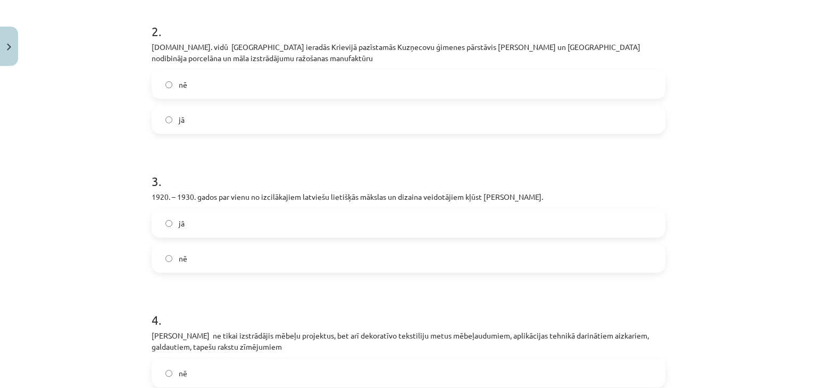
click at [287, 249] on label "nē" at bounding box center [409, 258] width 512 height 27
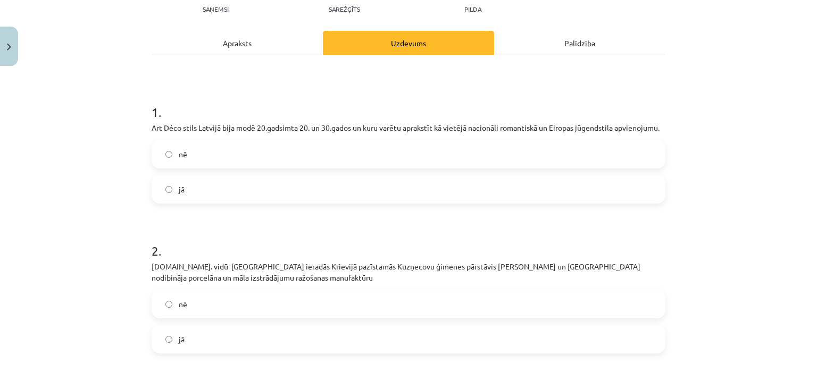
scroll to position [141, 0]
click at [354, 187] on label "jā" at bounding box center [409, 190] width 512 height 27
click at [280, 307] on label "nē" at bounding box center [409, 305] width 512 height 27
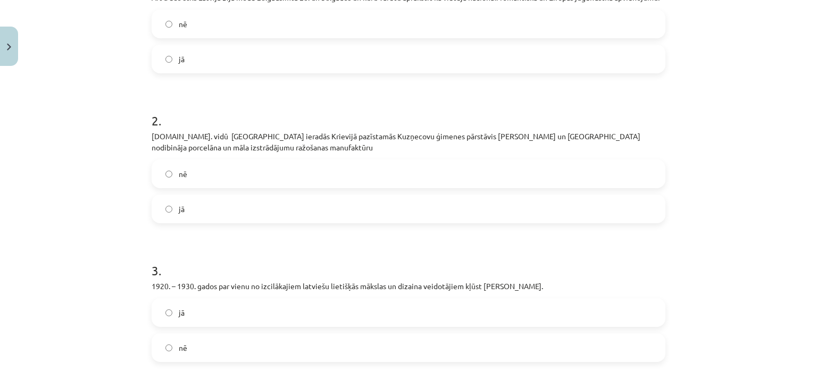
scroll to position [273, 0]
click at [260, 315] on label "jā" at bounding box center [409, 312] width 512 height 27
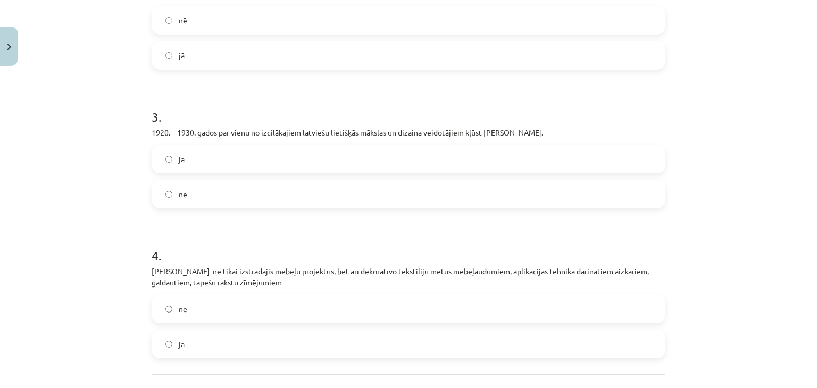
scroll to position [438, 0]
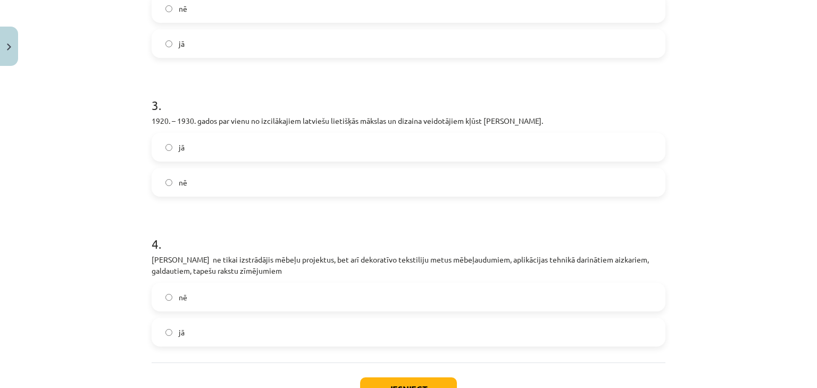
click at [297, 326] on label "jā" at bounding box center [409, 332] width 512 height 27
click at [377, 380] on button "Iesniegt" at bounding box center [408, 389] width 97 height 23
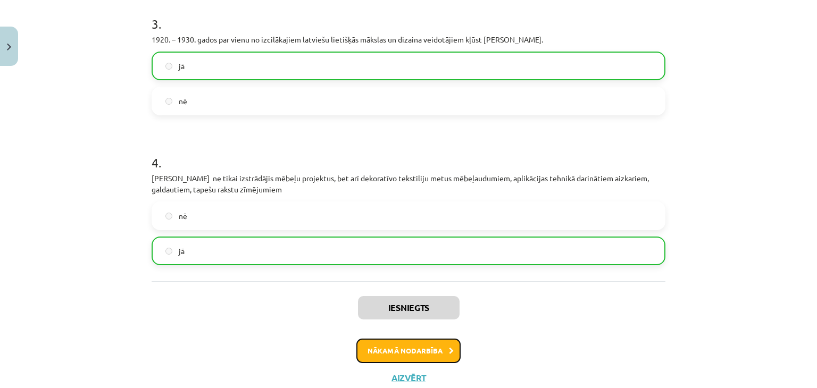
click at [417, 347] on button "Nākamā nodarbība" at bounding box center [408, 351] width 104 height 24
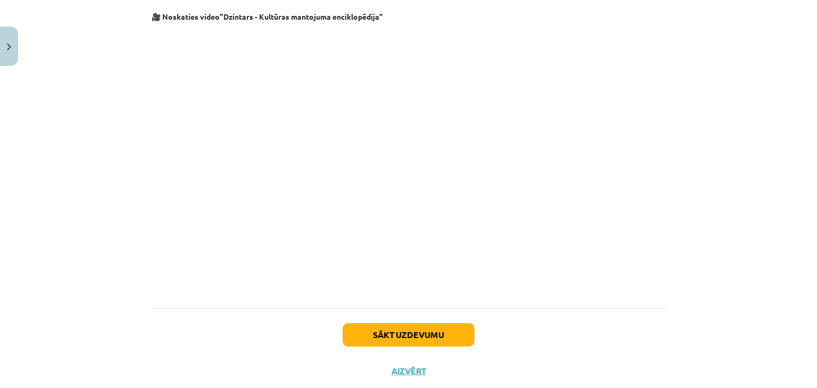
scroll to position [1438, 0]
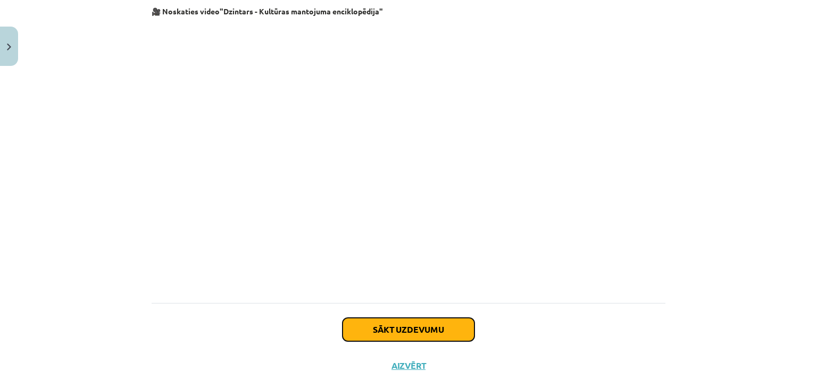
click at [398, 318] on button "Sākt uzdevumu" at bounding box center [408, 329] width 132 height 23
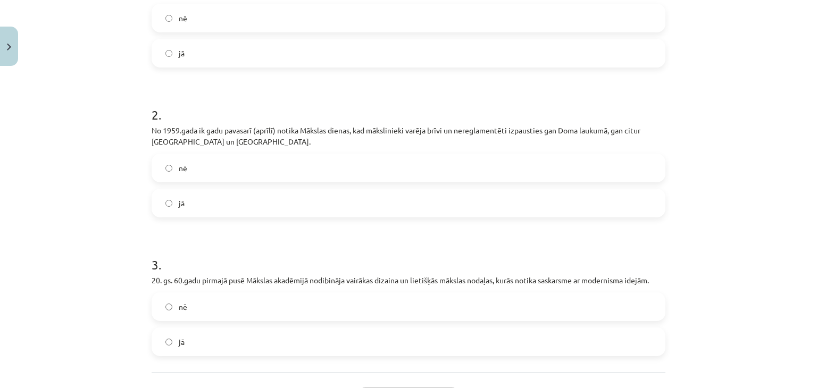
scroll to position [353, 0]
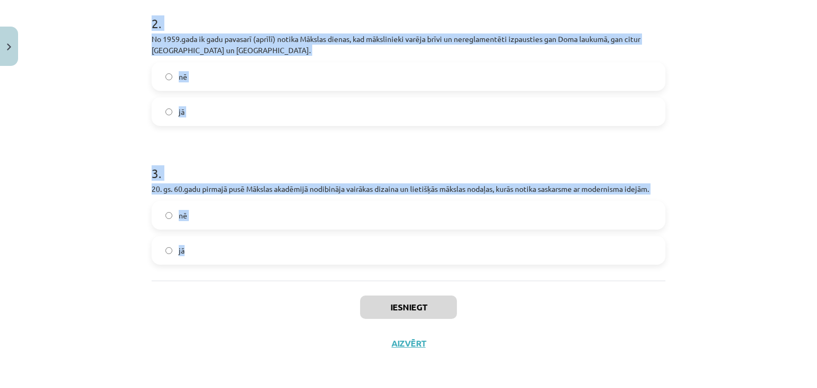
drag, startPoint x: 136, startPoint y: 90, endPoint x: 289, endPoint y: 258, distance: 227.7
click at [289, 258] on div "Mācību tēma: Kultūras un mākslas i (vizuālā māksla) - 10. klases 3. ieskaites m…" at bounding box center [408, 194] width 817 height 388
copy form "1 . 1998.gadā UNESCO Pasaules kultūras mantojuma sarakstā tiek iekļauts Rīgas v…"
click at [266, 251] on label "jā" at bounding box center [409, 250] width 512 height 27
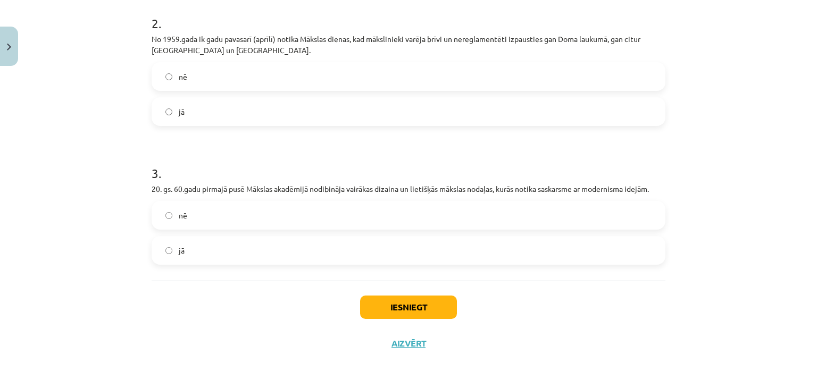
click at [263, 120] on label "jā" at bounding box center [409, 111] width 512 height 27
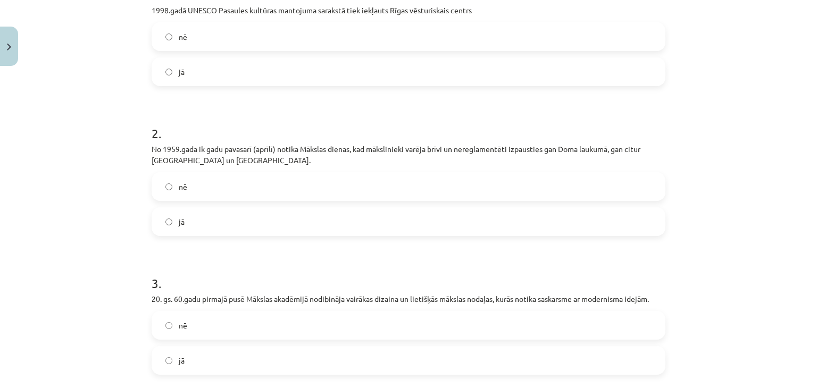
scroll to position [243, 0]
click at [240, 81] on label "jā" at bounding box center [409, 72] width 512 height 27
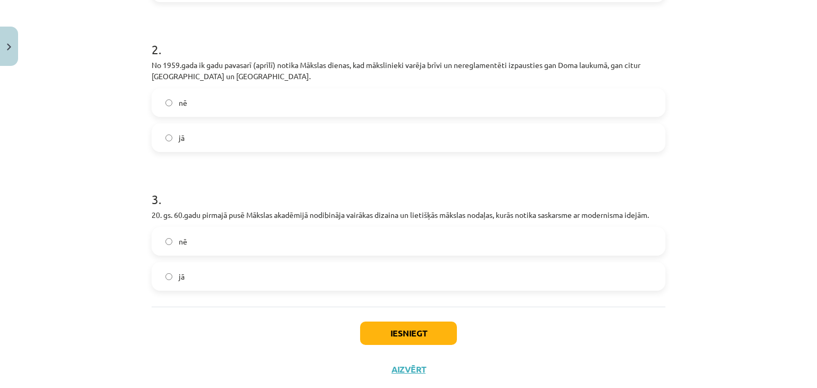
scroll to position [353, 0]
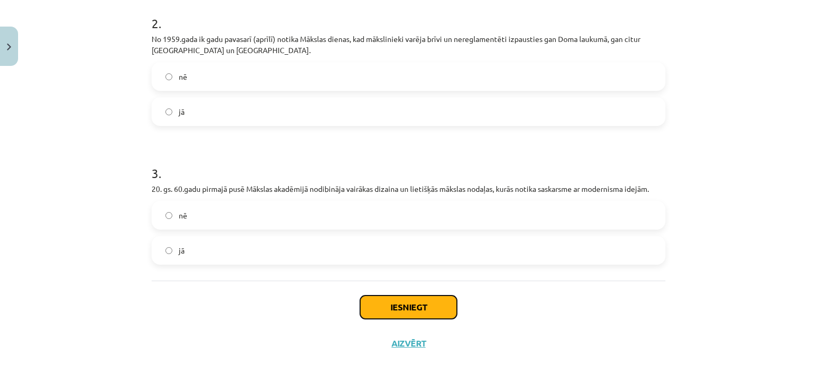
click at [387, 307] on button "Iesniegt" at bounding box center [408, 307] width 97 height 23
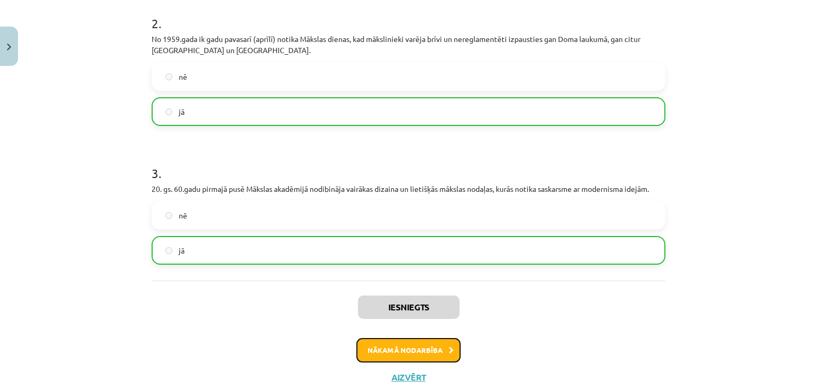
click at [400, 345] on button "Nākamā nodarbība" at bounding box center [408, 350] width 104 height 24
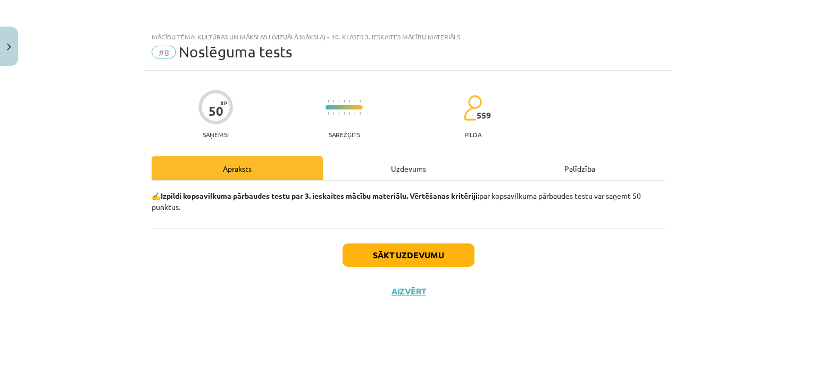
scroll to position [0, 0]
click at [399, 257] on button "Sākt uzdevumu" at bounding box center [408, 255] width 132 height 23
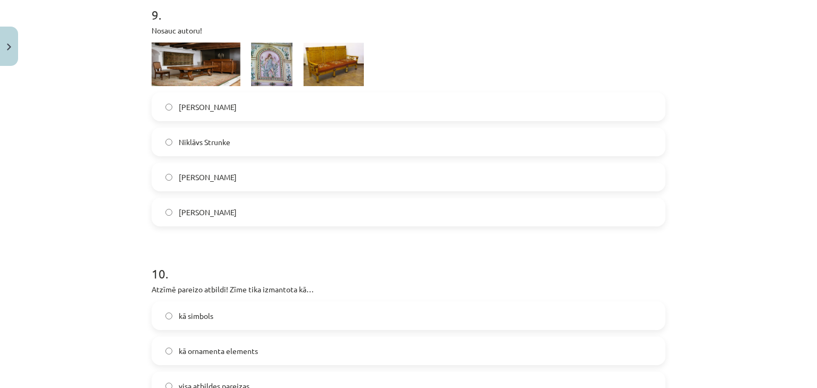
scroll to position [2476, 0]
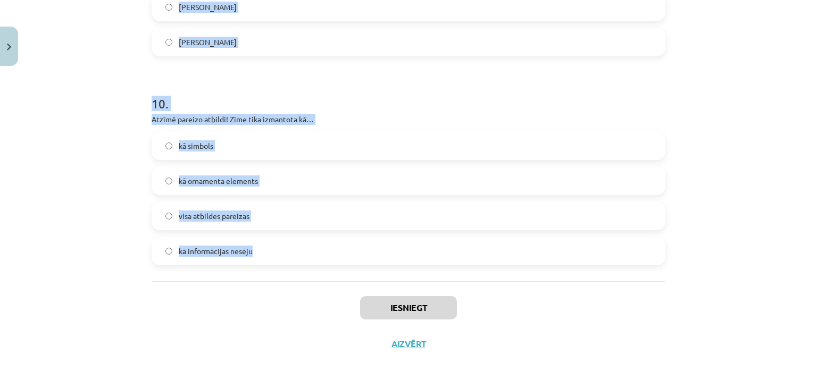
drag, startPoint x: 136, startPoint y: 141, endPoint x: 322, endPoint y: 271, distance: 227.2
click at [322, 271] on div "Mācību tēma: Kultūras un mākslas i (vizuālā māksla) - 10. klases 3. ieskaites m…" at bounding box center [408, 194] width 817 height 388
copy form "1 . Kā sauc mākslinieku, kurš izveidoja laikmetīgās mākslas ekspozīciju brīvā d…"
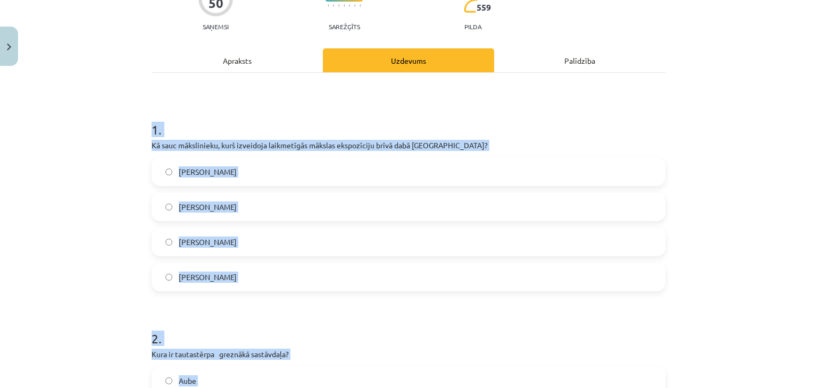
scroll to position [104, 0]
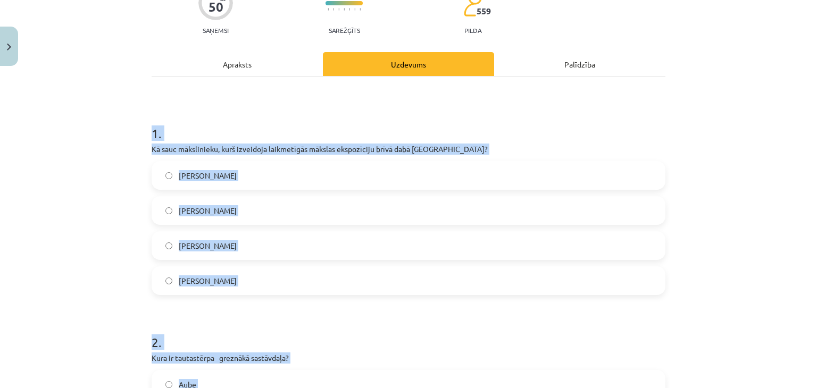
click at [282, 175] on label "Ojārs Feldbergs" at bounding box center [409, 175] width 512 height 27
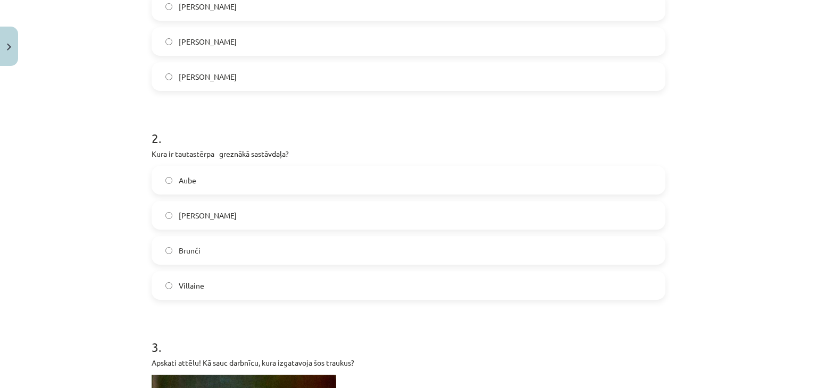
scroll to position [311, 0]
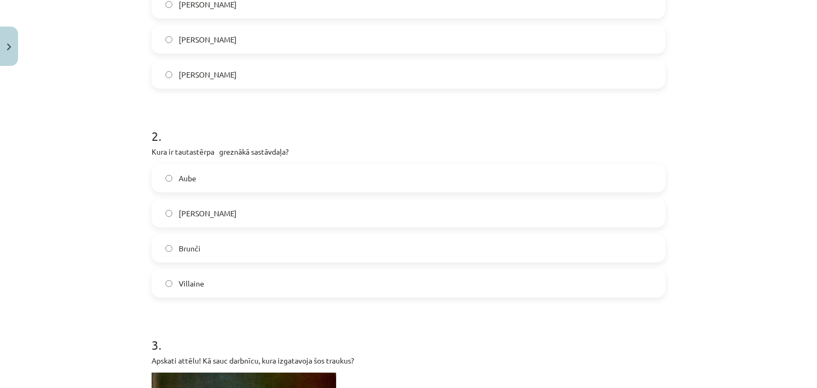
click at [268, 209] on label "Josta" at bounding box center [409, 213] width 512 height 27
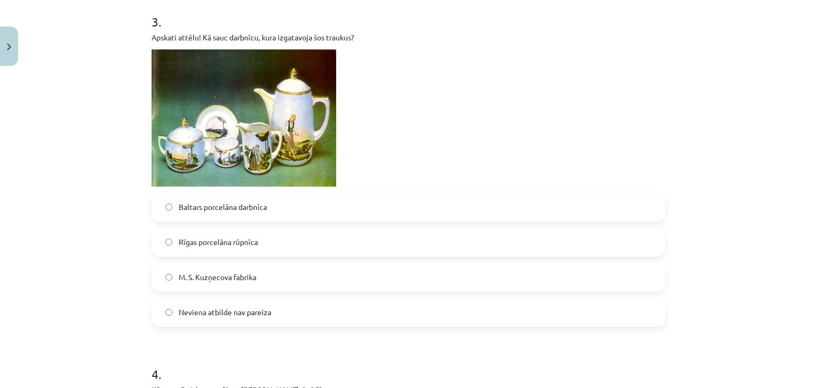
scroll to position [633, 0]
click at [362, 278] on label "M. S. Kuzņecova fabrika" at bounding box center [409, 278] width 512 height 27
click at [384, 277] on label "M. S. Kuzņecova fabrika" at bounding box center [409, 278] width 512 height 27
click at [441, 150] on p at bounding box center [409, 118] width 514 height 137
click at [135, 15] on div "Mācību tēma: Kultūras un mākslas i (vizuālā māksla) - 10. klases 3. ieskaites m…" at bounding box center [408, 194] width 817 height 388
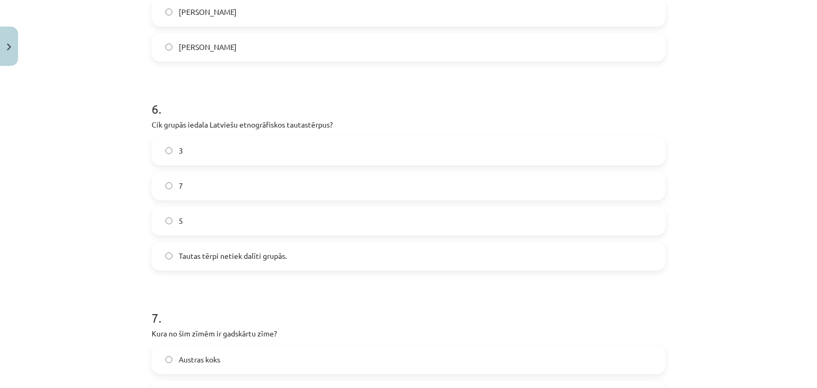
scroll to position [1589, 0]
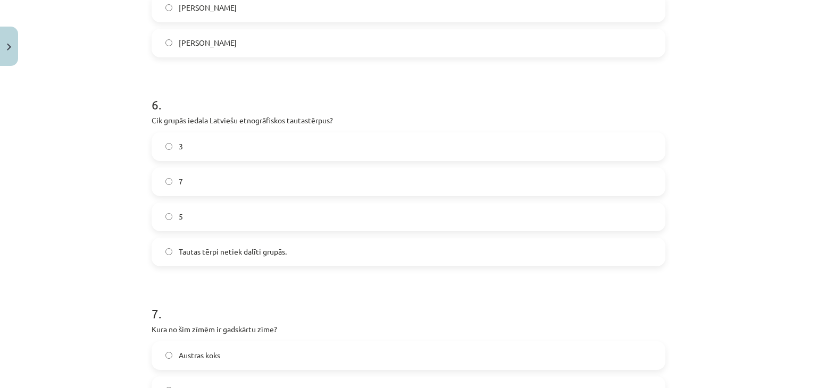
click at [356, 187] on label "7" at bounding box center [409, 182] width 512 height 27
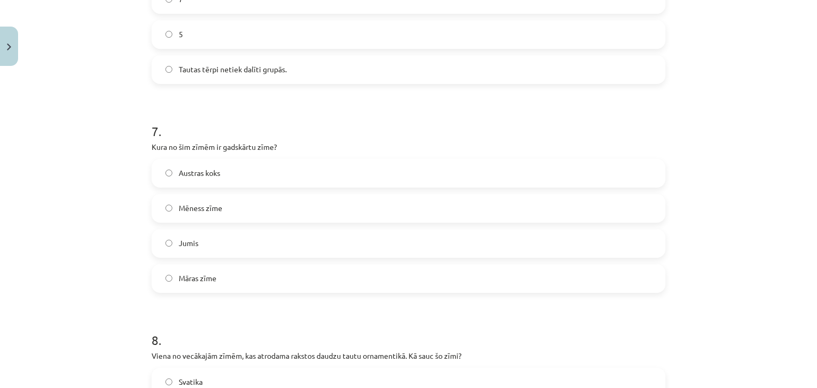
scroll to position [1772, 0]
click at [353, 245] on label "Jumis" at bounding box center [409, 243] width 512 height 27
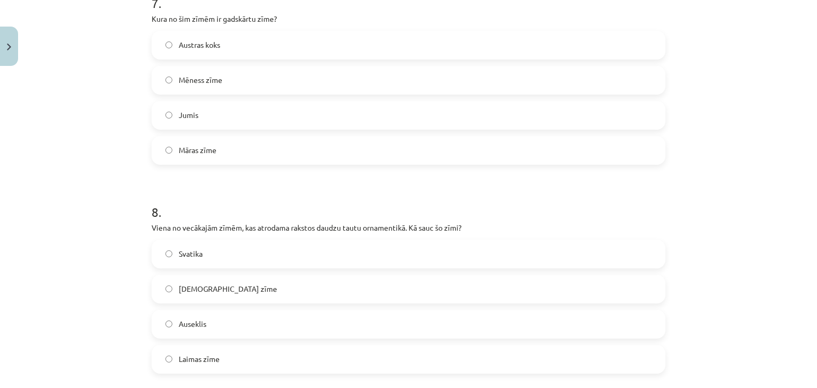
scroll to position [1905, 0]
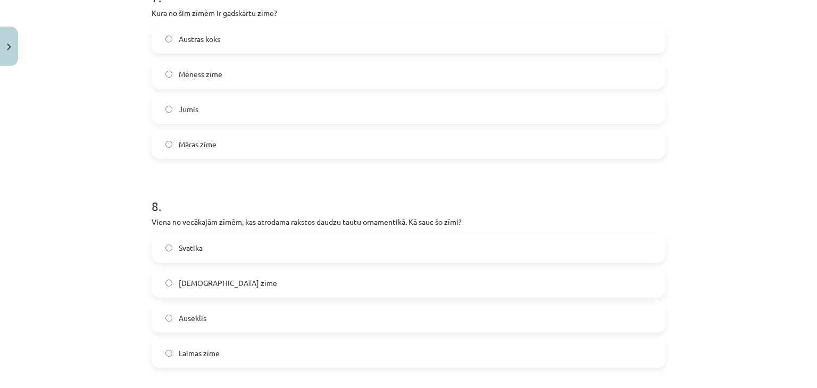
click at [336, 243] on label "Svatika" at bounding box center [409, 248] width 512 height 27
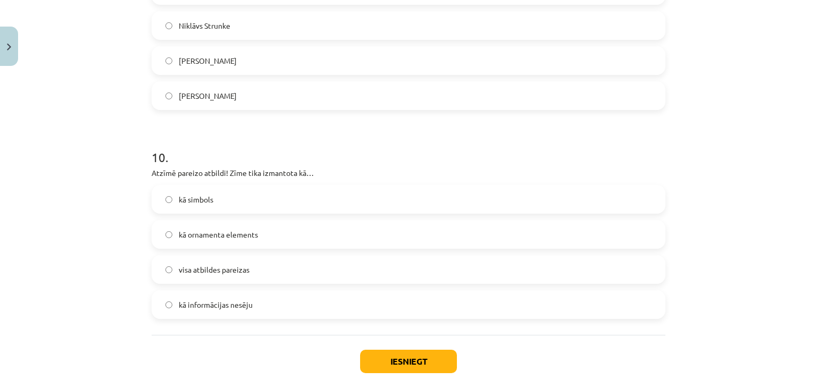
scroll to position [2424, 0]
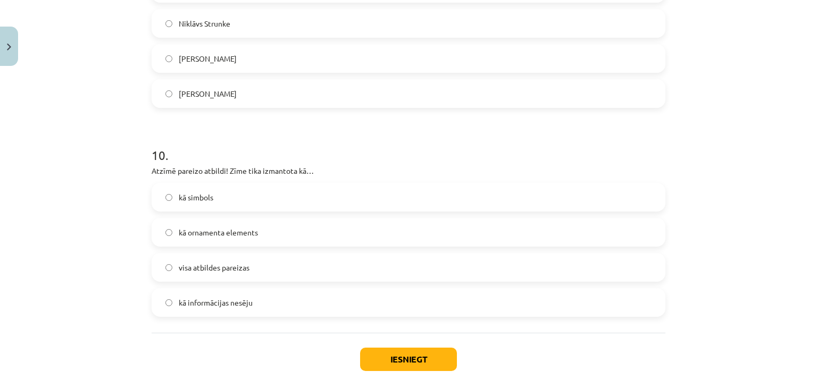
click at [315, 273] on label "visa atbildes pareizas" at bounding box center [409, 267] width 512 height 27
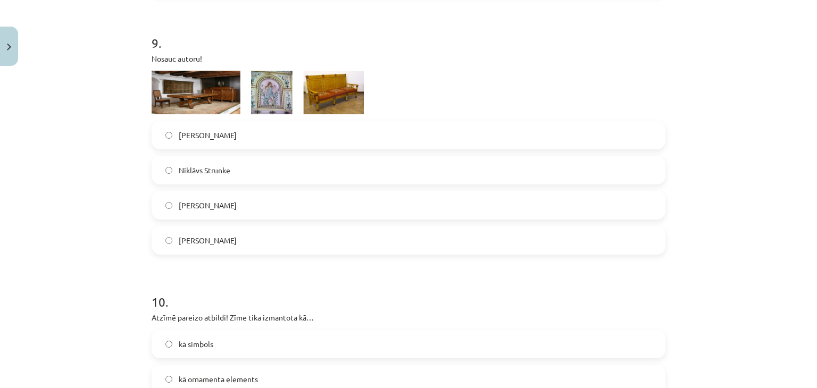
scroll to position [2273, 0]
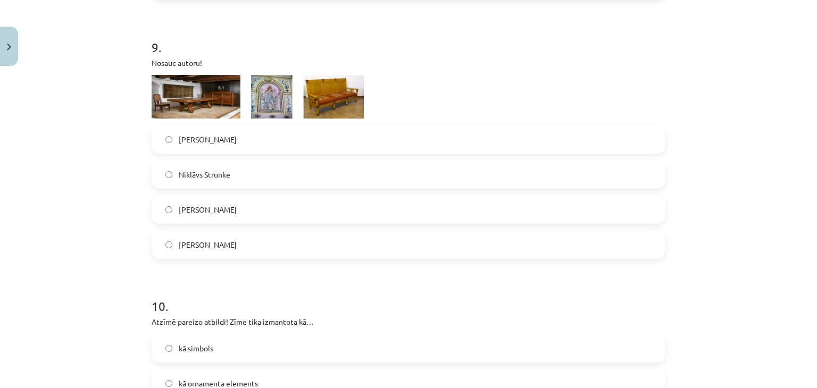
click at [322, 286] on h1 "10 ." at bounding box center [409, 296] width 514 height 33
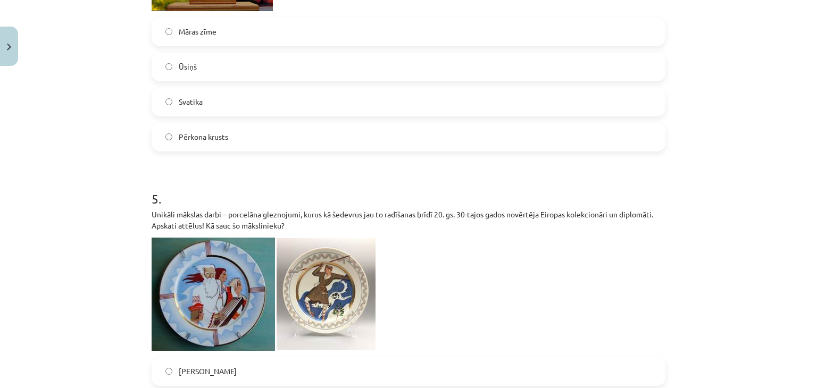
scroll to position [1149, 0]
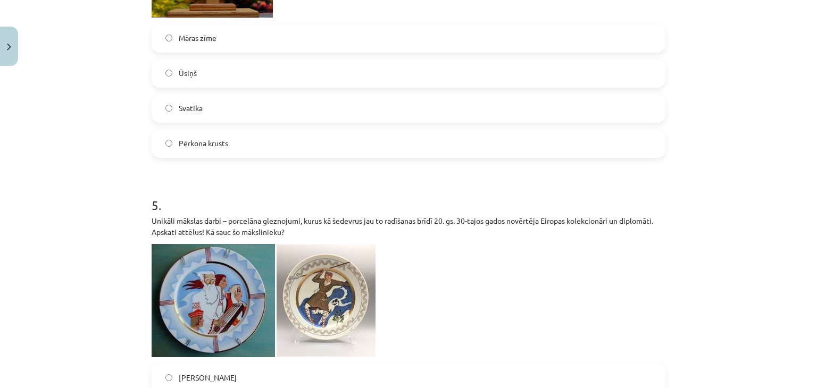
click at [335, 149] on label "Pērkona krusts" at bounding box center [409, 143] width 512 height 27
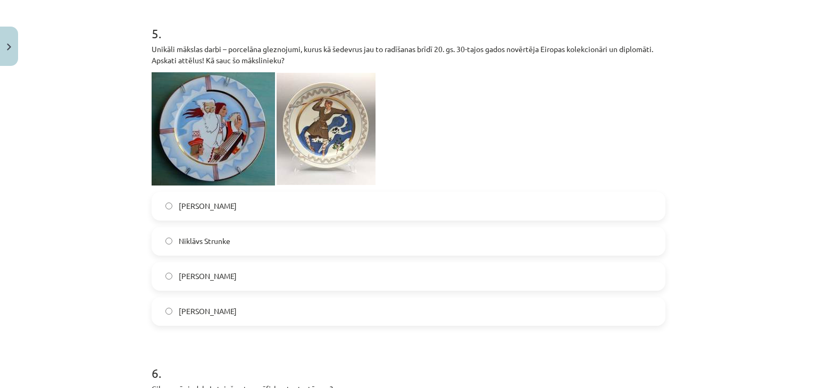
scroll to position [1333, 0]
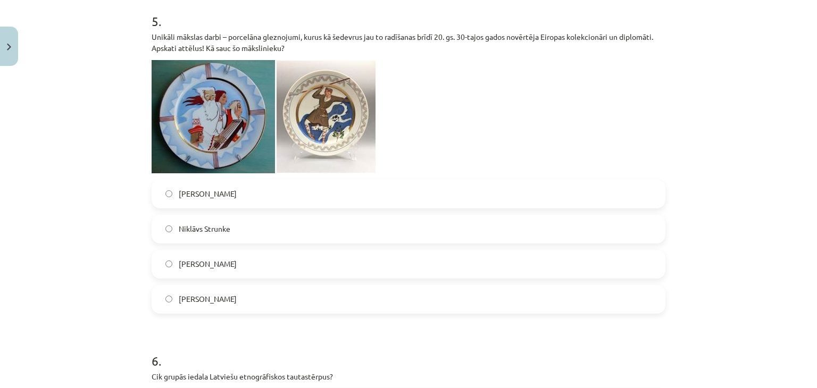
click at [258, 266] on label "Romāns Suta" at bounding box center [409, 264] width 512 height 27
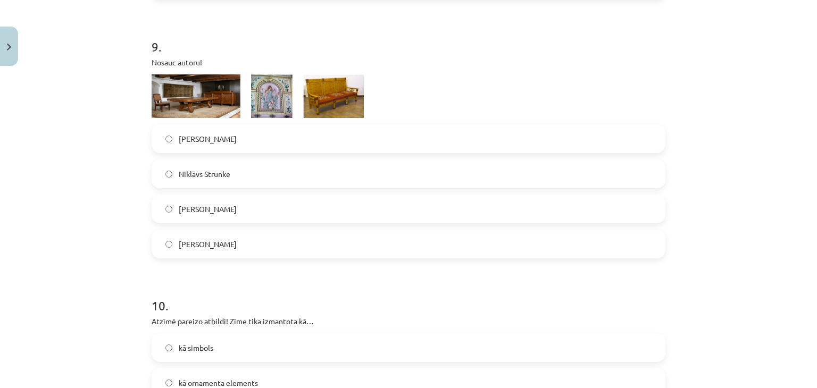
scroll to position [2282, 0]
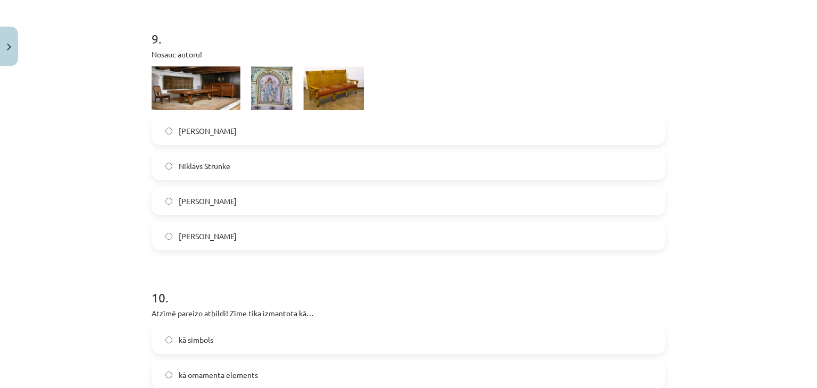
click at [285, 239] on label "Ansis Cīrulis" at bounding box center [409, 236] width 512 height 27
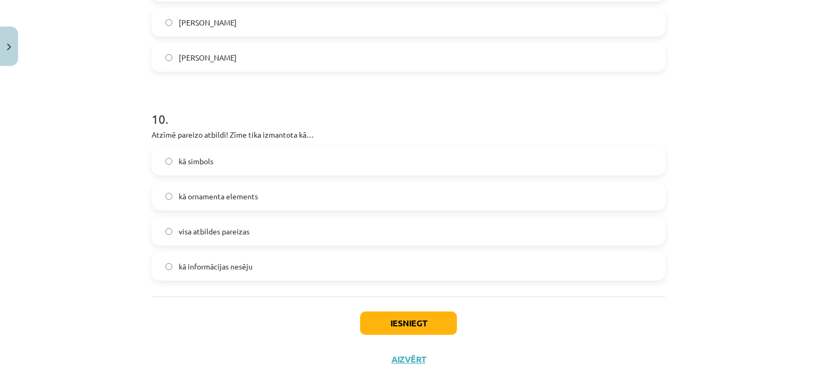
scroll to position [2461, 0]
click at [382, 320] on button "Iesniegt" at bounding box center [408, 322] width 97 height 23
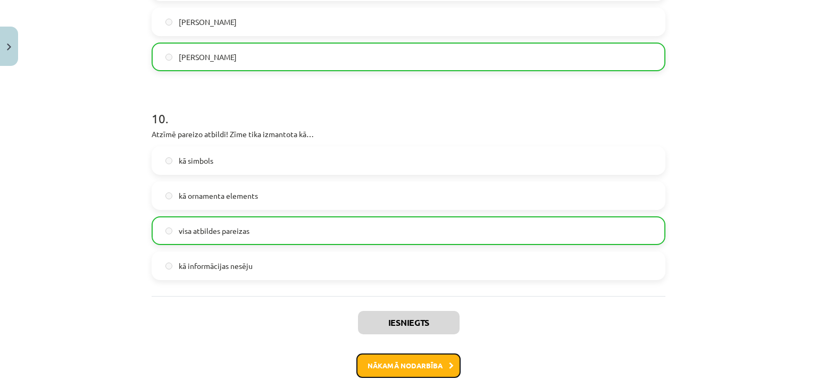
click at [388, 366] on button "Nākamā nodarbība" at bounding box center [408, 366] width 104 height 24
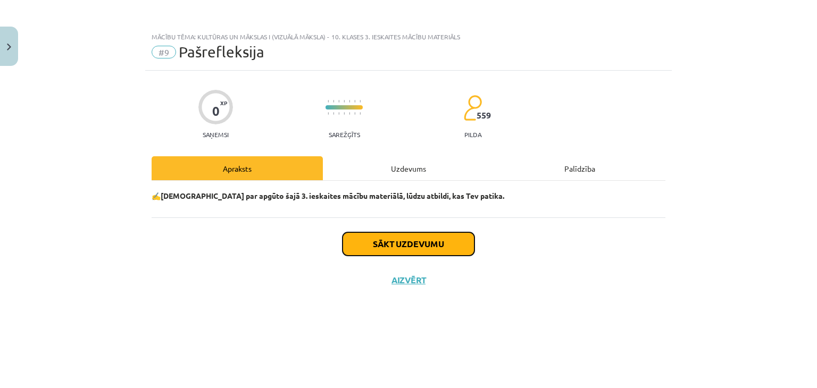
click at [448, 238] on button "Sākt uzdevumu" at bounding box center [408, 243] width 132 height 23
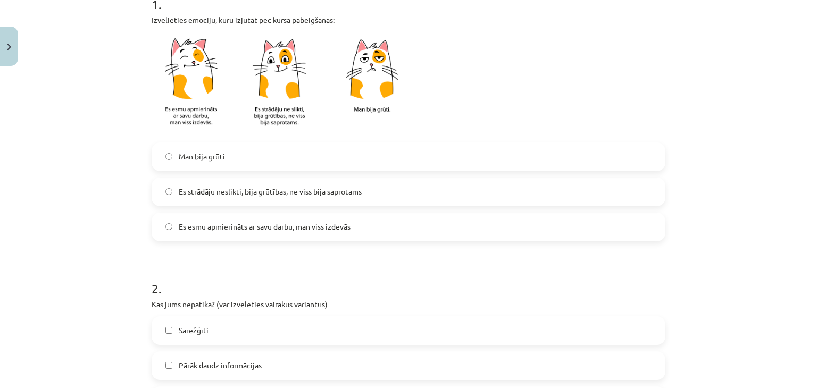
scroll to position [234, 0]
click at [355, 197] on label "Es strādāju neslikti, bija grūtības, ne viss bija saprotams" at bounding box center [409, 191] width 512 height 27
click at [350, 219] on label "Es esmu apmierināts ar savu darbu, man viss izdevās" at bounding box center [409, 226] width 512 height 27
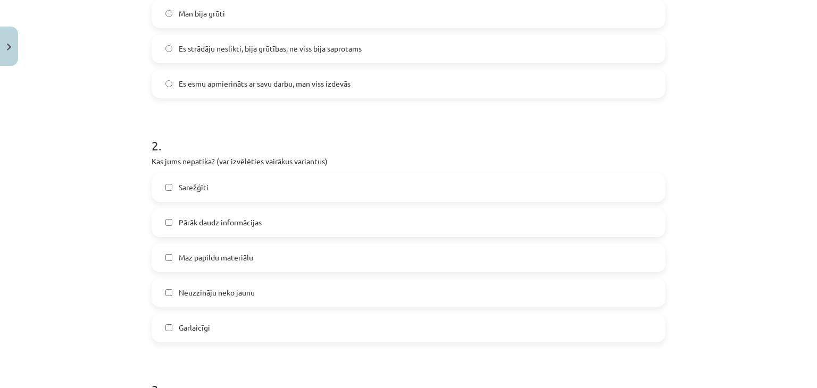
scroll to position [377, 0]
click at [324, 231] on label "Pārāk daudz informācijas" at bounding box center [409, 223] width 512 height 27
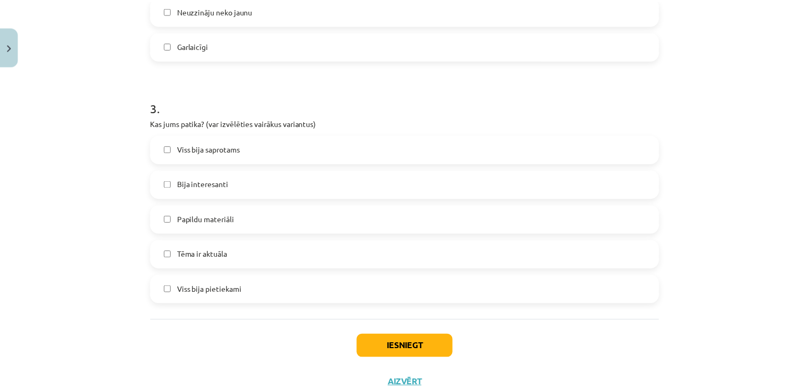
scroll to position [668, 0]
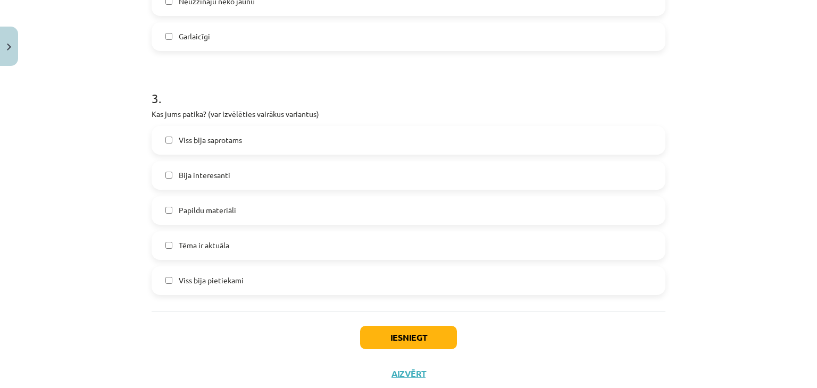
click at [334, 146] on label "Viss bija saprotams" at bounding box center [409, 140] width 512 height 27
click at [373, 335] on button "Iesniegt" at bounding box center [408, 337] width 97 height 23
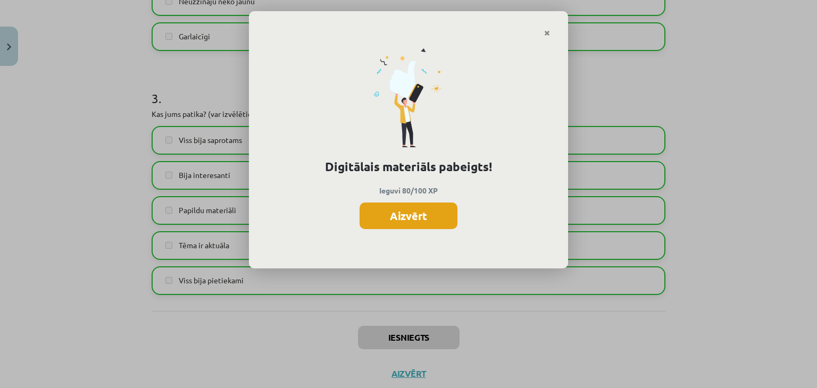
click at [403, 225] on button "Aizvērt" at bounding box center [408, 216] width 98 height 27
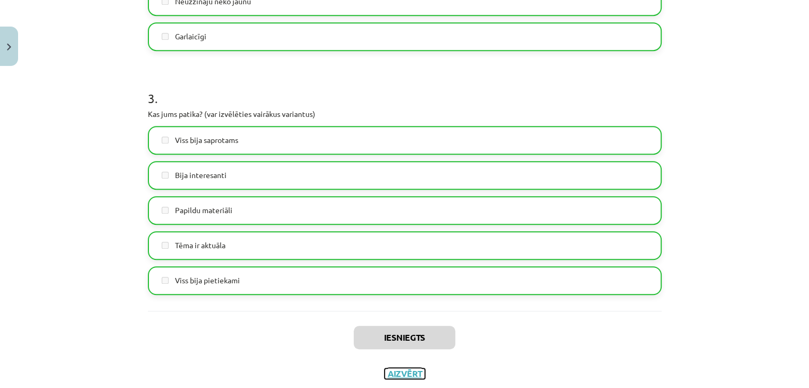
click at [395, 370] on button "Aizvērt" at bounding box center [404, 374] width 40 height 11
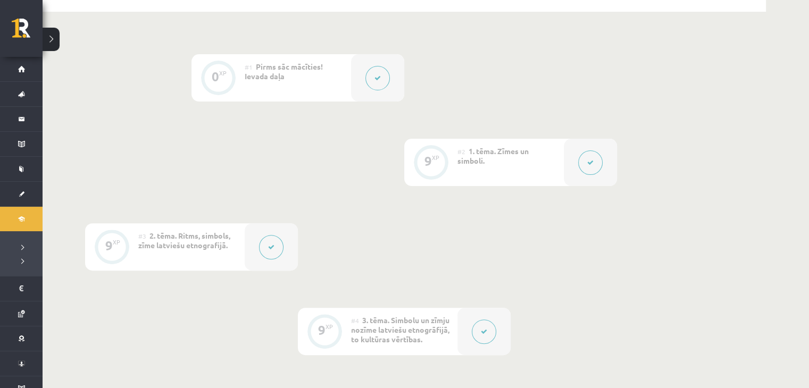
scroll to position [221, 0]
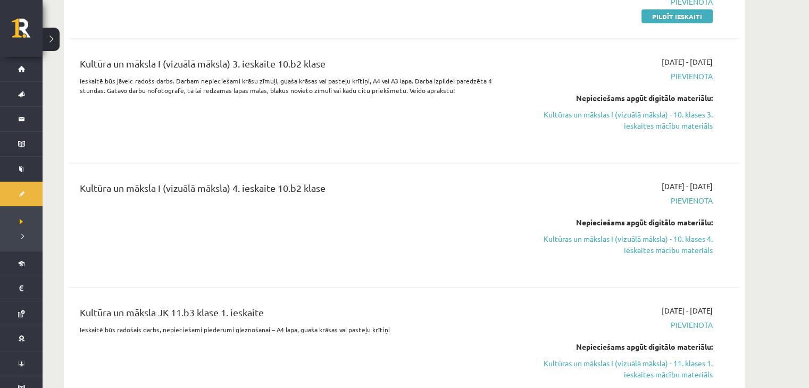
scroll to position [2301, 0]
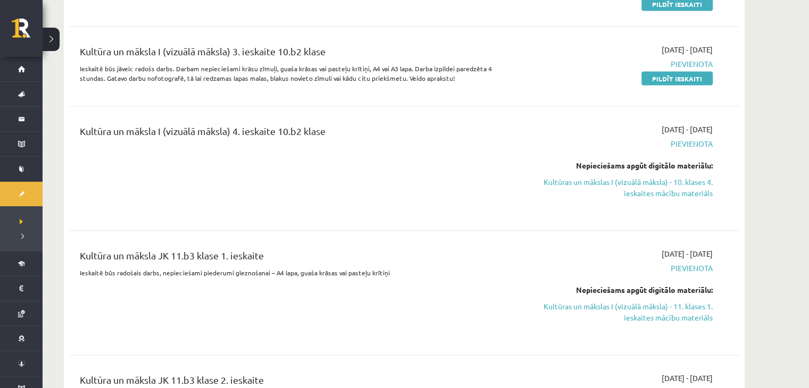
scroll to position [2248, 0]
click at [568, 175] on link "Kultūras un mākslas I (vizuālā māksla) - 10. klases 4. ieskaites mācību materiā…" at bounding box center [612, 186] width 200 height 22
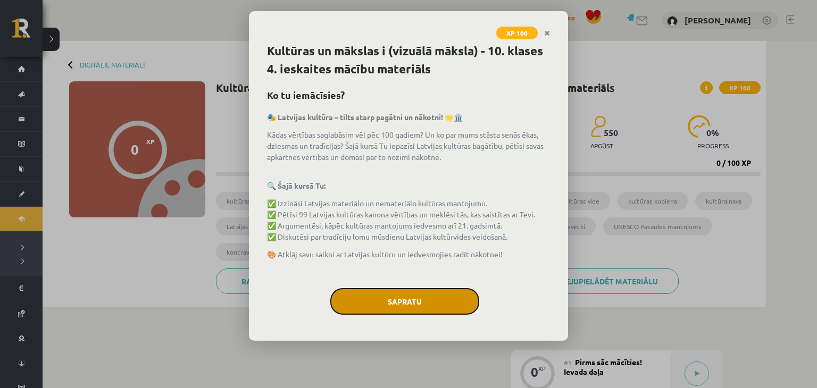
click at [430, 299] on button "Sapratu" at bounding box center [404, 301] width 149 height 27
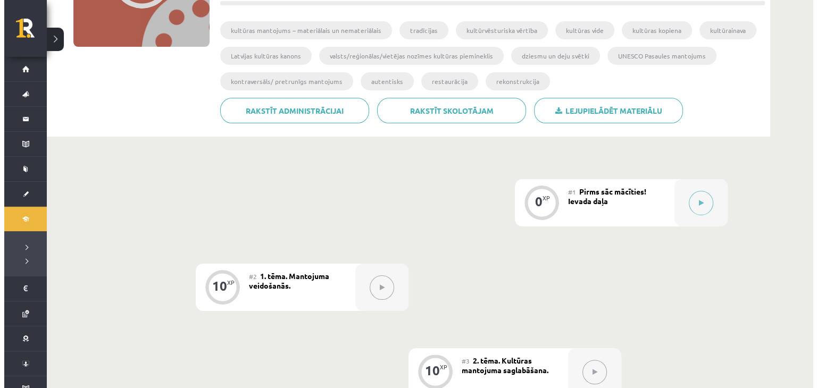
scroll to position [171, 0]
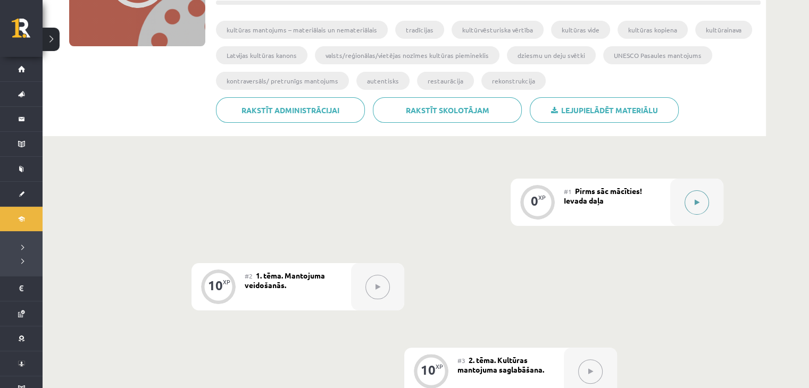
click at [696, 200] on icon at bounding box center [697, 202] width 5 height 6
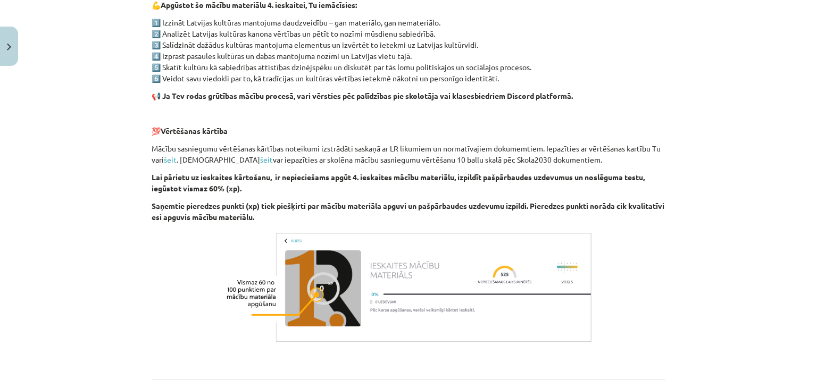
scroll to position [732, 0]
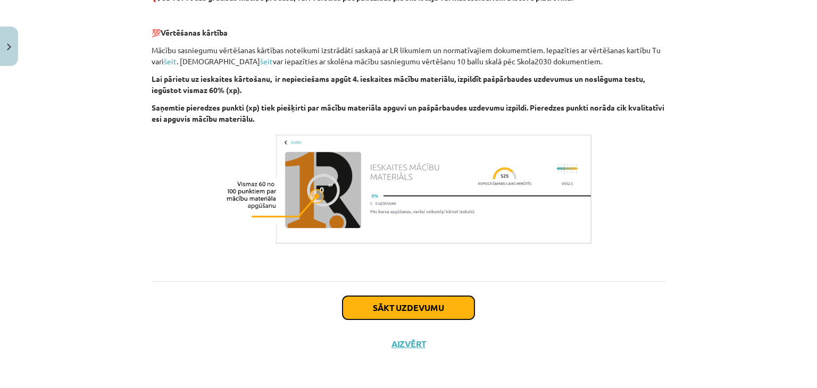
click at [421, 310] on button "Sākt uzdevumu" at bounding box center [408, 307] width 132 height 23
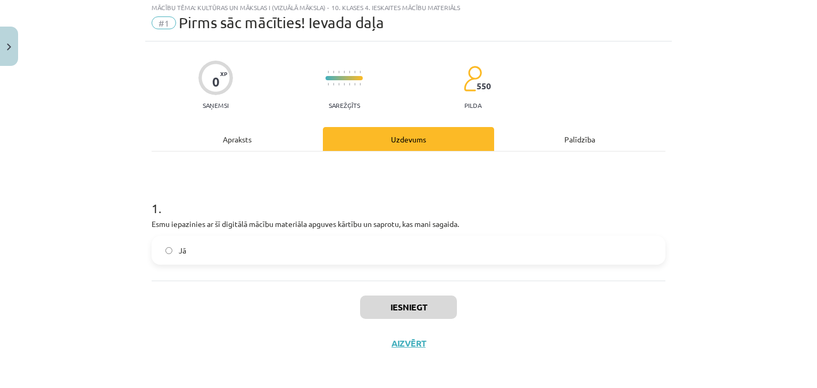
scroll to position [27, 0]
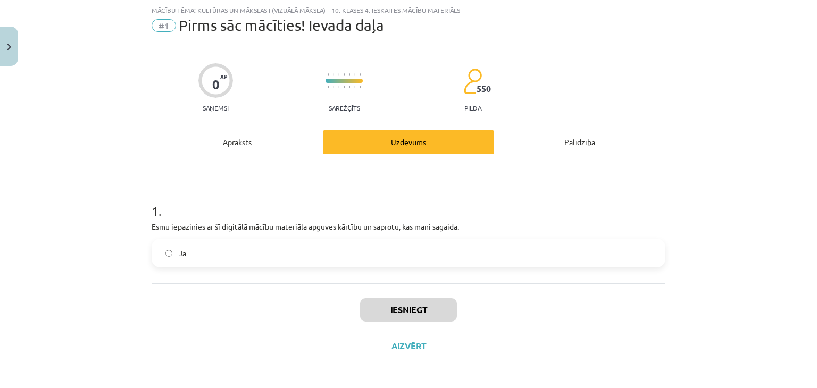
click at [421, 258] on label "Jā" at bounding box center [409, 253] width 512 height 27
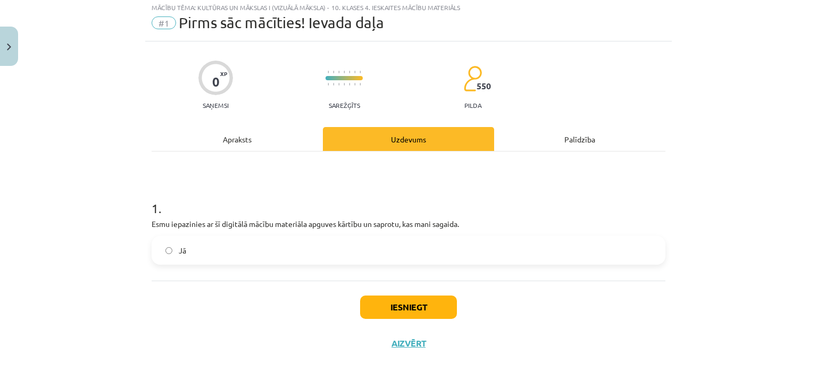
scroll to position [0, 0]
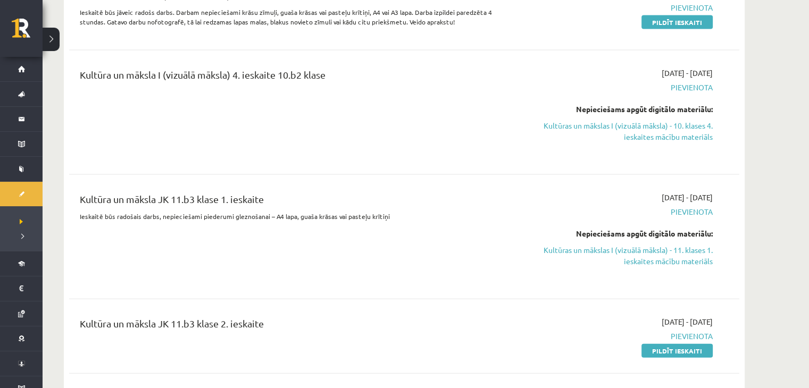
scroll to position [2299, 0]
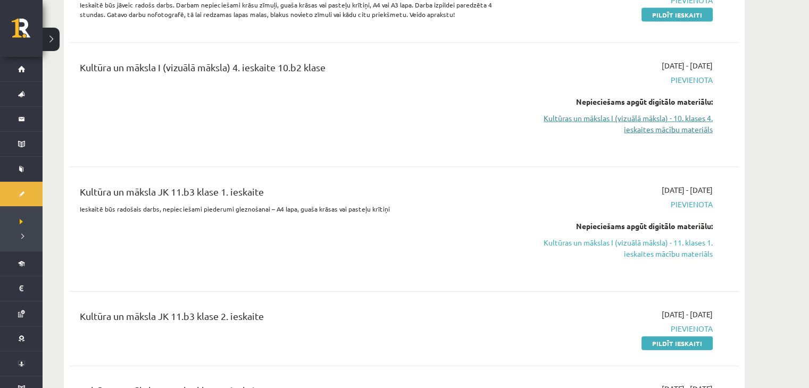
click at [547, 124] on link "Kultūras un mākslas I (vizuālā māksla) - 10. klases 4. ieskaites mācību materiā…" at bounding box center [612, 124] width 200 height 22
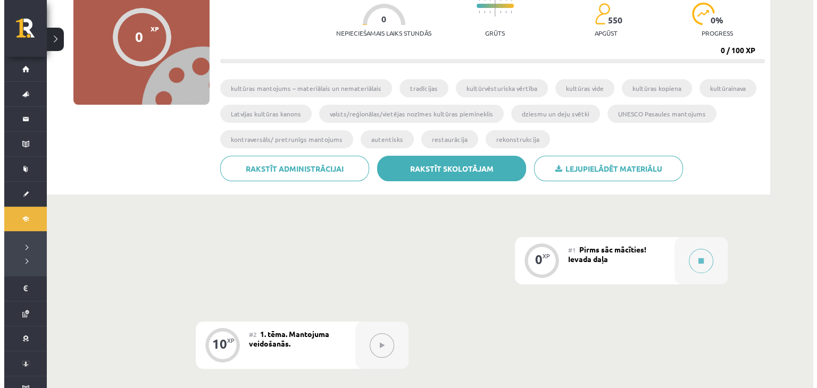
scroll to position [115, 0]
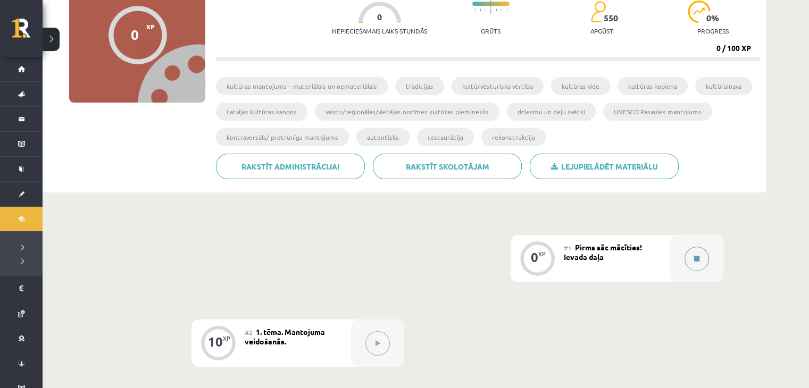
click at [688, 257] on button at bounding box center [696, 259] width 24 height 24
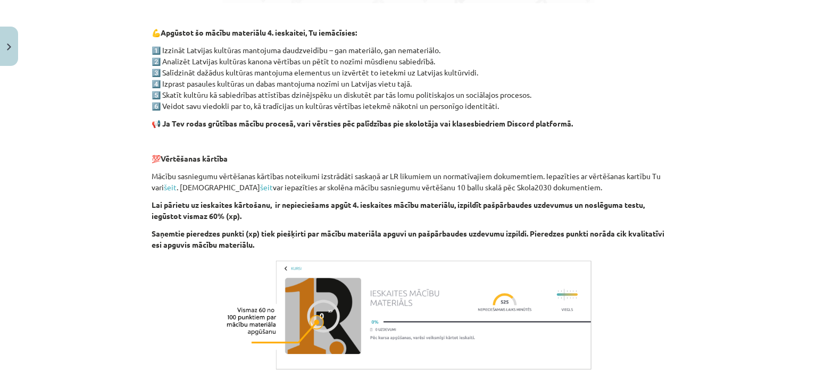
scroll to position [732, 0]
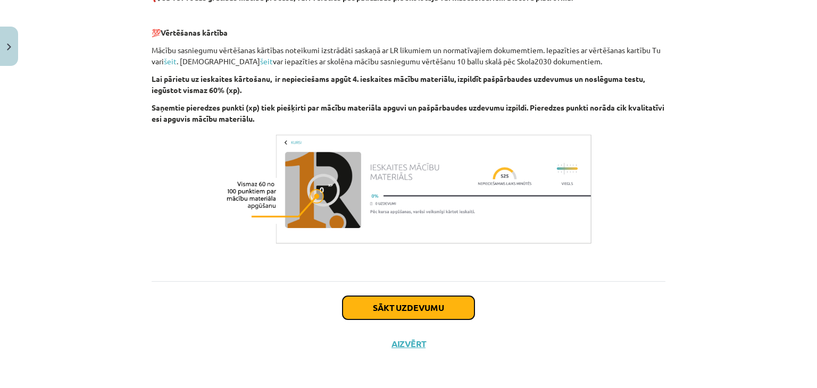
click at [402, 313] on button "Sākt uzdevumu" at bounding box center [408, 307] width 132 height 23
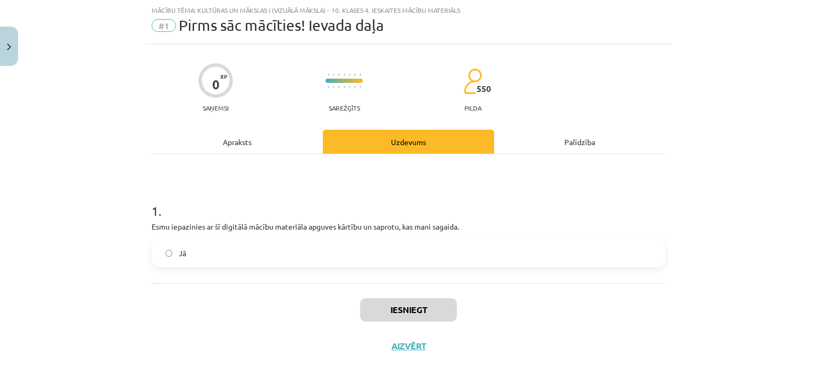
click at [398, 254] on label "Jā" at bounding box center [409, 253] width 512 height 27
click at [394, 317] on button "Iesniegt" at bounding box center [408, 309] width 97 height 23
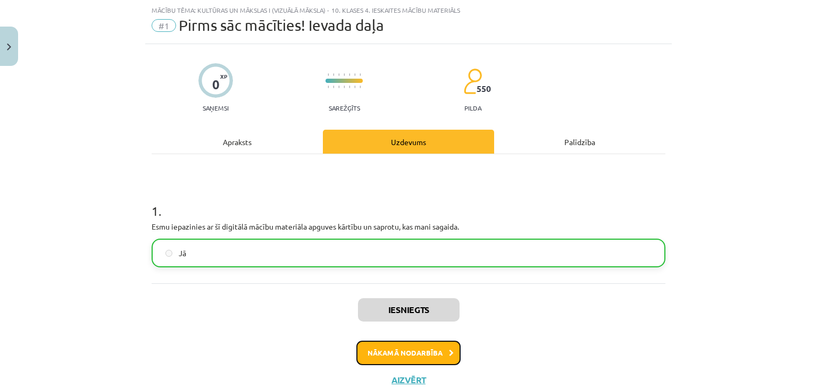
click at [386, 354] on button "Nākamā nodarbība" at bounding box center [408, 353] width 104 height 24
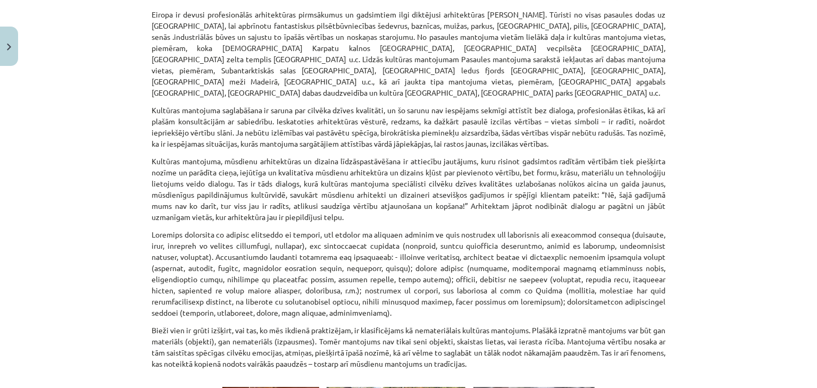
scroll to position [1466, 0]
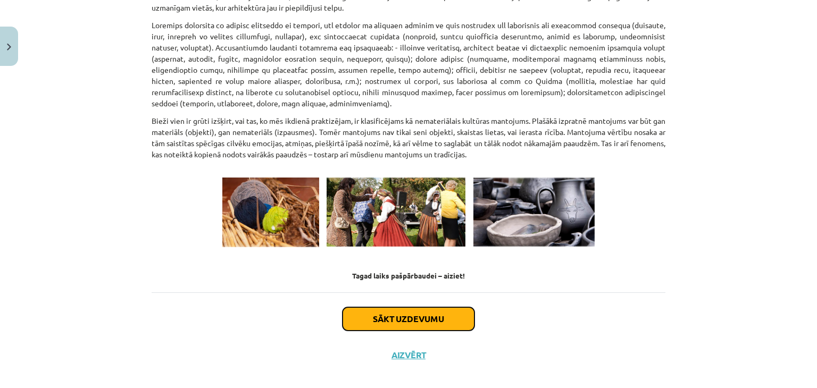
click at [392, 307] on button "Sākt uzdevumu" at bounding box center [408, 318] width 132 height 23
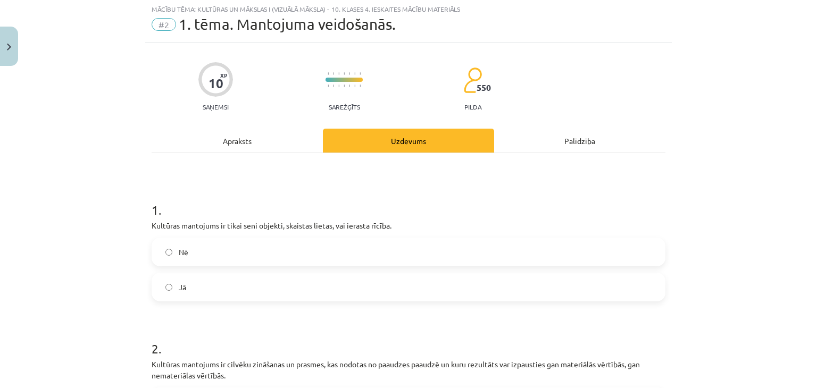
scroll to position [27, 0]
click at [215, 253] on label "Nē" at bounding box center [409, 253] width 512 height 27
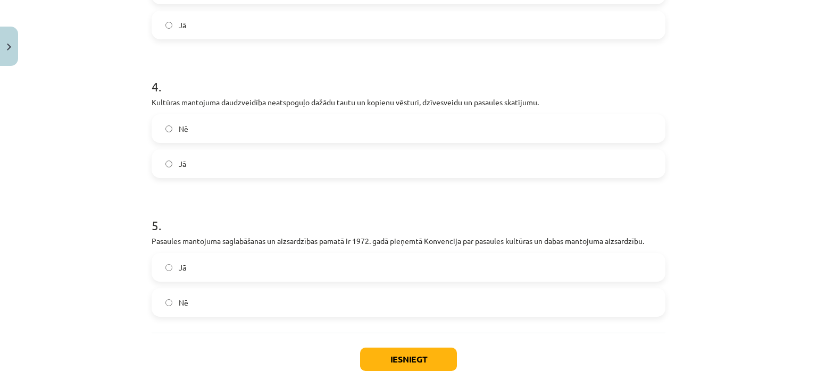
scroll to position [630, 0]
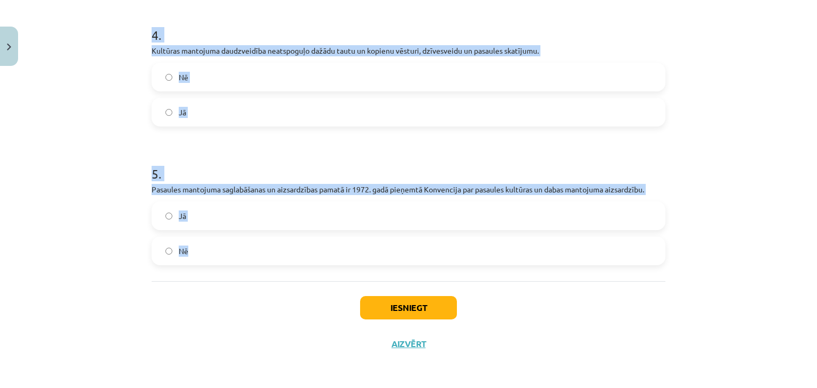
drag, startPoint x: 144, startPoint y: 202, endPoint x: 283, endPoint y: 269, distance: 154.4
copy form "1 . Kultūras mantojums ir tikai seni objekti, skaistas lietas, vai ierasta rīcī…"
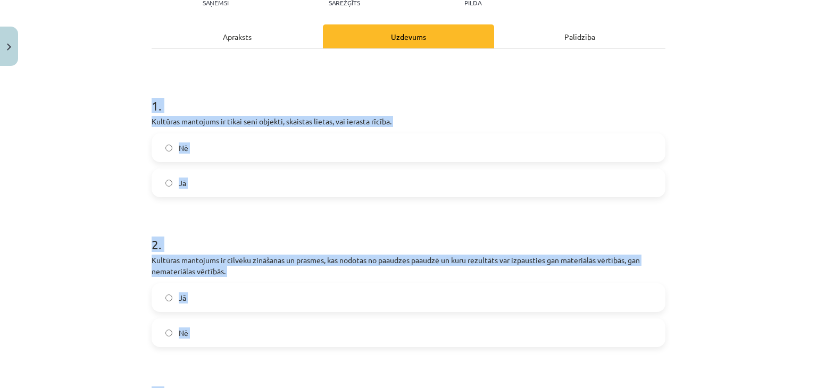
scroll to position [138, 0]
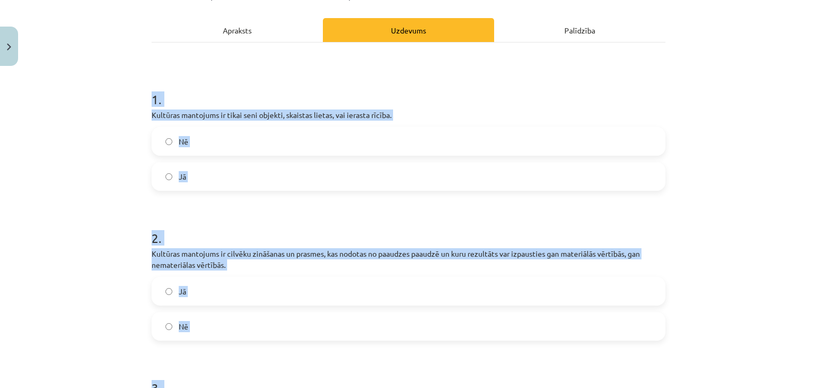
click at [271, 289] on label "Jā" at bounding box center [409, 291] width 512 height 27
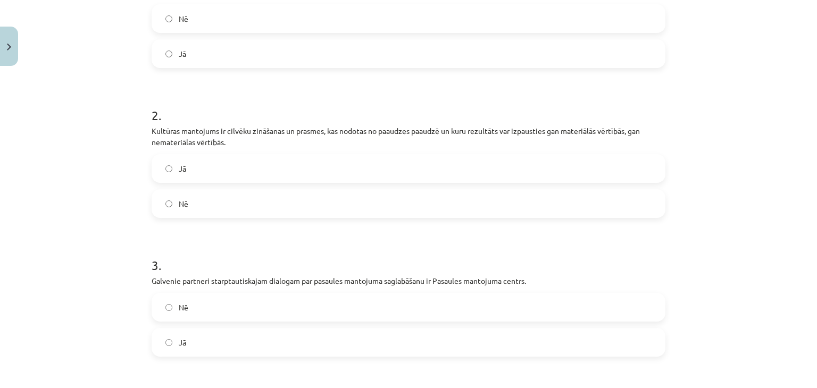
scroll to position [262, 0]
click at [243, 331] on label "Jā" at bounding box center [409, 342] width 512 height 27
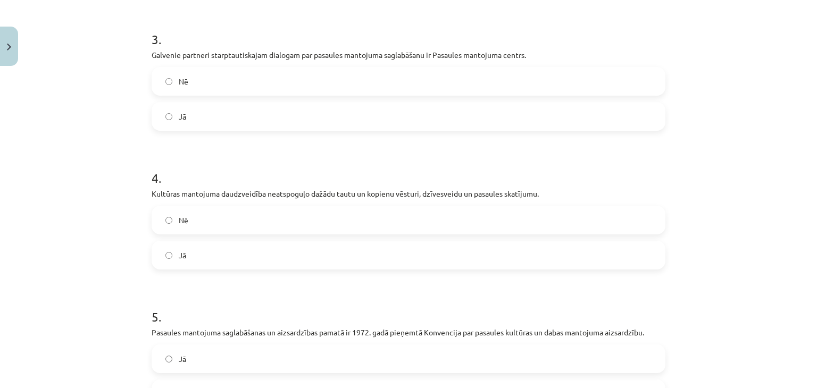
scroll to position [491, 0]
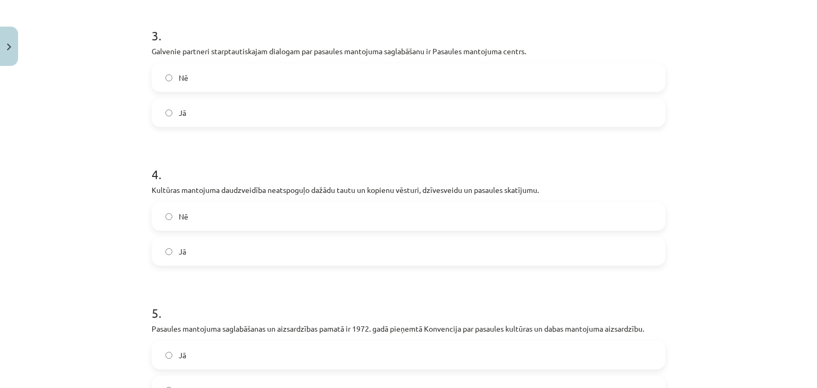
click at [274, 215] on label "Nē" at bounding box center [409, 216] width 512 height 27
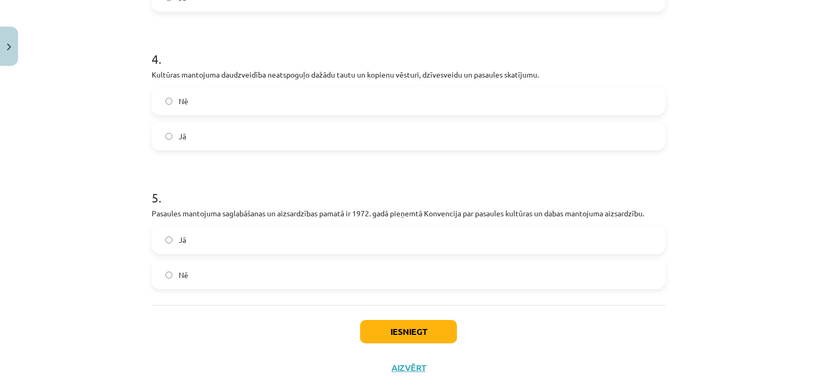
click at [266, 235] on label "Jā" at bounding box center [409, 240] width 512 height 27
click at [373, 324] on button "Iesniegt" at bounding box center [408, 331] width 97 height 23
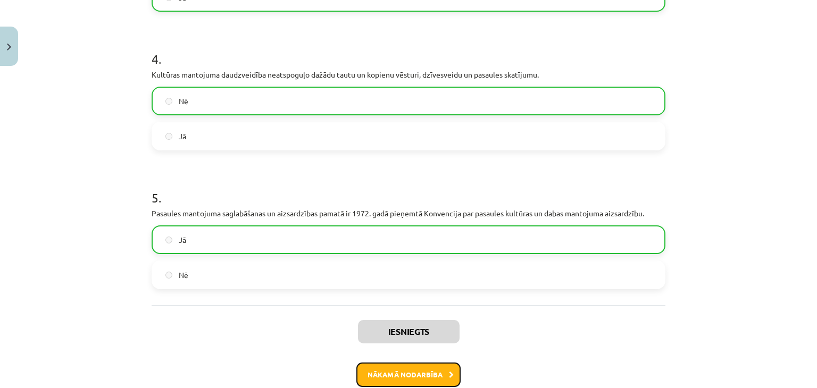
click at [372, 372] on button "Nākamā nodarbība" at bounding box center [408, 375] width 104 height 24
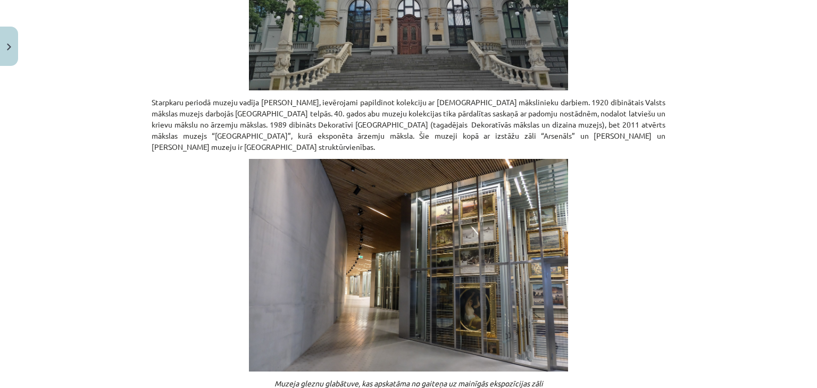
scroll to position [826, 0]
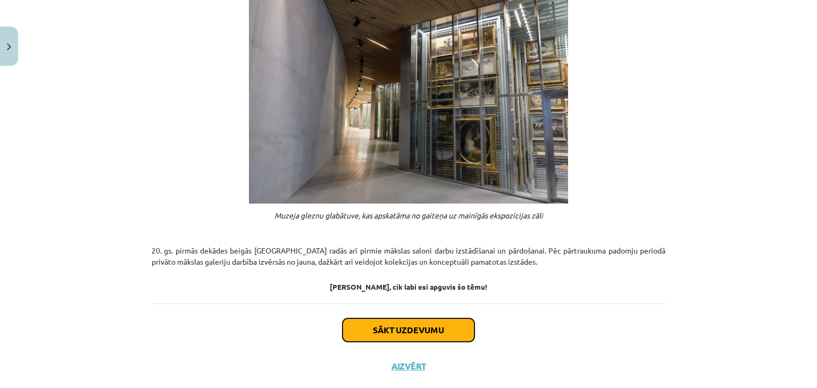
click at [391, 319] on button "Sākt uzdevumu" at bounding box center [408, 330] width 132 height 23
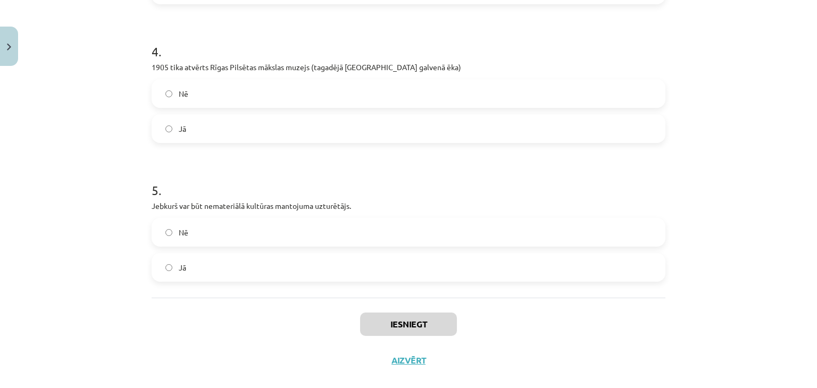
scroll to position [619, 0]
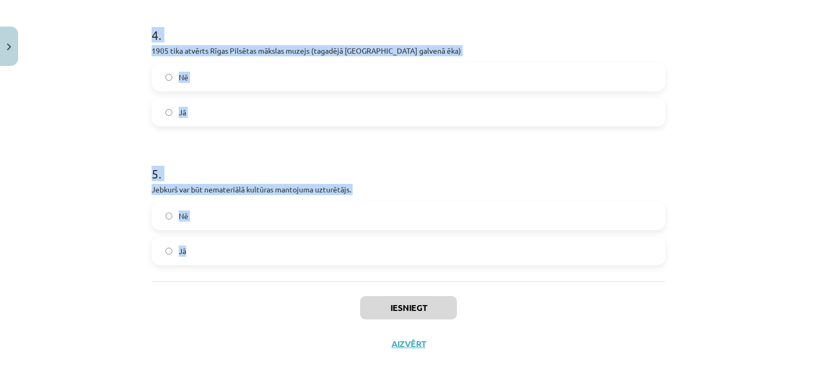
drag, startPoint x: 132, startPoint y: 200, endPoint x: 336, endPoint y: 236, distance: 206.7
click at [336, 236] on div "Mācību tēma: Kultūras un mākslas i (vizuālā māksla) - 10. klases 4. ieskaites m…" at bounding box center [408, 194] width 817 height 388
copy form "1 . 2001.gadā atvērts mākslas muzejs “Rīgas Birža”, kurā eksponēta ārzemju māks…"
click at [403, 250] on label "Jā" at bounding box center [409, 251] width 512 height 27
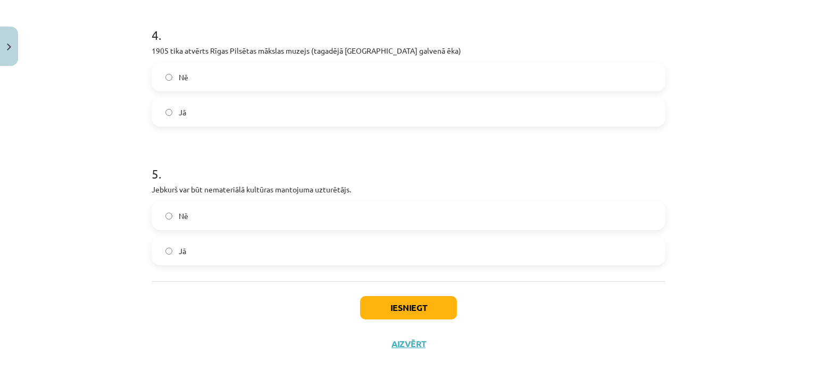
click at [382, 111] on label "Jā" at bounding box center [409, 112] width 512 height 27
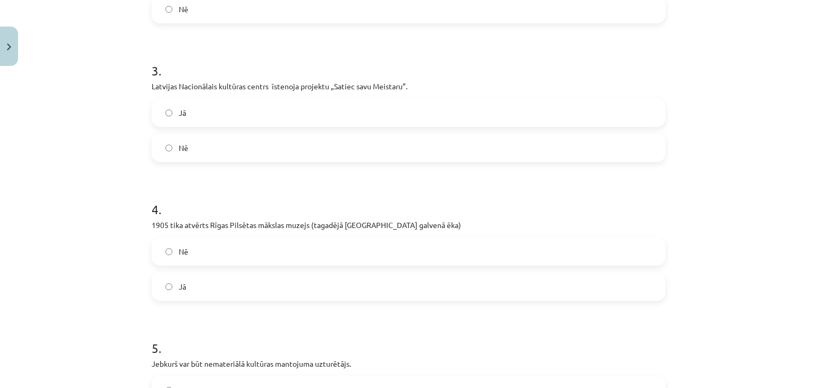
scroll to position [444, 0]
click at [357, 110] on label "Jā" at bounding box center [409, 113] width 512 height 27
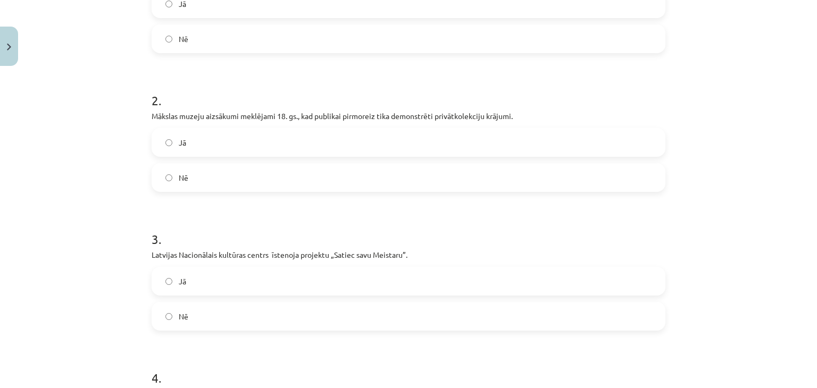
scroll to position [265, 0]
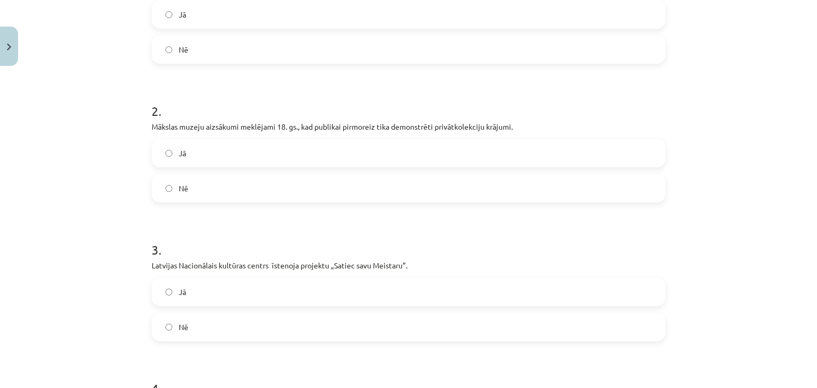
click at [323, 160] on label "Jā" at bounding box center [409, 153] width 512 height 27
click at [311, 5] on label "Jā" at bounding box center [409, 14] width 512 height 27
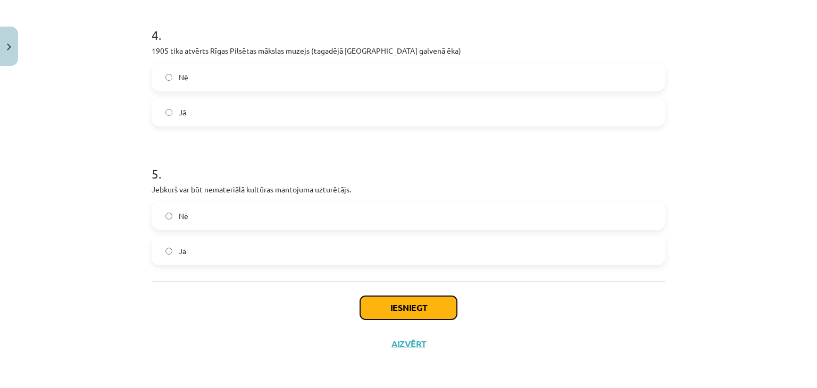
click at [374, 315] on button "Iesniegt" at bounding box center [408, 307] width 97 height 23
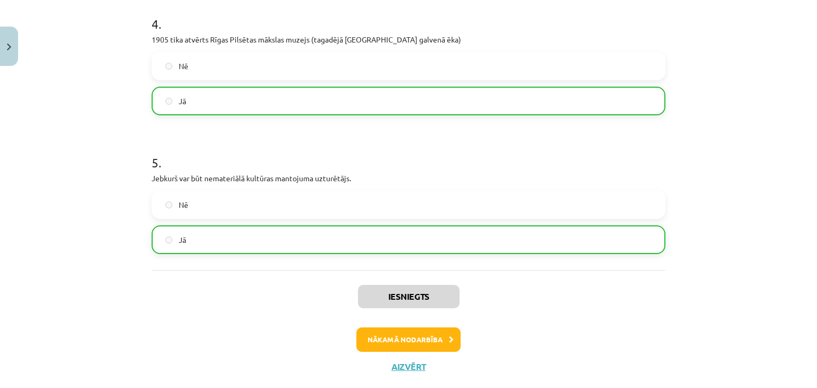
scroll to position [653, 0]
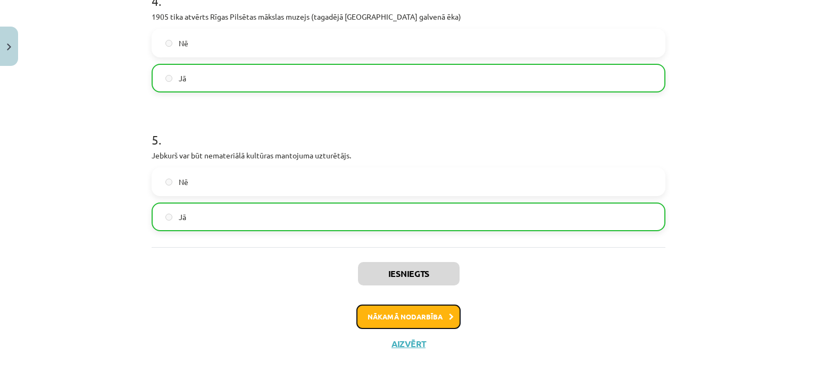
click at [380, 315] on button "Nākamā nodarbība" at bounding box center [408, 317] width 104 height 24
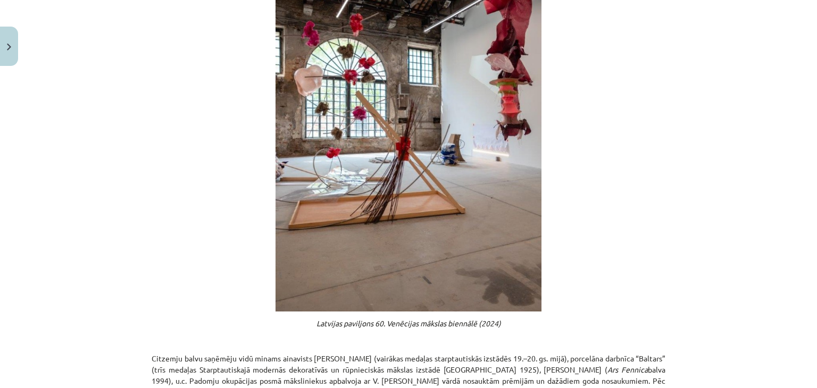
scroll to position [579, 0]
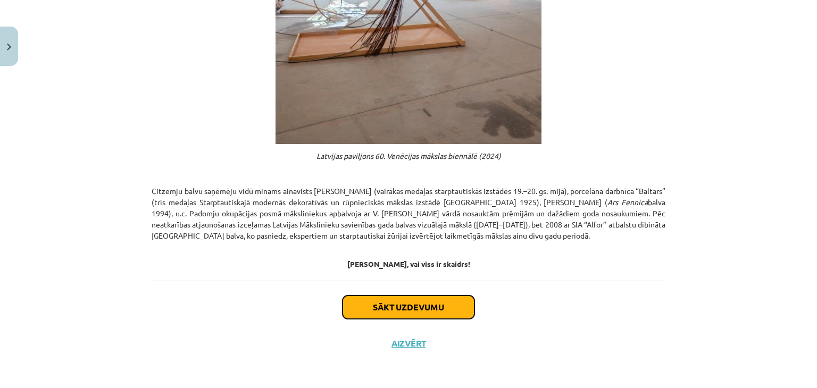
click at [379, 310] on button "Sākt uzdevumu" at bounding box center [408, 307] width 132 height 23
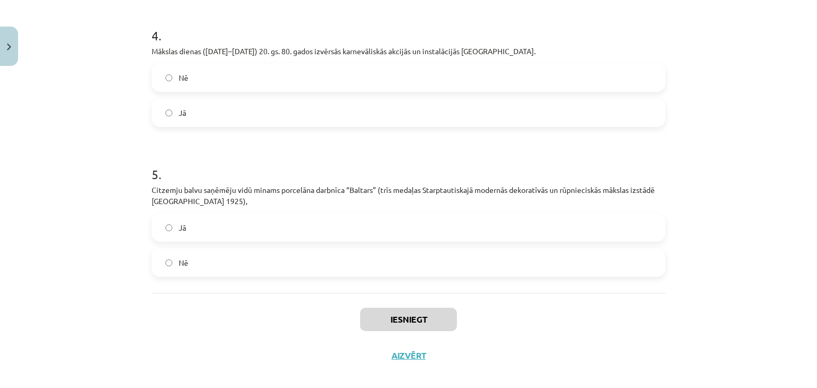
scroll to position [647, 0]
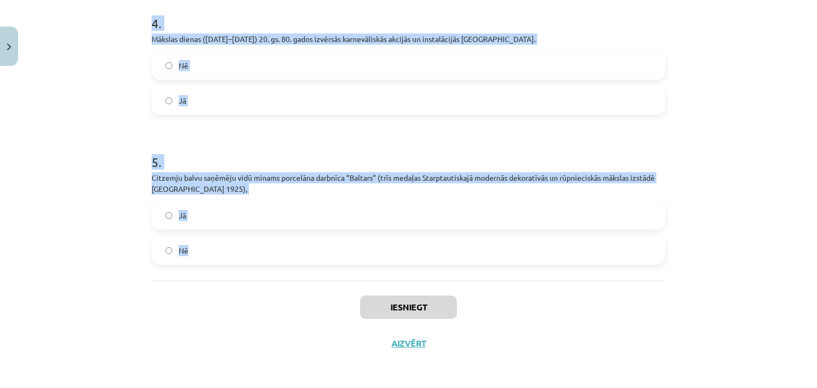
drag, startPoint x: 145, startPoint y: 127, endPoint x: 274, endPoint y: 277, distance: 198.3
copy form "1 . Padomju okupācijas posmā māksliniekus apbalvoja ar V. Ļeņina vārdā nosauktā…"
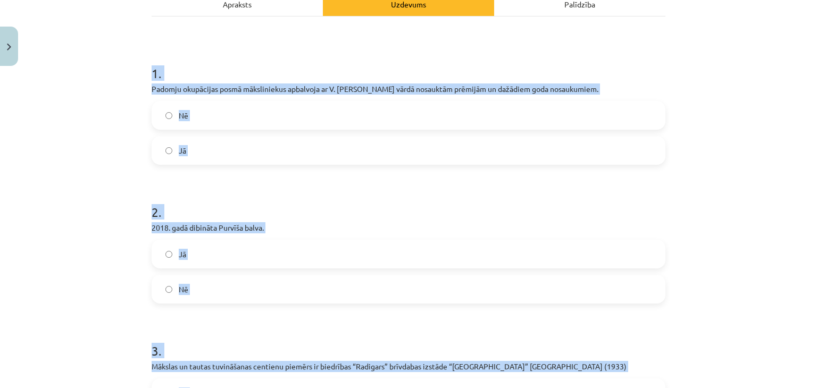
scroll to position [163, 0]
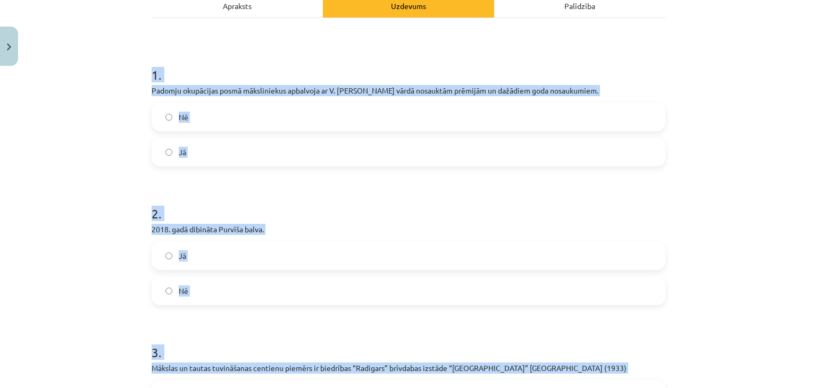
click at [359, 165] on label "Jā" at bounding box center [409, 152] width 512 height 27
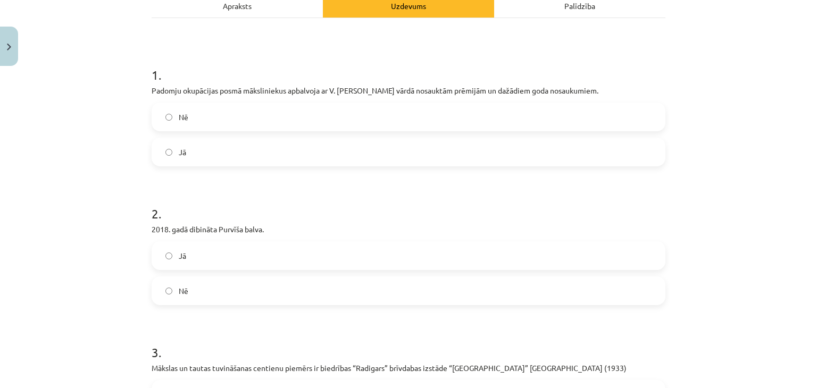
click at [291, 298] on label "Nē" at bounding box center [409, 291] width 512 height 27
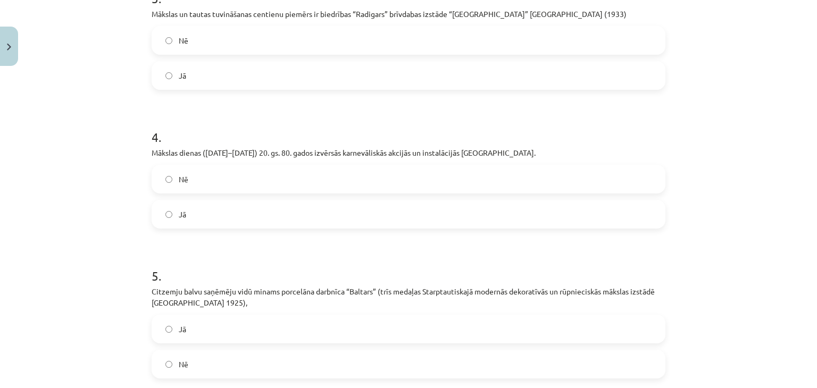
scroll to position [517, 0]
click at [386, 88] on label "Jā" at bounding box center [409, 75] width 512 height 27
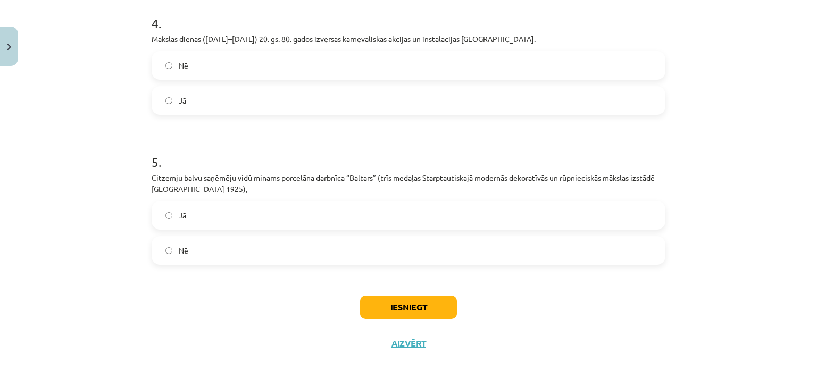
click at [377, 103] on label "Jā" at bounding box center [409, 100] width 512 height 27
click at [327, 218] on label "Jā" at bounding box center [409, 215] width 512 height 27
click at [386, 309] on button "Iesniegt" at bounding box center [408, 307] width 97 height 23
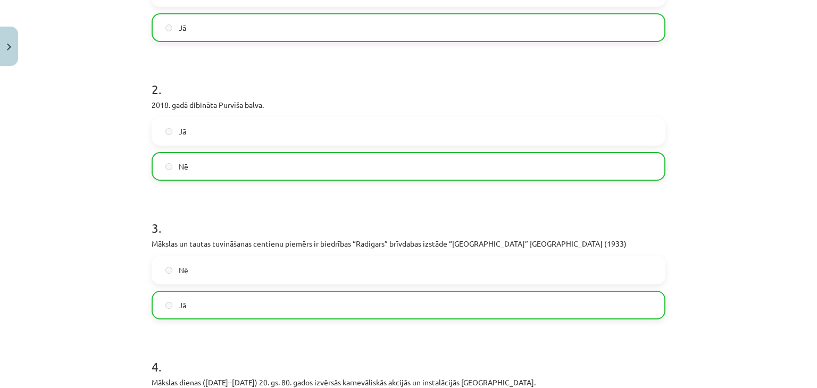
scroll to position [681, 0]
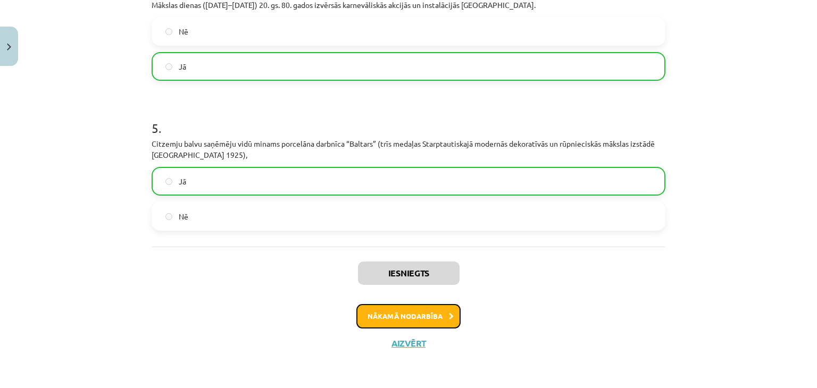
click at [397, 323] on button "Nākamā nodarbība" at bounding box center [408, 316] width 104 height 24
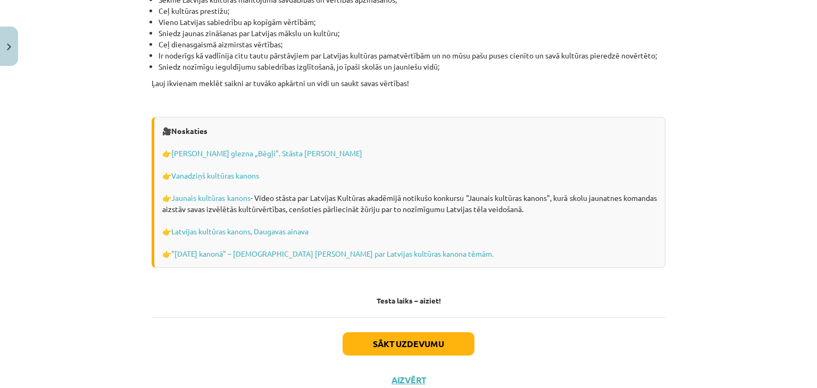
scroll to position [3031, 0]
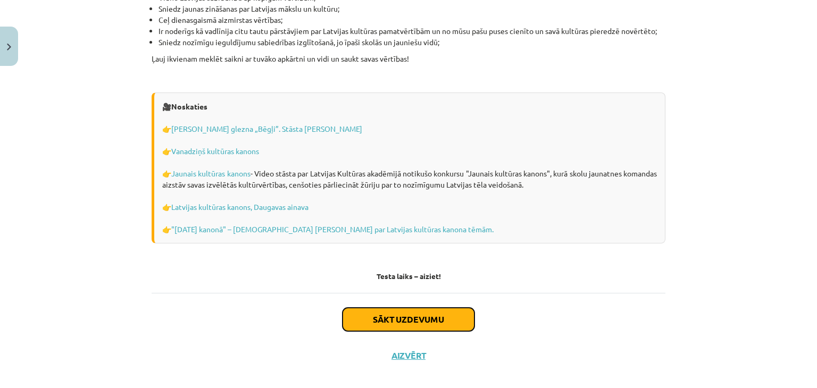
click at [392, 311] on button "Sākt uzdevumu" at bounding box center [408, 319] width 132 height 23
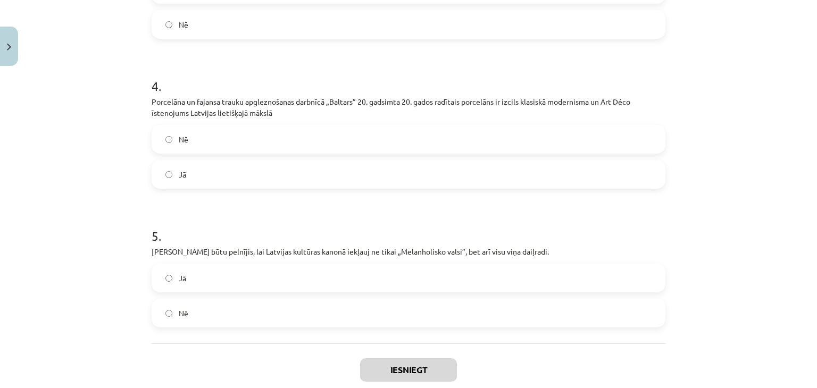
scroll to position [630, 0]
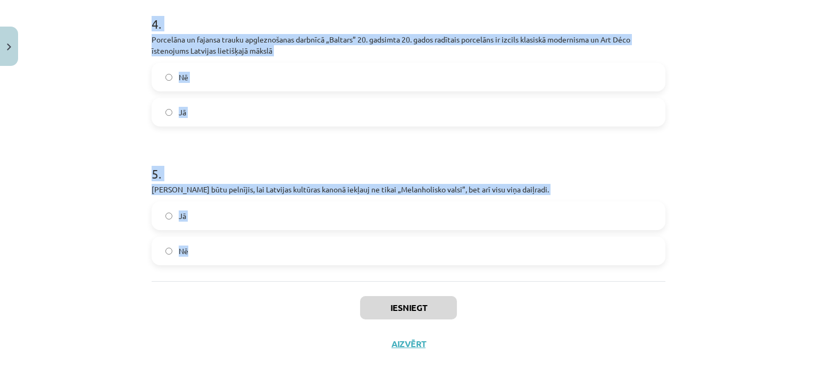
drag, startPoint x: 126, startPoint y: 196, endPoint x: 311, endPoint y: 270, distance: 199.0
click at [311, 270] on div "Mācību tēma: Kultūras un mākslas i (vizuālā māksla) - 10. klases 4. ieskaites m…" at bounding box center [408, 194] width 817 height 388
copy form "1 . Vizmas Belševicas triloģija „Bille” nav iekļauta kultūras kanonā. Jā Nē 2 .…"
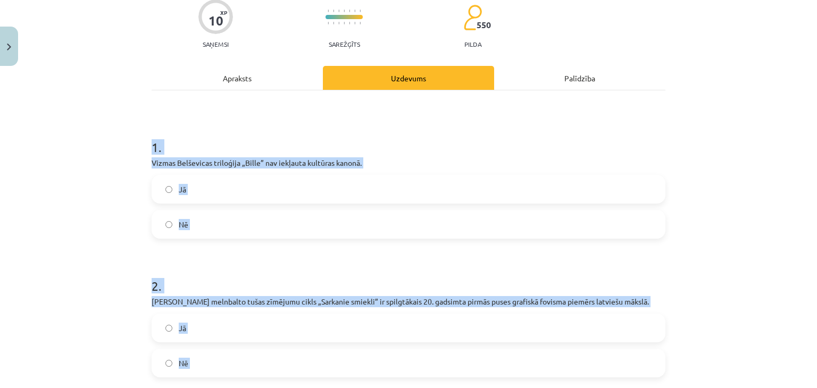
scroll to position [90, 0]
click at [347, 224] on label "Nē" at bounding box center [409, 225] width 512 height 27
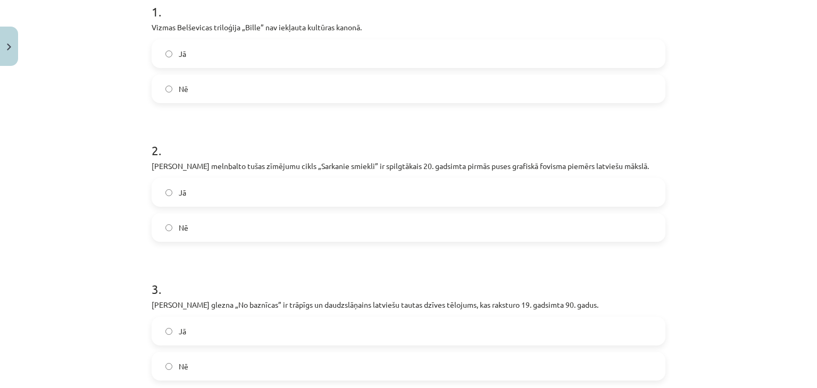
scroll to position [228, 0]
click at [332, 184] on label "Jā" at bounding box center [409, 191] width 512 height 27
click at [277, 328] on label "Jā" at bounding box center [409, 329] width 512 height 27
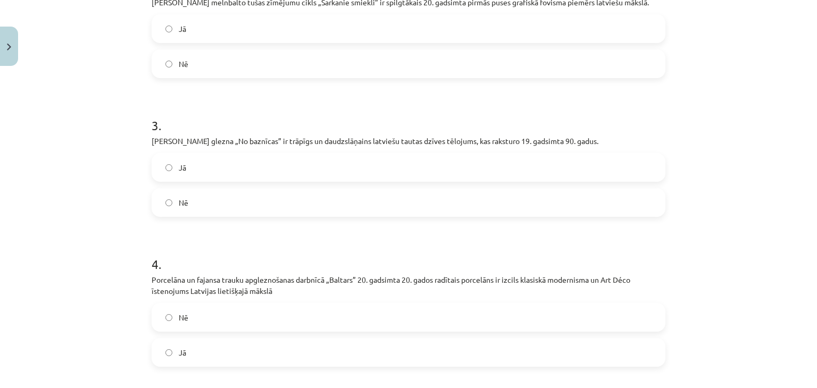
scroll to position [398, 0]
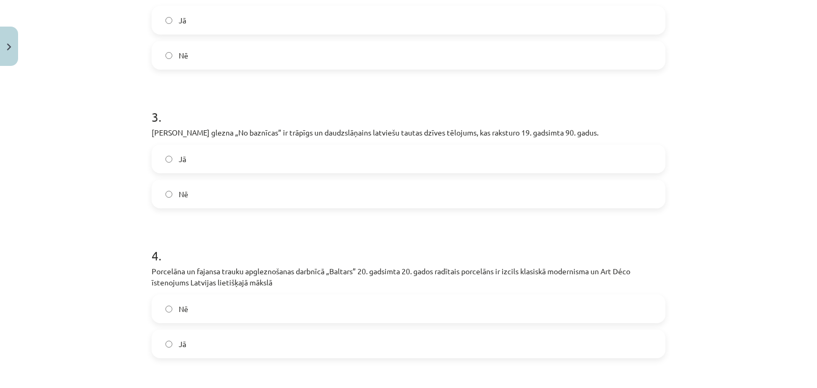
click at [249, 352] on label "Jā" at bounding box center [409, 344] width 512 height 27
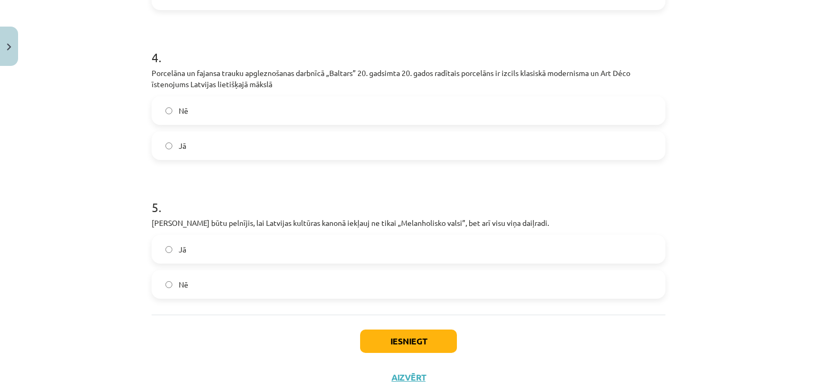
scroll to position [630, 0]
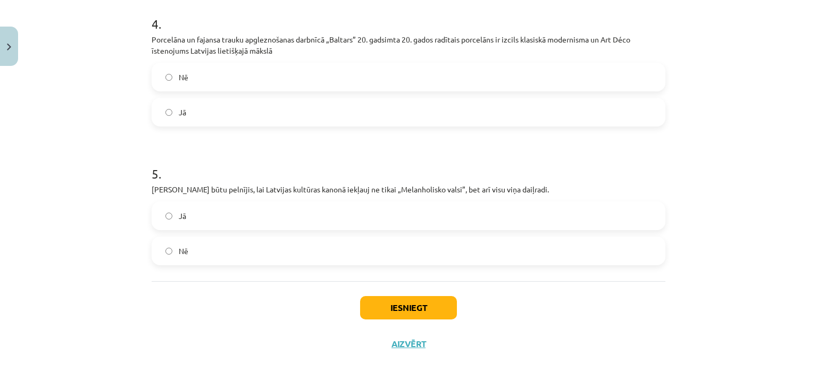
click at [244, 219] on label "Jā" at bounding box center [409, 216] width 512 height 27
click at [394, 303] on button "Iesniegt" at bounding box center [408, 307] width 97 height 23
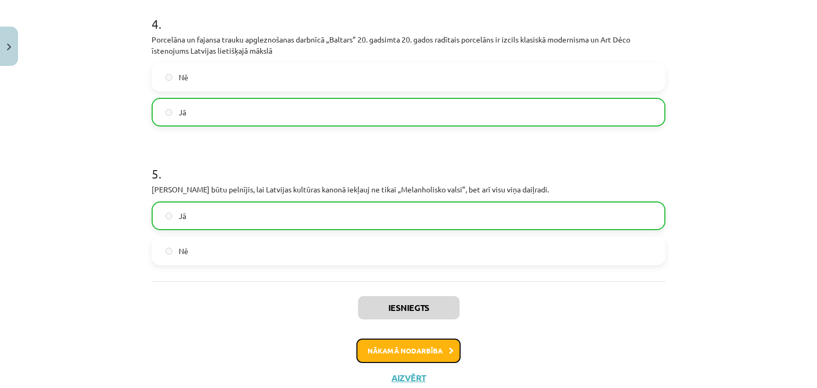
click at [391, 349] on button "Nākamā nodarbība" at bounding box center [408, 351] width 104 height 24
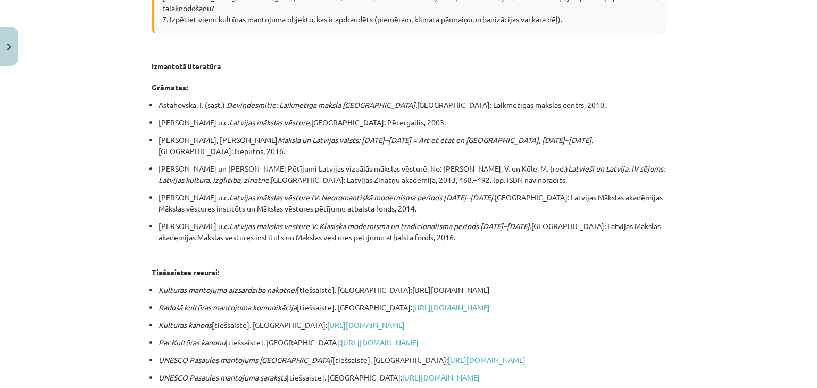
scroll to position [2012, 0]
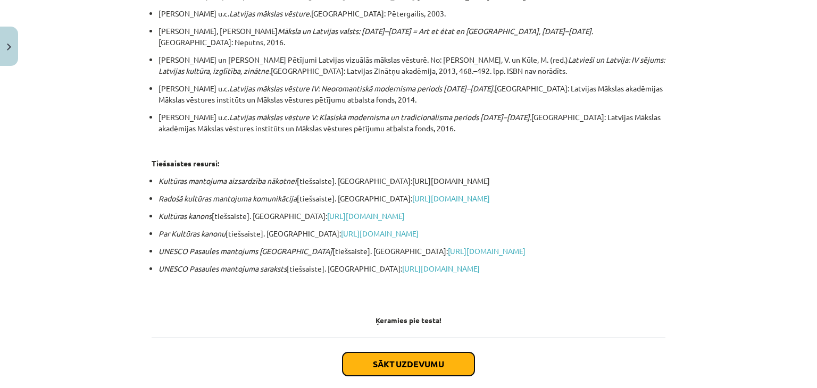
click at [400, 353] on button "Sākt uzdevumu" at bounding box center [408, 364] width 132 height 23
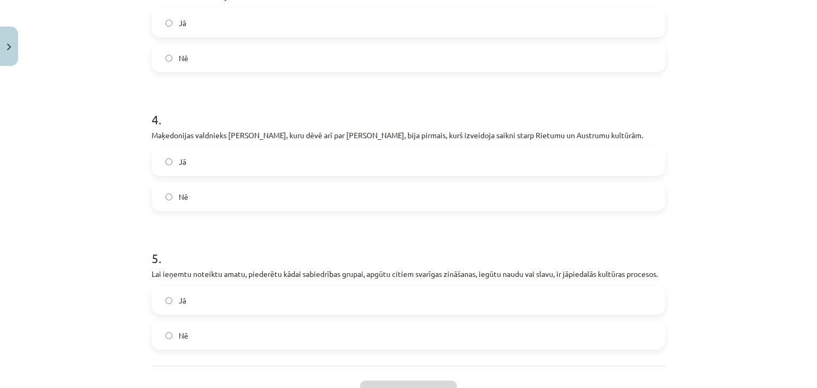
scroll to position [619, 0]
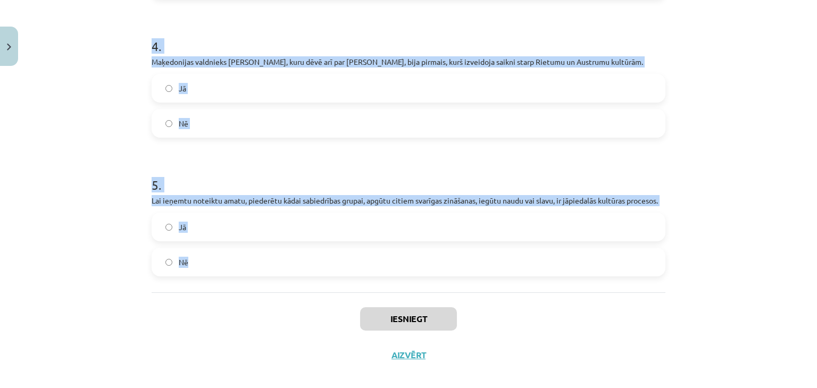
drag, startPoint x: 138, startPoint y: 82, endPoint x: 311, endPoint y: 260, distance: 247.8
click at [311, 260] on div "Mācību tēma: Kultūras un mākslas i (vizuālā māksla) - 10. klases 4. ieskaites m…" at bounding box center [408, 194] width 817 height 388
copy form "1 . Pēc Otrā pasaules kara, kultūra tika pakļauta Komunistiskajai partijai un t…"
click at [357, 214] on label "Jā" at bounding box center [409, 227] width 512 height 27
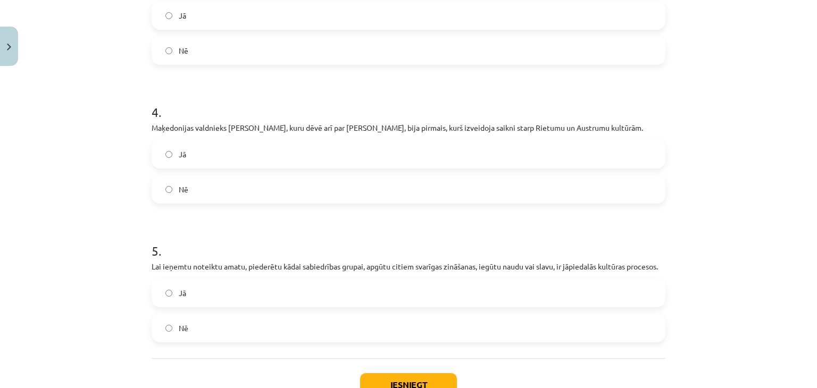
scroll to position [553, 0]
click at [351, 152] on label "Jā" at bounding box center [409, 154] width 512 height 27
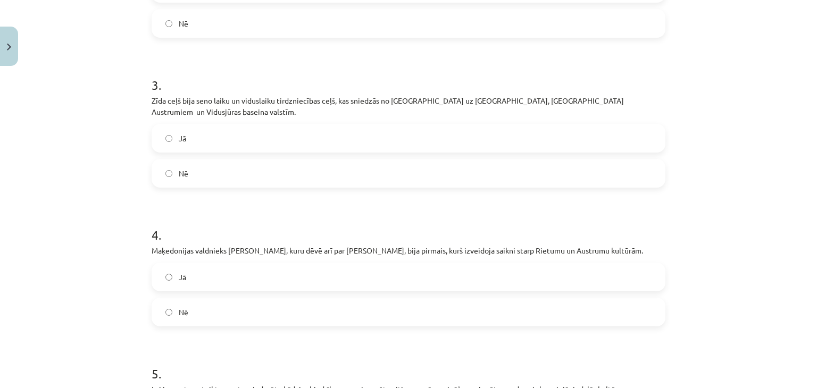
click at [340, 133] on label "Jā" at bounding box center [409, 138] width 512 height 27
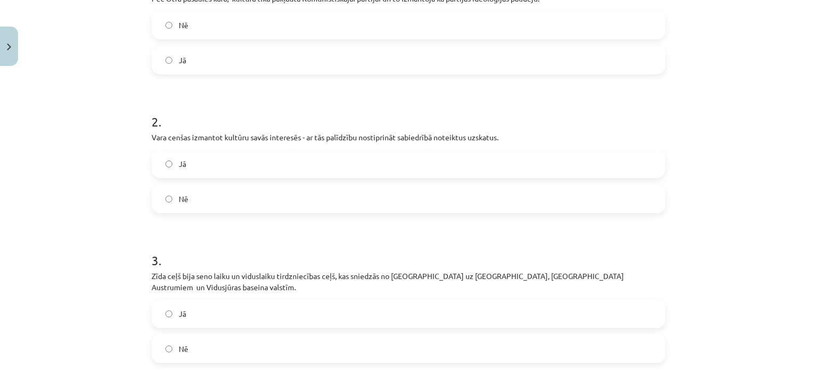
scroll to position [254, 0]
click at [330, 156] on label "Jā" at bounding box center [409, 165] width 512 height 27
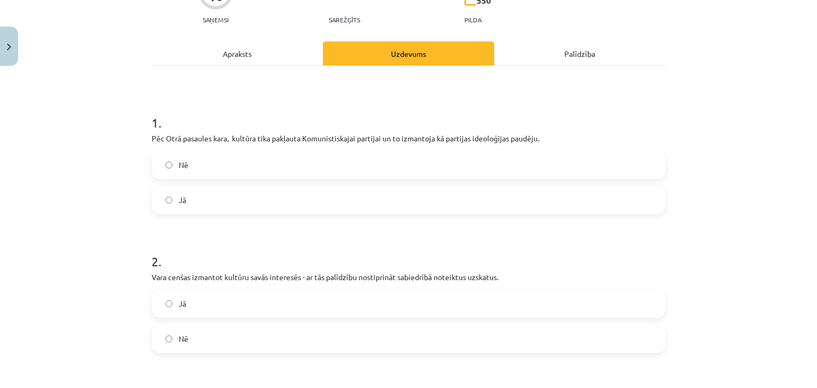
scroll to position [104, 0]
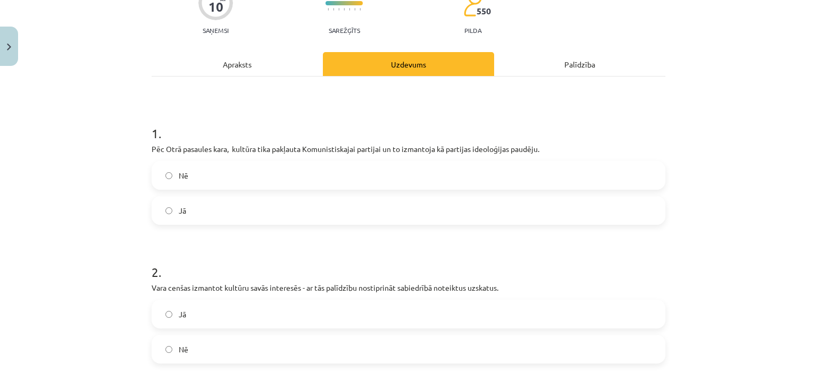
click at [314, 210] on label "Jā" at bounding box center [409, 210] width 512 height 27
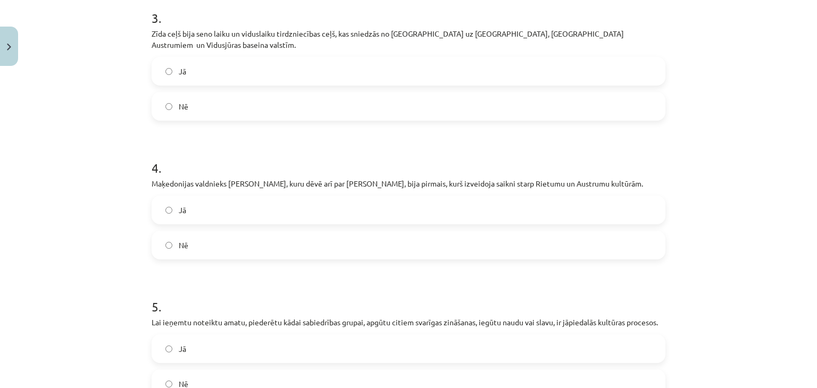
scroll to position [619, 0]
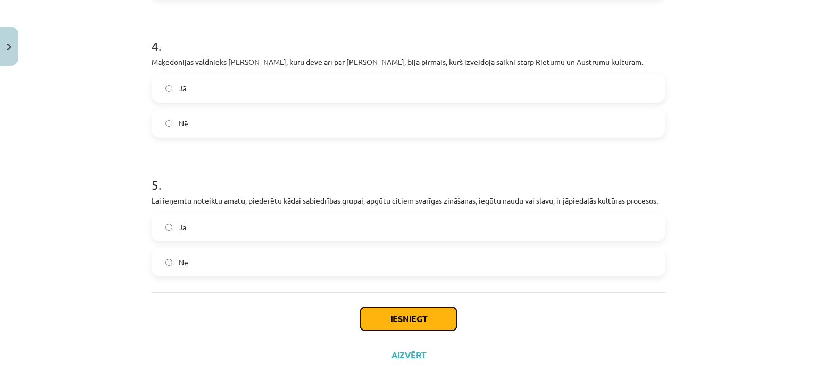
click at [369, 307] on button "Iesniegt" at bounding box center [408, 318] width 97 height 23
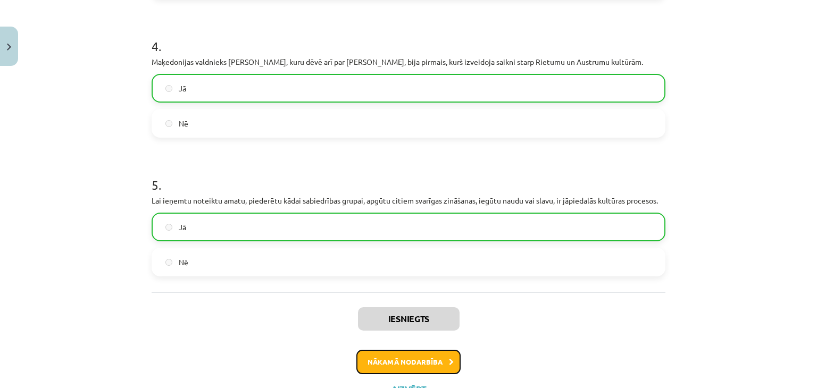
click at [369, 350] on button "Nākamā nodarbība" at bounding box center [408, 362] width 104 height 24
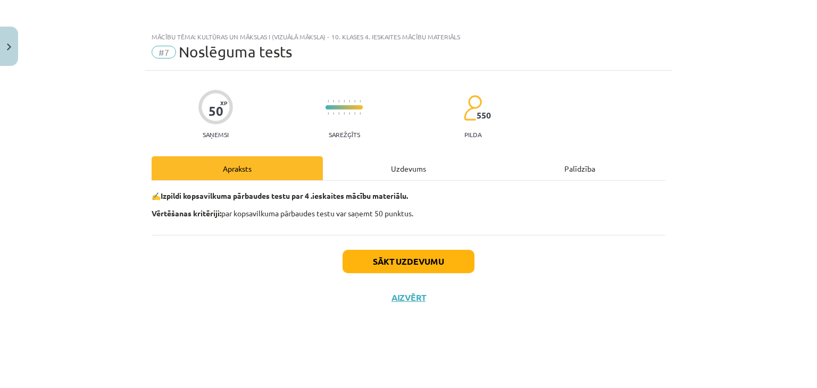
scroll to position [0, 0]
click at [390, 266] on button "Sākt uzdevumu" at bounding box center [408, 261] width 132 height 23
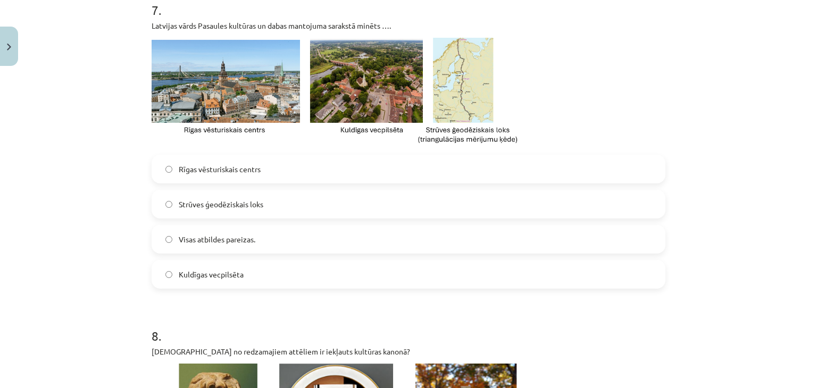
scroll to position [1115, 0]
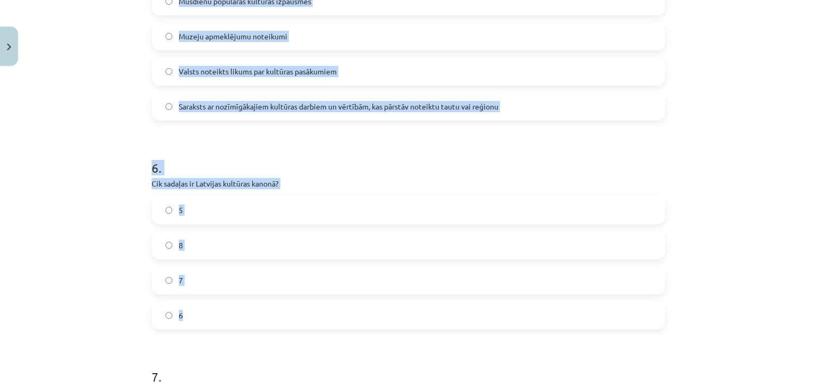
drag, startPoint x: 143, startPoint y: 146, endPoint x: 397, endPoint y: 320, distance: 308.0
click at [397, 320] on div "50 XP Saņemsi Sarežģīts 550 pilda Apraksts Uzdevums Palīdzība 1 . Kāpēc ir svar…" at bounding box center [408, 240] width 526 height 2568
copy form "1 . Kāpēc ir svarīgi izveidot kultūras kanonu? Visi minētie Lai izglītotu sabie…"
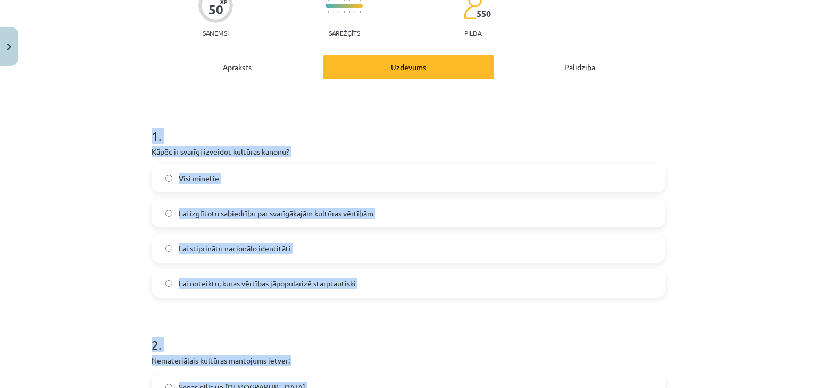
scroll to position [76, 0]
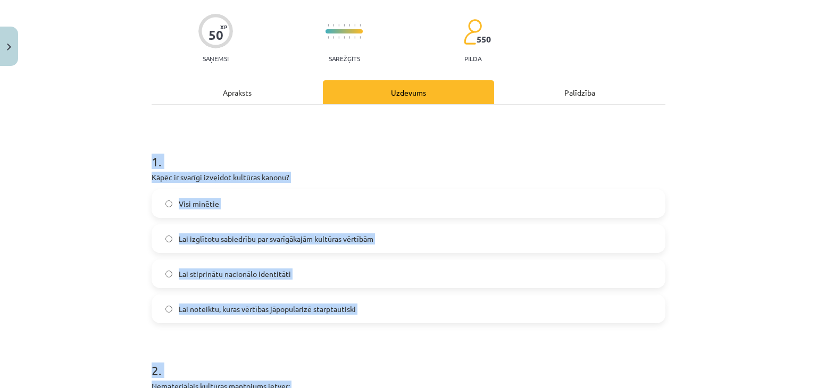
click at [351, 203] on label "Visi minētie" at bounding box center [409, 203] width 512 height 27
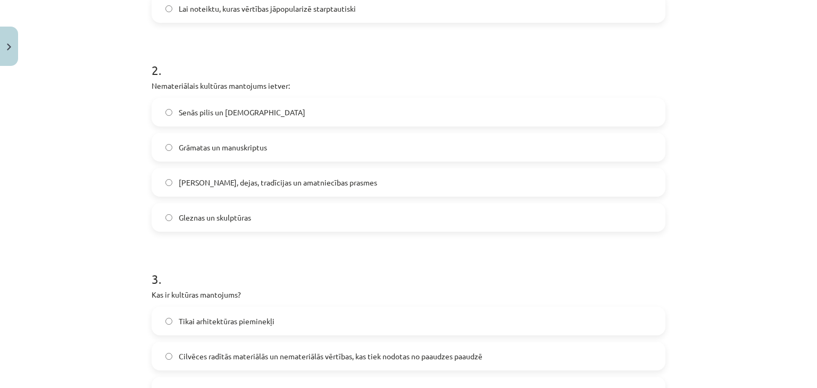
scroll to position [379, 0]
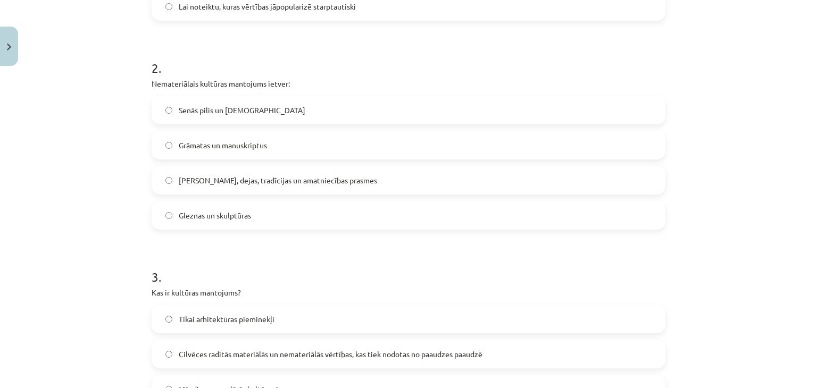
click at [291, 182] on span "Dziesmas, dejas, tradīcijas un amatniecības prasmes" at bounding box center [278, 180] width 198 height 11
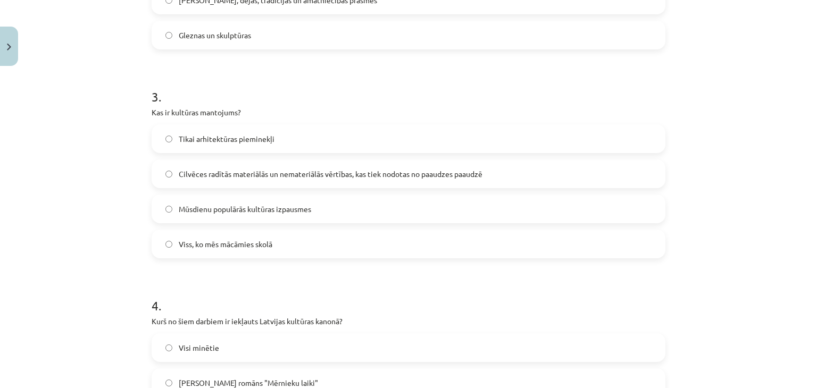
scroll to position [566, 0]
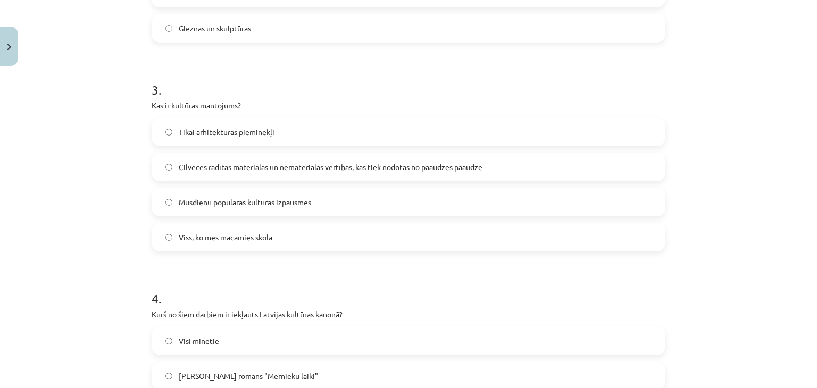
click at [400, 162] on span "Cilvēces radītās materiālās un nemateriālās vērtības, kas tiek nodotas no paaud…" at bounding box center [331, 167] width 304 height 11
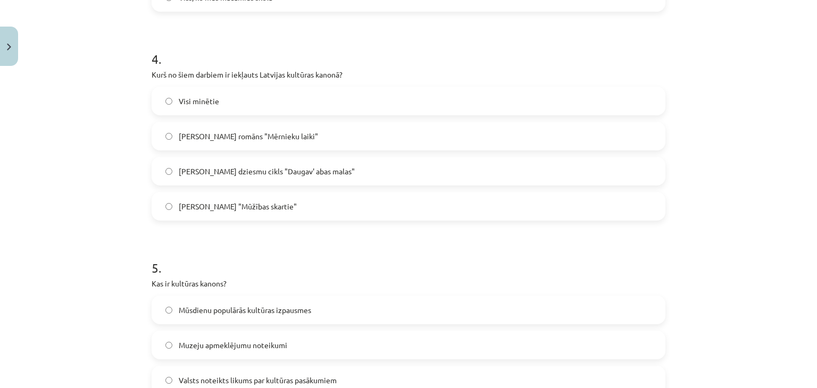
scroll to position [808, 0]
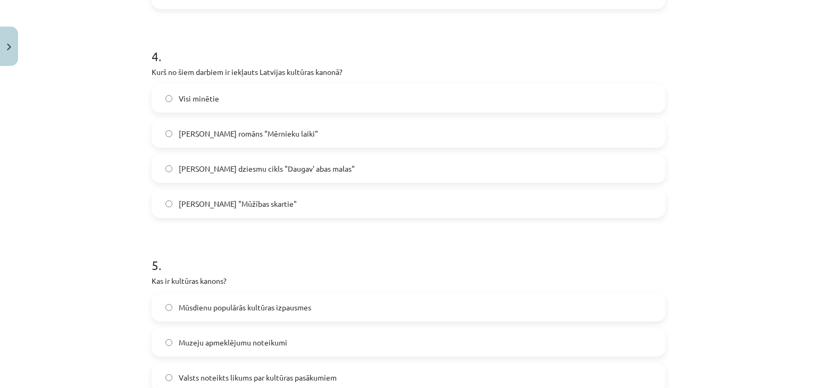
click at [474, 88] on label "Visi minētie" at bounding box center [409, 98] width 512 height 27
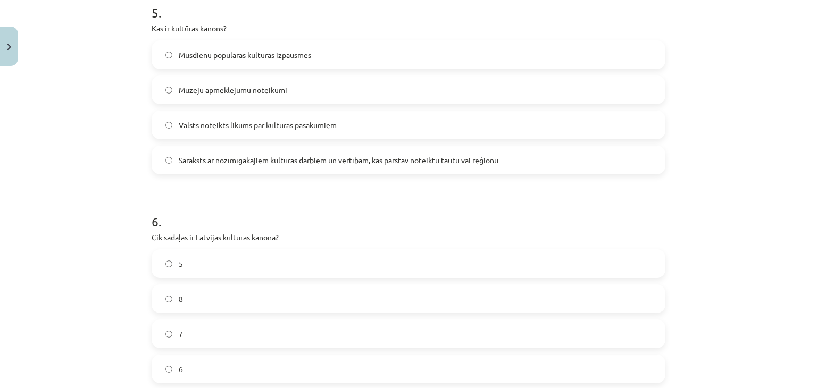
scroll to position [1068, 0]
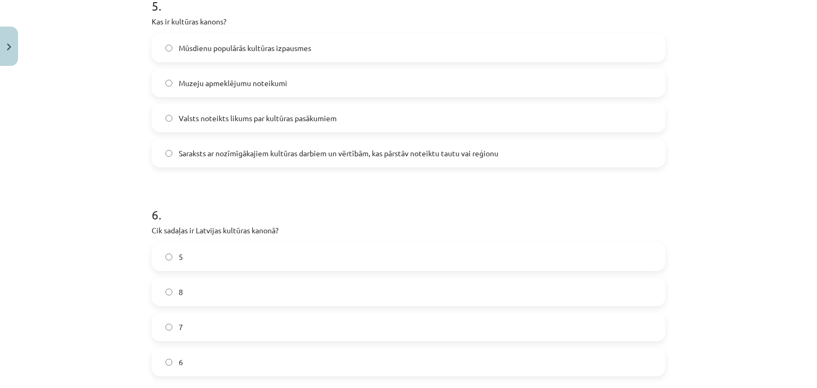
click at [381, 149] on span "Saraksts ar nozīmīgākajiem kultūras darbiem un vērtībām, kas pārstāv noteiktu t…" at bounding box center [339, 153] width 320 height 11
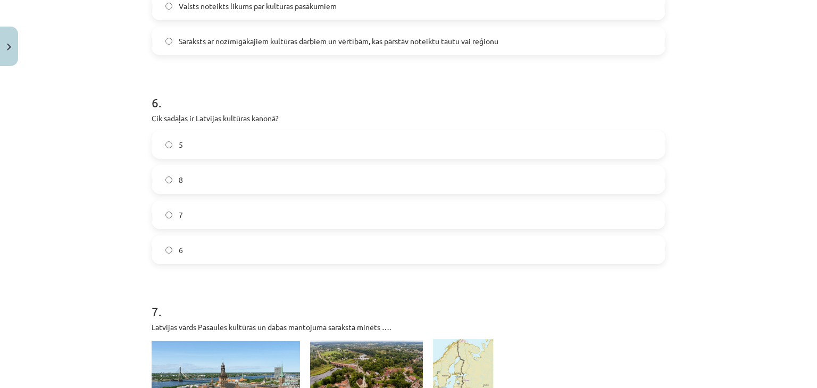
scroll to position [1181, 0]
click at [361, 215] on label "7" at bounding box center [409, 214] width 512 height 27
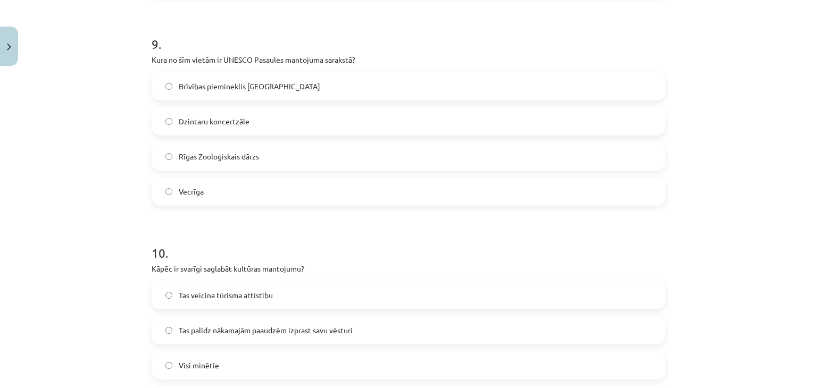
scroll to position [2276, 0]
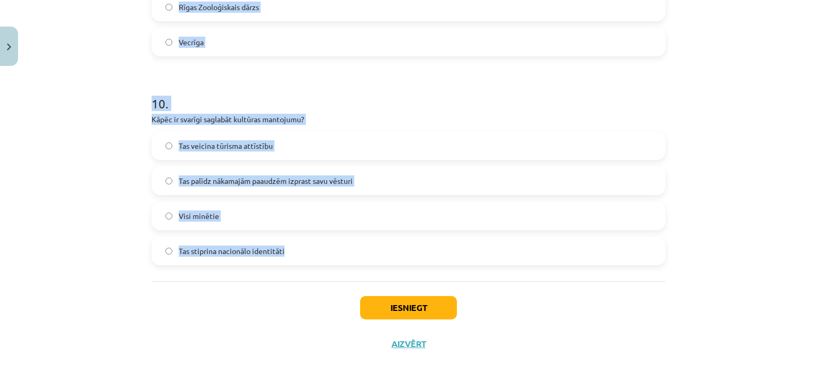
drag, startPoint x: 132, startPoint y: 91, endPoint x: 338, endPoint y: 255, distance: 262.7
click at [338, 255] on div "Mācību tēma: Kultūras un mākslas i (vizuālā māksla) - 10. klases 4. ieskaites m…" at bounding box center [408, 194] width 817 height 388
copy form "9 . Kura no šīm vietām ir UNESCO Pasaules mantojuma sarakstā? Brīvības pieminek…"
click at [284, 35] on label "Vecrīga" at bounding box center [409, 42] width 512 height 27
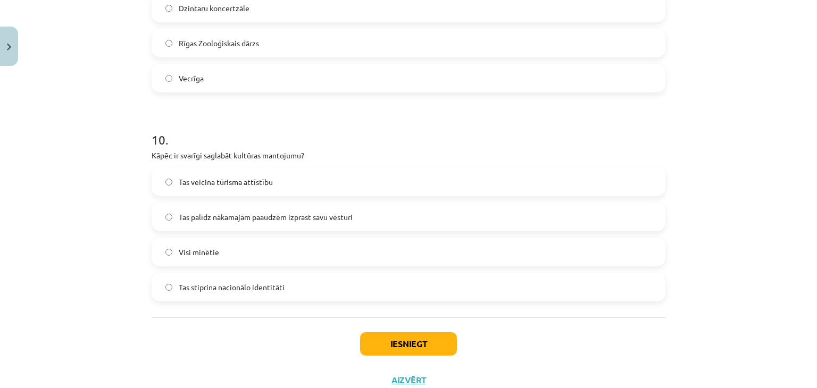
scroll to position [2240, 0]
click at [249, 263] on label "Visi minētie" at bounding box center [409, 251] width 512 height 27
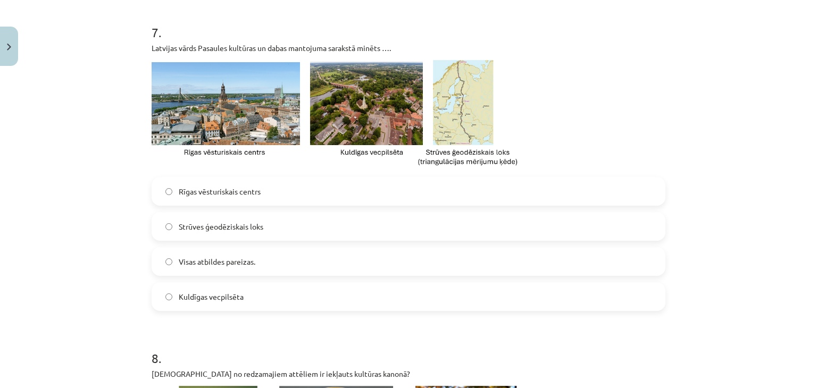
scroll to position [1459, 0]
click at [482, 257] on label "Visas atbildes pareizas." at bounding box center [409, 262] width 512 height 27
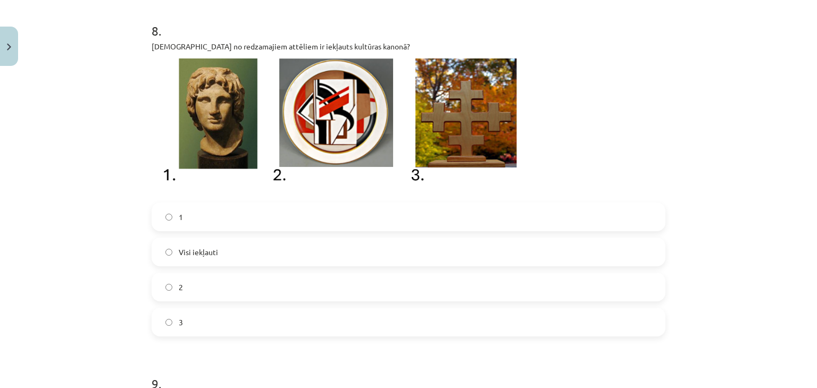
scroll to position [1787, 0]
click at [252, 330] on label "3" at bounding box center [409, 322] width 512 height 27
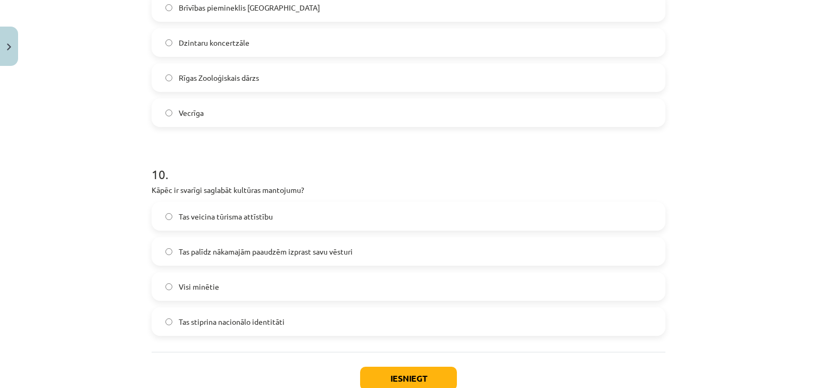
scroll to position [2276, 0]
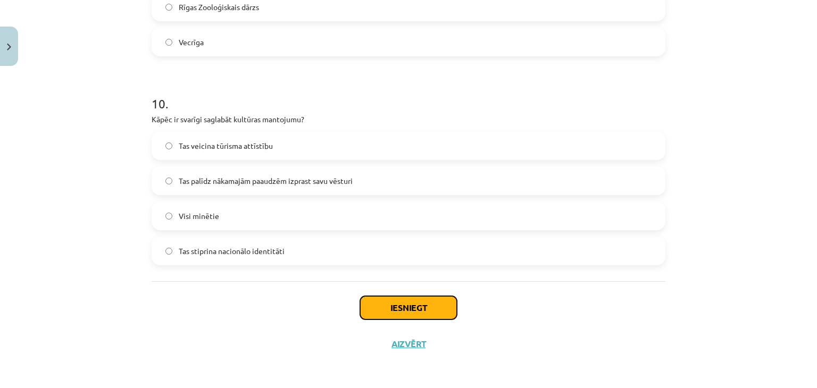
click at [389, 303] on button "Iesniegt" at bounding box center [408, 307] width 97 height 23
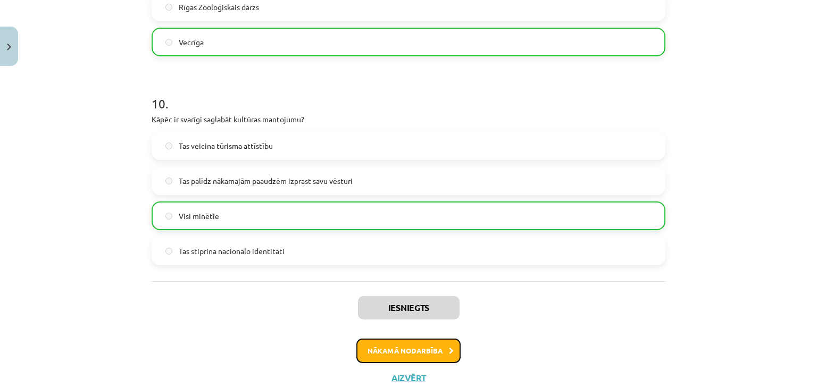
click at [398, 346] on button "Nākamā nodarbība" at bounding box center [408, 351] width 104 height 24
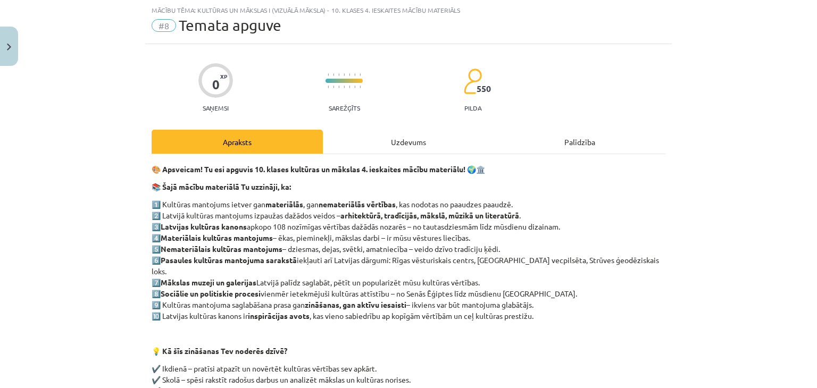
scroll to position [198, 0]
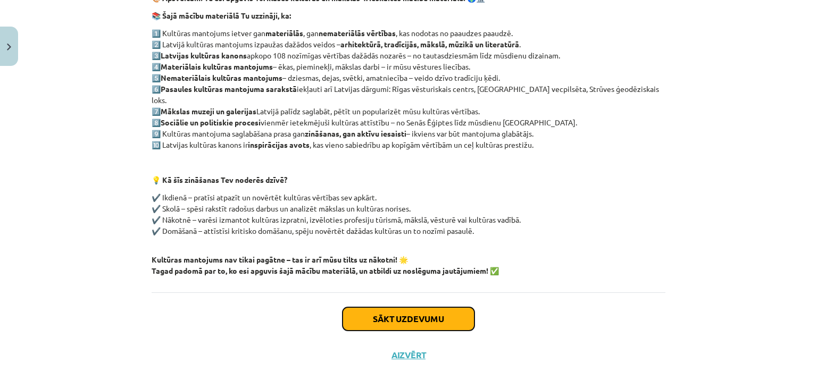
click at [412, 308] on button "Sākt uzdevumu" at bounding box center [408, 318] width 132 height 23
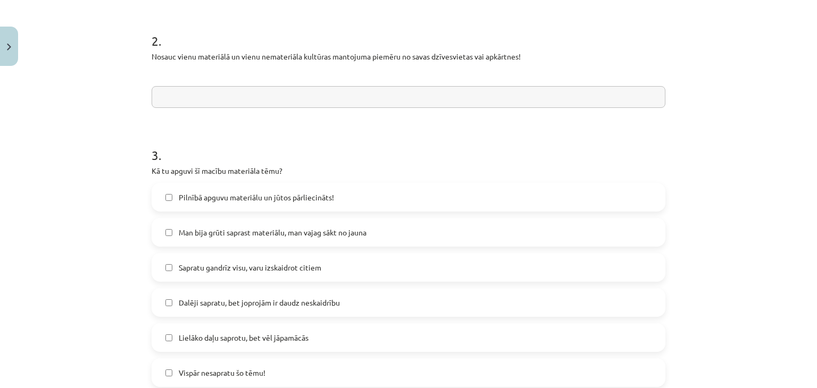
scroll to position [506, 0]
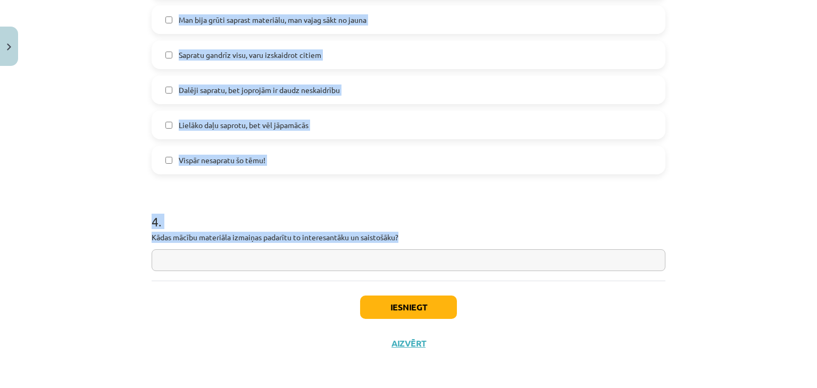
drag, startPoint x: 140, startPoint y: 133, endPoint x: 377, endPoint y: 279, distance: 278.1
click at [377, 279] on div "Mācību tēma: Kultūras un mākslas i (vizuālā māksla) - 10. klases 4. ieskaites m…" at bounding box center [408, 194] width 817 height 388
copy form "1 . Kā Tu saproti – kāpēc kultūras mantojuma saglabāšana ir svarīga nākotnei? 2…"
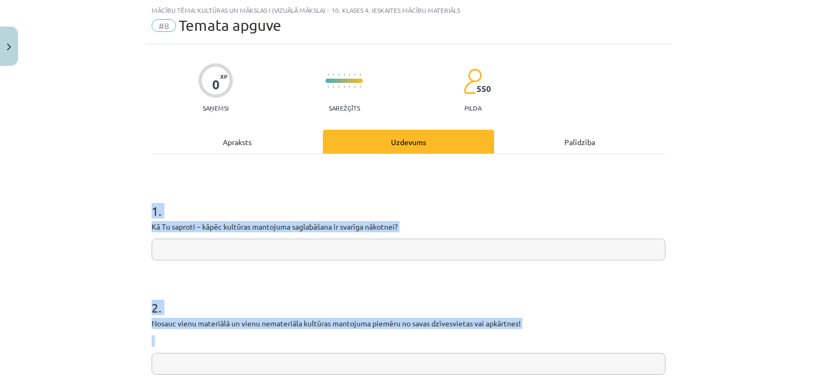
scroll to position [29, 0]
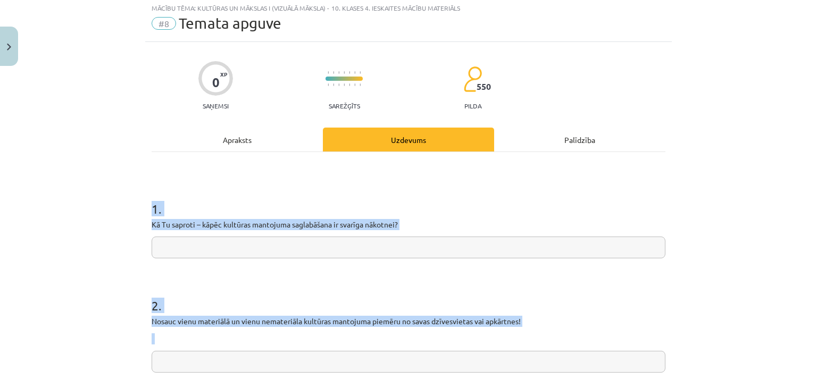
click at [306, 239] on input "text" at bounding box center [409, 248] width 514 height 22
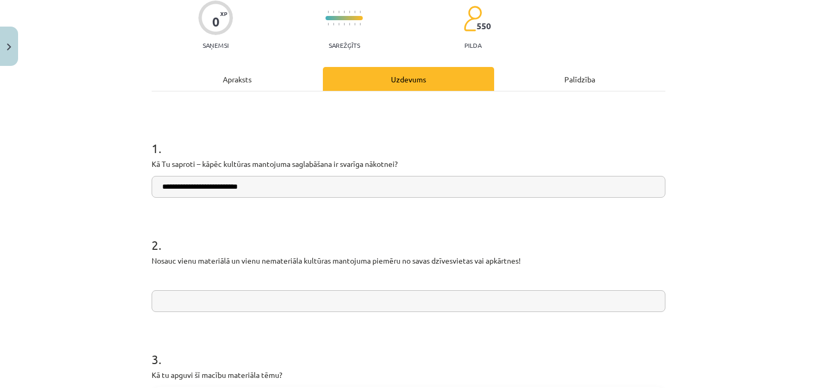
scroll to position [140, 0]
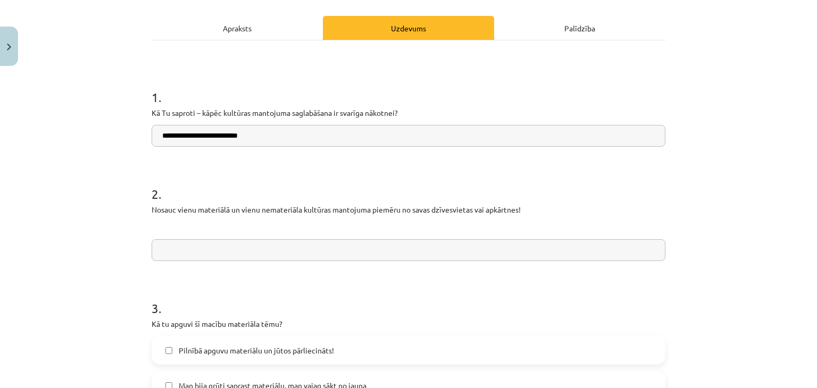
type input "**********"
click at [374, 259] on input "text" at bounding box center [409, 250] width 514 height 22
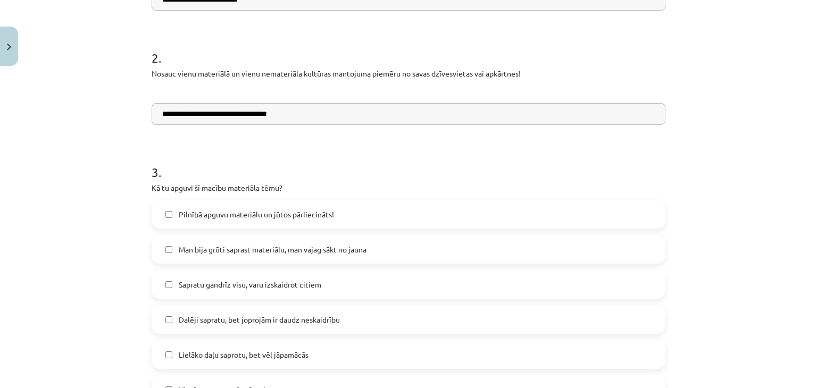
scroll to position [280, 0]
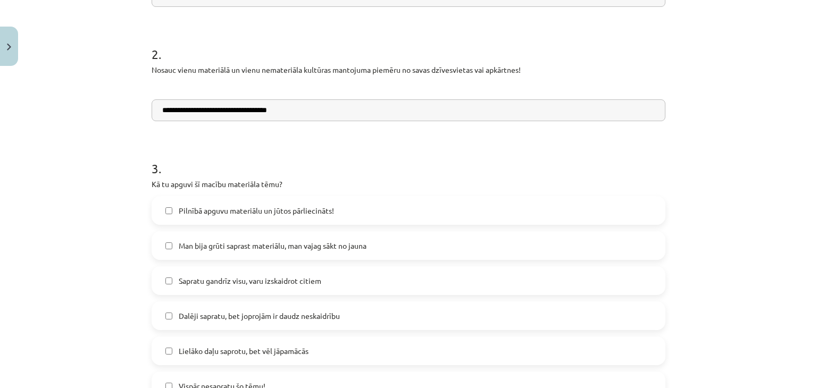
type input "**********"
click at [396, 281] on label "Sapratu gandrīz visu, varu izskaidrot citiem" at bounding box center [409, 280] width 512 height 27
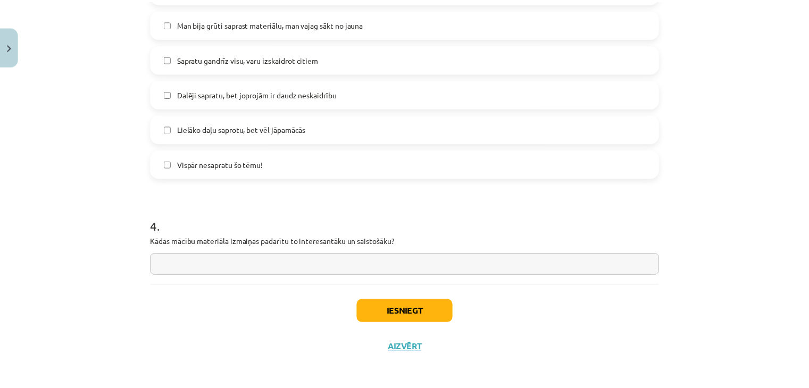
scroll to position [506, 0]
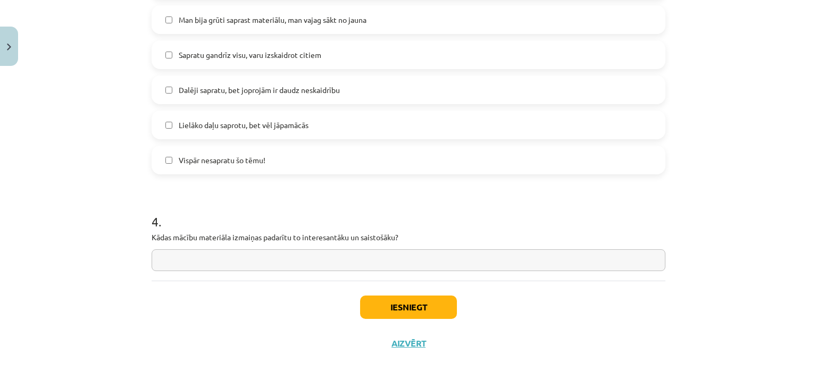
click at [386, 258] on input "text" at bounding box center [409, 260] width 514 height 22
type input "**********"
click at [409, 299] on button "Iesniegt" at bounding box center [408, 307] width 97 height 23
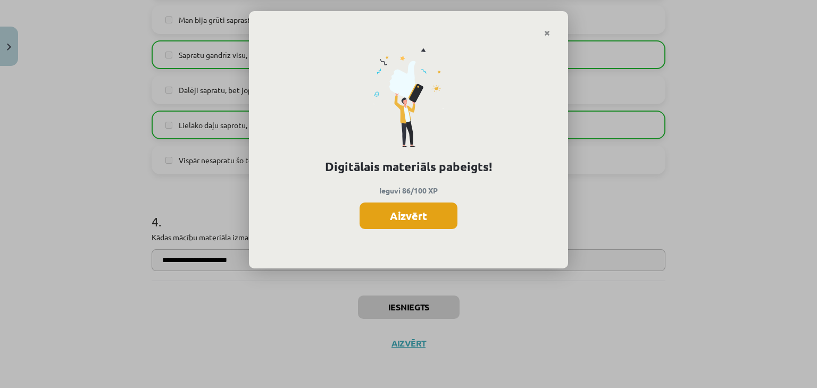
click at [410, 214] on button "Aizvērt" at bounding box center [408, 216] width 98 height 27
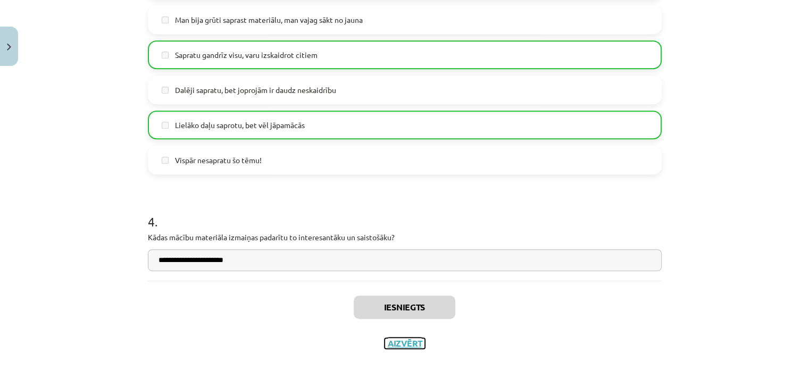
click at [396, 345] on button "Aizvērt" at bounding box center [404, 343] width 40 height 11
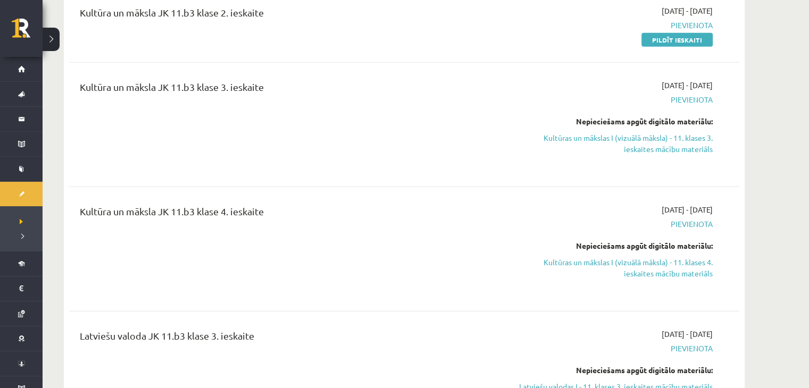
scroll to position [2600, 0]
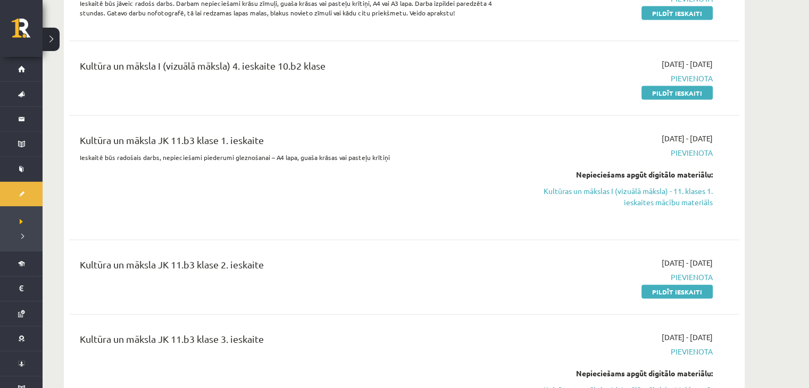
scroll to position [2291, 0]
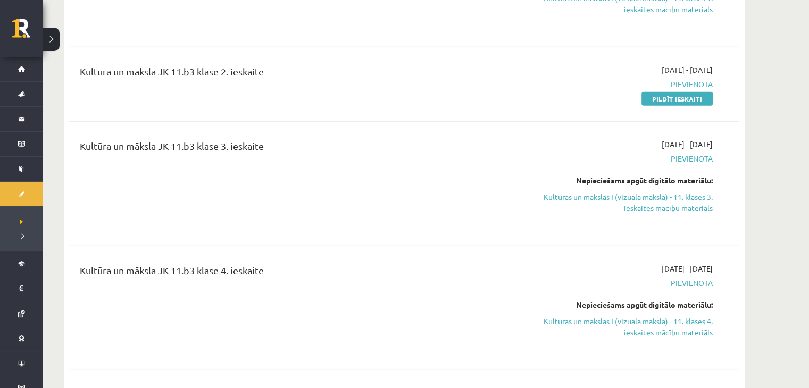
scroll to position [2495, 0]
click at [584, 192] on link "Kultūras un mākslas I (vizuālā māksla) - 11. klases 3. ieskaites mācību materiā…" at bounding box center [612, 201] width 200 height 22
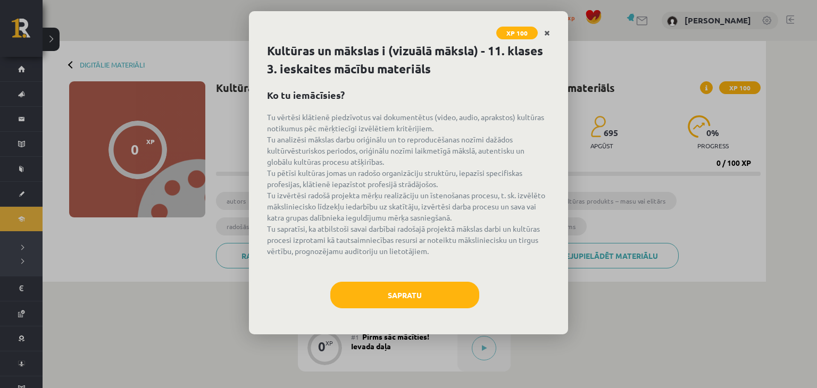
click at [553, 35] on link "Close" at bounding box center [547, 33] width 19 height 21
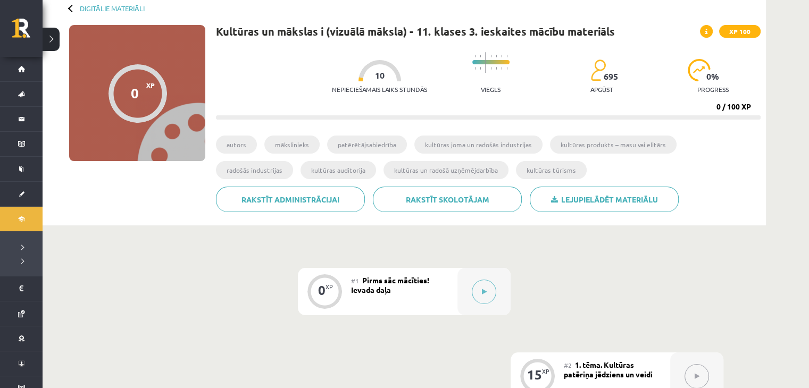
scroll to position [56, 0]
